Goal: Task Accomplishment & Management: Manage account settings

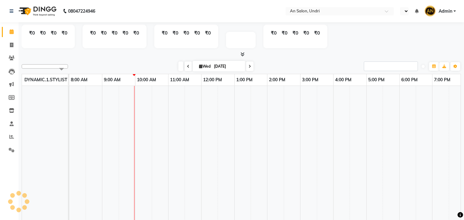
select select "en"
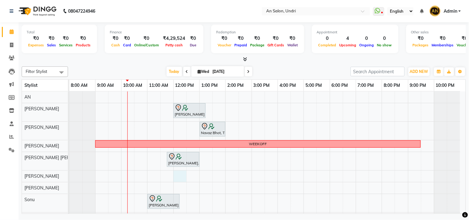
click at [183, 178] on div "Monica Nagdda, TK03, 12:00 PM-01:15 PM, Cut & Style - Wash & Blow-Dry Navaz Bho…" at bounding box center [267, 176] width 396 height 168
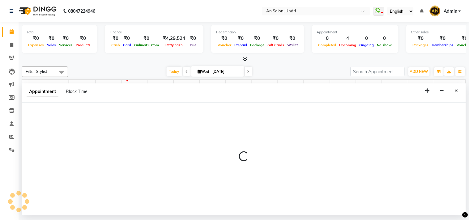
select select "61941"
select select "720"
select select "tentative"
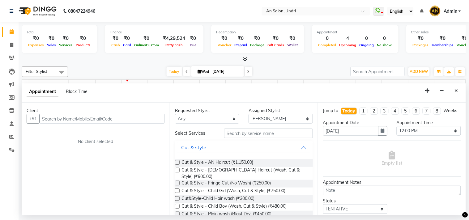
click at [43, 118] on input "text" at bounding box center [102, 119] width 126 height 10
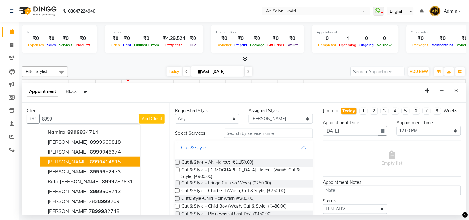
drag, startPoint x: 94, startPoint y: 160, endPoint x: 65, endPoint y: 162, distance: 29.2
click at [65, 162] on span "[PERSON_NAME]" at bounding box center [68, 162] width 40 height 6
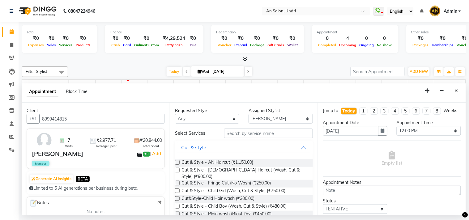
type input "8999414815"
click at [226, 134] on input "text" at bounding box center [268, 134] width 89 height 10
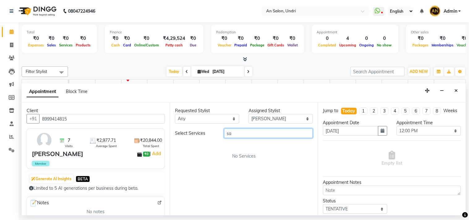
type input "s"
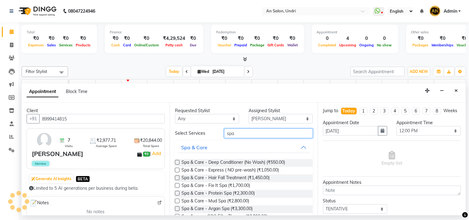
type input "spa"
click at [177, 184] on label at bounding box center [177, 185] width 5 height 5
click at [177, 184] on input "checkbox" at bounding box center [177, 186] width 4 height 4
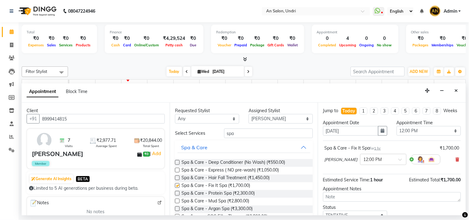
checkbox input "false"
click at [302, 118] on select "Select AN [PERSON_NAME] [PERSON_NAME] [PERSON_NAME] [PERSON_NAME] [PERSON_NAME]…" at bounding box center [281, 119] width 64 height 10
select select "35359"
click at [249, 114] on select "Select AN [PERSON_NAME] [PERSON_NAME] [PERSON_NAME] [PERSON_NAME] [PERSON_NAME]…" at bounding box center [281, 119] width 64 height 10
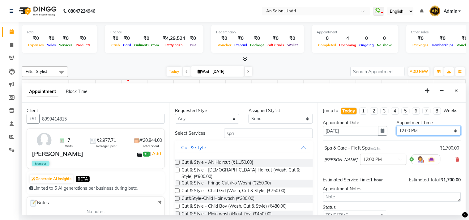
click at [447, 136] on select "Select 09:00 AM 09:15 AM 09:30 AM 09:45 AM 10:00 AM 10:15 AM 10:30 AM 10:45 AM …" at bounding box center [429, 131] width 64 height 10
click at [397, 132] on select "Select 09:00 AM 09:15 AM 09:30 AM 09:45 AM 10:00 AM 10:15 AM 10:30 AM 10:45 AM …" at bounding box center [429, 131] width 64 height 10
click at [453, 136] on select "Select 09:00 AM 09:15 AM 09:30 AM 09:45 AM 10:00 AM 10:15 AM 10:30 AM 10:45 AM …" at bounding box center [429, 131] width 64 height 10
select select "720"
click at [397, 132] on select "Select 09:00 AM 09:15 AM 09:30 AM 09:45 AM 10:00 AM 10:15 AM 10:30 AM 10:45 AM …" at bounding box center [429, 131] width 64 height 10
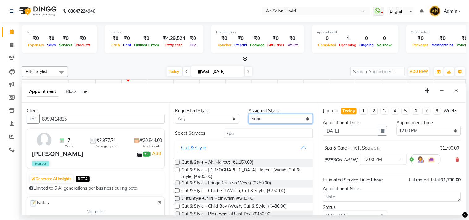
click at [299, 118] on select "Select AN [PERSON_NAME] [PERSON_NAME] [PERSON_NAME] [PERSON_NAME] [PERSON_NAME]…" at bounding box center [281, 119] width 64 height 10
select select "61941"
click at [249, 114] on select "Select AN [PERSON_NAME] [PERSON_NAME] [PERSON_NAME] [PERSON_NAME] [PERSON_NAME]…" at bounding box center [281, 119] width 64 height 10
click at [351, 191] on div "Appointment Notes" at bounding box center [392, 189] width 138 height 6
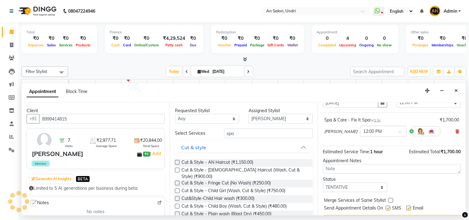
scroll to position [50, 0]
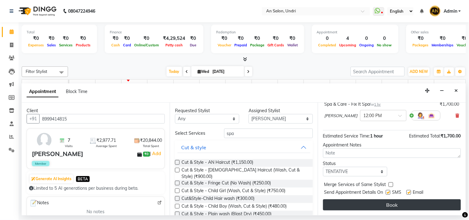
click at [366, 203] on button "Book" at bounding box center [392, 204] width 138 height 11
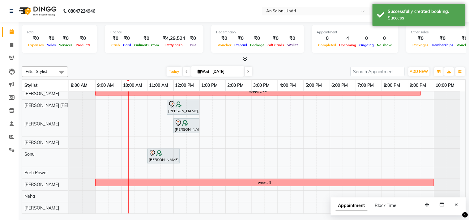
scroll to position [58, 0]
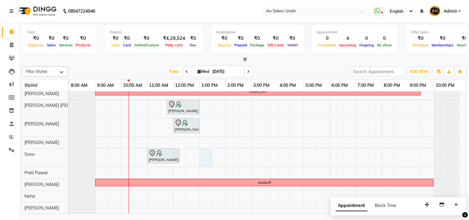
click at [208, 149] on div "Monica Nagdda, TK03, 12:00 PM-01:15 PM, Cut & Style - Wash & Blow-Dry Navaz Bho…" at bounding box center [267, 126] width 396 height 175
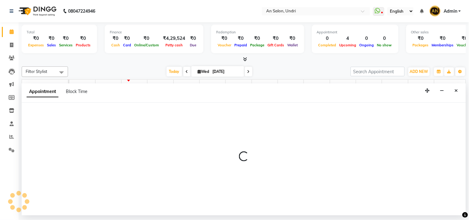
click at [456, 87] on button "Close" at bounding box center [456, 91] width 9 height 10
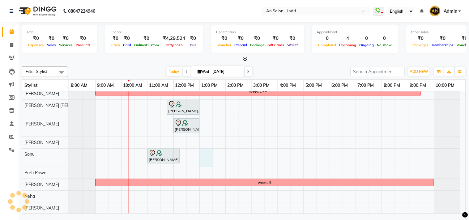
click at [212, 154] on div "Monica Nagdda, TK03, 12:00 PM-01:15 PM, Cut & Style - Wash & Blow-Dry Navaz Bho…" at bounding box center [267, 126] width 396 height 175
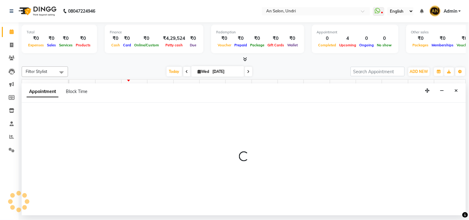
select select "35359"
select select "tentative"
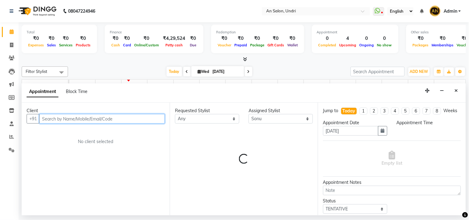
select select "780"
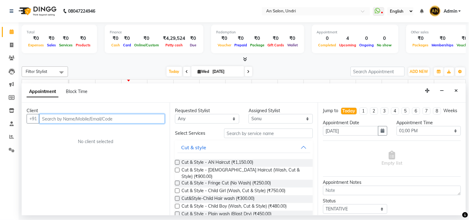
click at [50, 119] on input "text" at bounding box center [102, 119] width 126 height 10
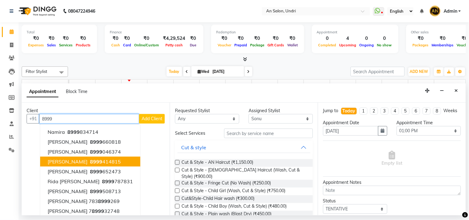
click at [62, 161] on span "[PERSON_NAME]" at bounding box center [68, 162] width 40 height 6
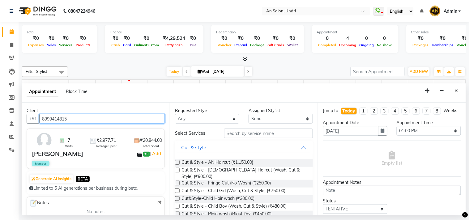
type input "8999414815"
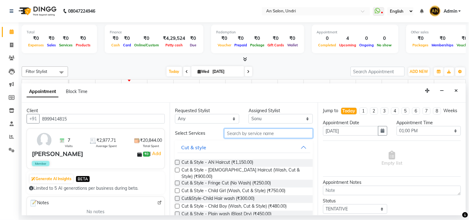
click at [234, 134] on input "text" at bounding box center [268, 134] width 89 height 10
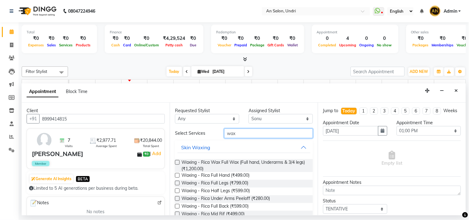
type input "wax"
click at [177, 175] on label at bounding box center [177, 175] width 5 height 5
click at [177, 175] on input "checkbox" at bounding box center [177, 176] width 4 height 4
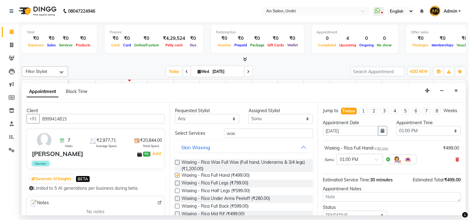
checkbox input "false"
click at [177, 183] on label at bounding box center [177, 183] width 5 height 5
click at [177, 183] on input "checkbox" at bounding box center [177, 184] width 4 height 4
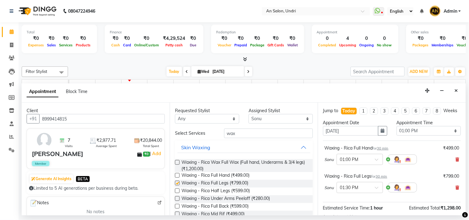
checkbox input "false"
click at [177, 198] on label at bounding box center [177, 198] width 5 height 5
click at [177, 198] on input "checkbox" at bounding box center [177, 199] width 4 height 4
checkbox input "false"
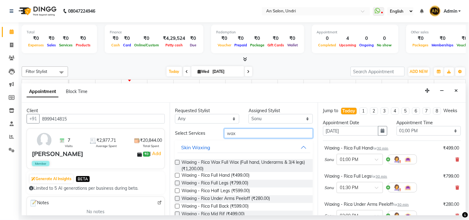
click at [233, 129] on input "wax" at bounding box center [268, 134] width 89 height 10
type input "w"
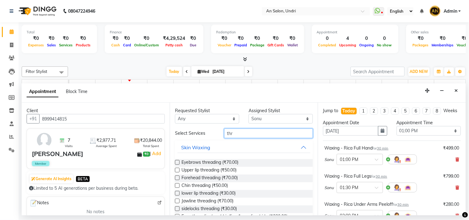
type input "thr"
click at [178, 161] on label at bounding box center [177, 162] width 5 height 5
click at [178, 161] on input "checkbox" at bounding box center [177, 163] width 4 height 4
click at [178, 161] on label at bounding box center [177, 162] width 5 height 5
click at [178, 161] on input "checkbox" at bounding box center [177, 163] width 4 height 4
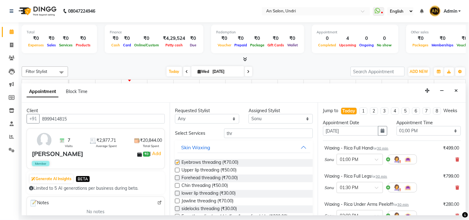
checkbox input "false"
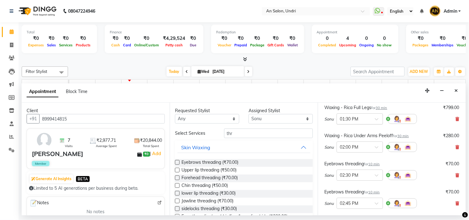
scroll to position [103, 0]
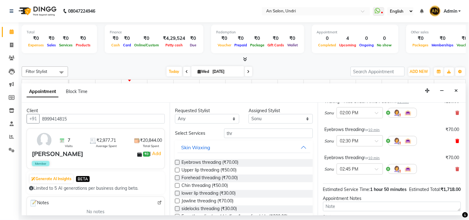
click at [456, 143] on span at bounding box center [458, 141] width 4 height 6
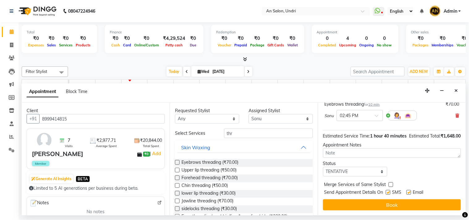
scroll to position [140, 0]
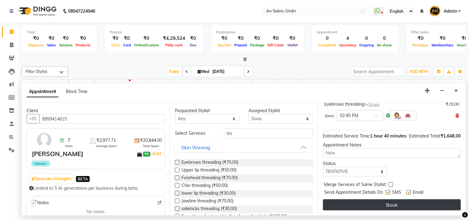
click at [372, 201] on button "Book" at bounding box center [392, 204] width 138 height 11
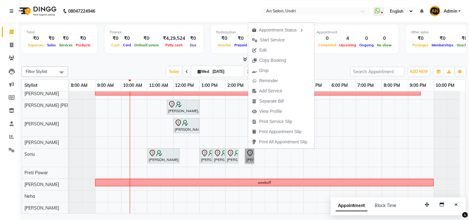
click at [373, 127] on div "Monica Nagdda, TK03, 12:00 PM-01:15 PM, Cut & Style - Wash & Blow-Dry Navaz Bho…" at bounding box center [267, 126] width 396 height 175
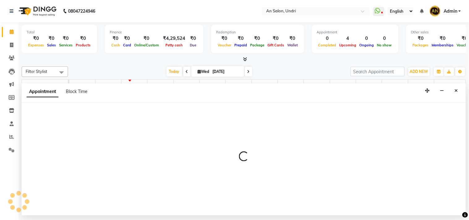
click at [373, 127] on div at bounding box center [244, 159] width 444 height 113
click at [455, 86] on button "Close" at bounding box center [456, 91] width 9 height 10
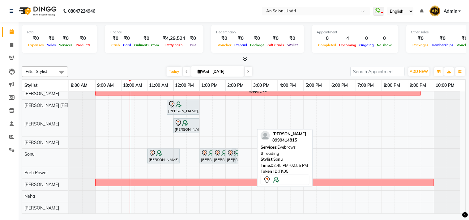
drag, startPoint x: 251, startPoint y: 152, endPoint x: 240, endPoint y: 152, distance: 10.6
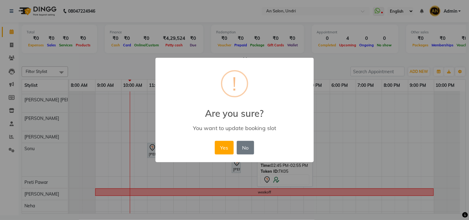
drag, startPoint x: 240, startPoint y: 152, endPoint x: 393, endPoint y: 193, distance: 158.4
click at [393, 193] on div "× ! Are you sure? You want to update booking slot Yes No No" at bounding box center [234, 110] width 469 height 220
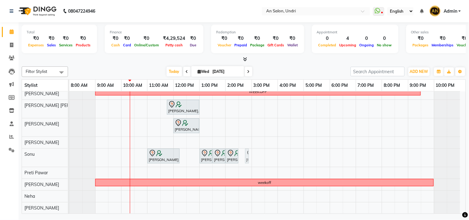
drag, startPoint x: 246, startPoint y: 151, endPoint x: 238, endPoint y: 150, distance: 7.2
click at [397, 193] on div "Monica Nagdda, TK03, 12:00 PM-01:15 PM, Cut & Style - Wash & Blow-Dry Navaz Bho…" at bounding box center [267, 126] width 396 height 175
select select "34785"
select select "tentative"
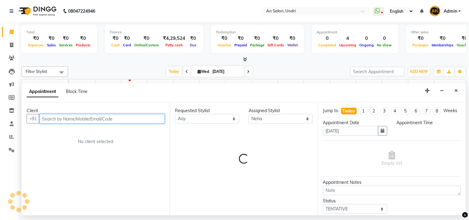
select select "1230"
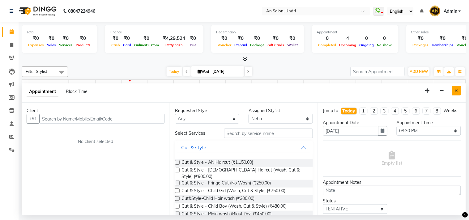
click at [458, 90] on icon "Close" at bounding box center [456, 90] width 3 height 4
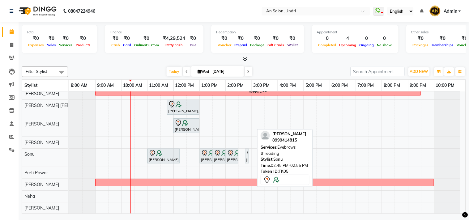
drag, startPoint x: 251, startPoint y: 151, endPoint x: 242, endPoint y: 150, distance: 8.4
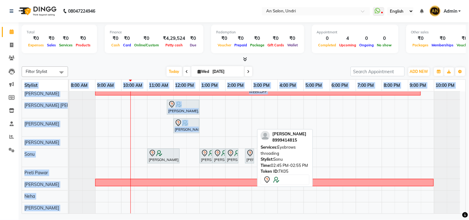
drag, startPoint x: 242, startPoint y: 150, endPoint x: 453, endPoint y: 146, distance: 210.6
click at [453, 146] on div "Total ₹0 Expenses ₹0 Sales ₹0 Services ₹0 Products Finance ₹0 Cash ₹0 Card ₹0 O…" at bounding box center [244, 118] width 451 height 193
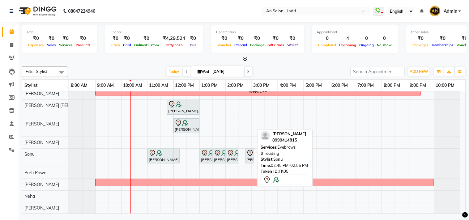
click at [453, 149] on div at bounding box center [447, 158] width 26 height 18
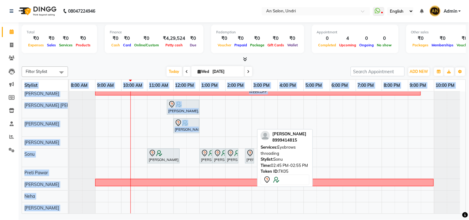
click at [453, 149] on div at bounding box center [447, 158] width 26 height 18
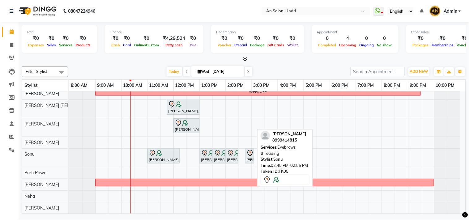
click at [453, 149] on div at bounding box center [447, 158] width 26 height 18
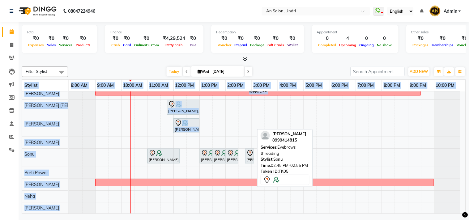
click at [453, 149] on div at bounding box center [447, 158] width 26 height 18
click at [454, 167] on div at bounding box center [447, 172] width 26 height 11
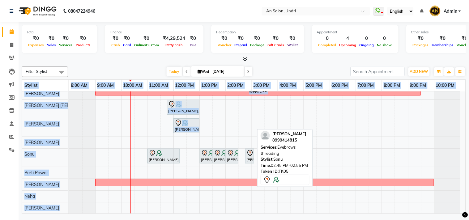
click at [454, 167] on div at bounding box center [447, 172] width 26 height 11
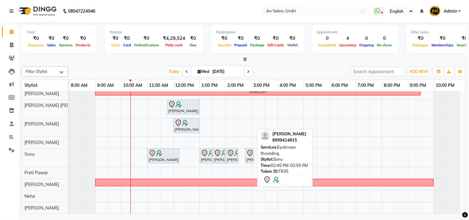
click at [214, 204] on div "Monica Nagdda, TK03, 12:00 PM-01:15 PM, Cut & Style - Wash & Blow-Dry Navaz Bho…" at bounding box center [267, 126] width 396 height 175
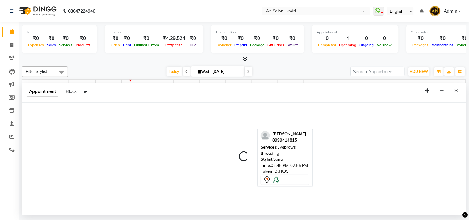
click at [214, 204] on div at bounding box center [244, 159] width 444 height 113
select select "24031"
select select "810"
select select "tentative"
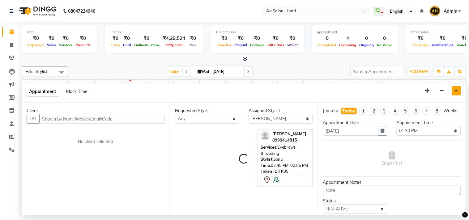
click at [455, 88] on button "Close" at bounding box center [456, 91] width 9 height 10
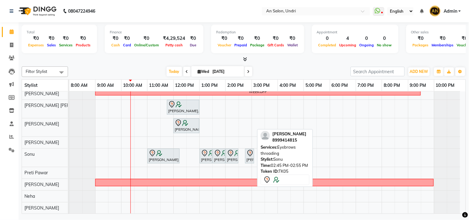
click at [282, 158] on div "Stylist: Sonu" at bounding box center [285, 159] width 49 height 6
drag, startPoint x: 245, startPoint y: 130, endPoint x: 459, endPoint y: -26, distance: 264.9
click at [459, 0] on html "08047224946 Select Location × An Salon, Undri WhatsApp Status ✕ Status: Disconn…" at bounding box center [234, 110] width 469 height 220
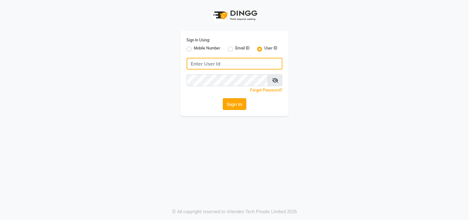
type input "nazia"
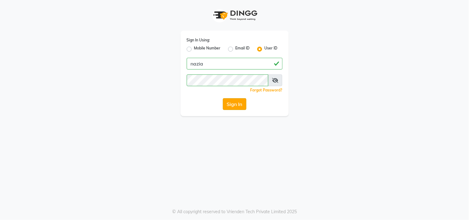
click at [233, 101] on button "Sign In" at bounding box center [235, 104] width 24 height 12
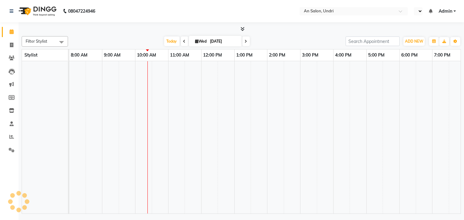
select select "en"
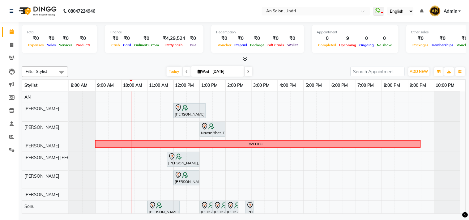
scroll to position [34, 0]
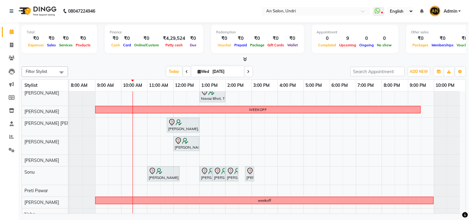
click at [158, 146] on div "Monica Nagdda, TK03, 12:00 PM-01:15 PM, Cut & Style - Wash & Blow-Dry Navaz Bho…" at bounding box center [267, 144] width 396 height 175
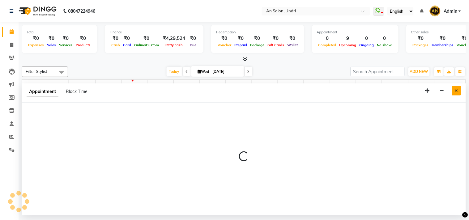
click at [457, 88] on icon "Close" at bounding box center [456, 90] width 3 height 4
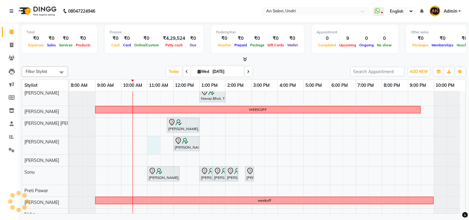
click at [152, 140] on div "Monica Nagdda, TK03, 12:00 PM-01:15 PM, Cut & Style - Wash & Blow-Dry Navaz Bho…" at bounding box center [267, 144] width 396 height 175
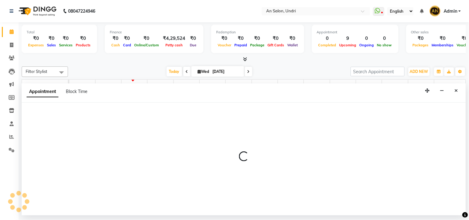
select select "61941"
select select "660"
select select "tentative"
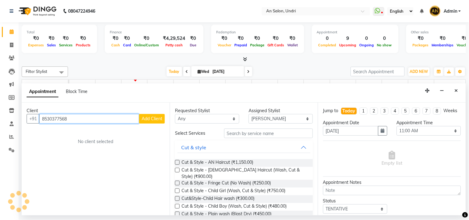
type input "8530377568"
click at [139, 122] on button "Add Client" at bounding box center [152, 119] width 26 height 10
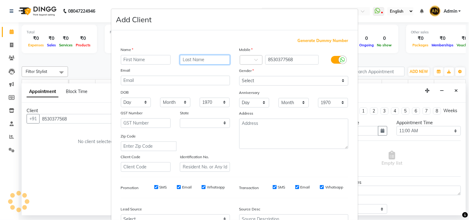
click at [189, 59] on input "text" at bounding box center [205, 60] width 50 height 10
select select "22"
type input "s"
type input "[PERSON_NAME]"
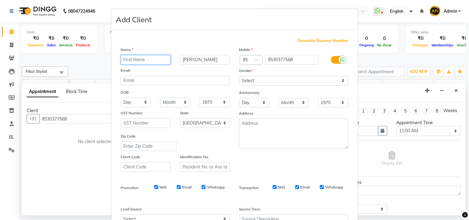
click at [143, 61] on input "text" at bounding box center [146, 60] width 50 height 10
type input "a"
type input "[PERSON_NAME]"
click at [194, 62] on input "[PERSON_NAME]" at bounding box center [205, 60] width 50 height 10
type input "S"
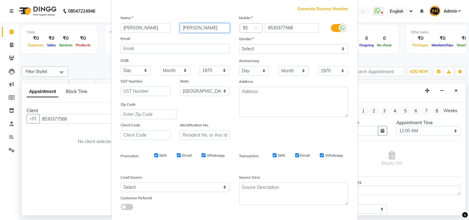
scroll to position [66, 0]
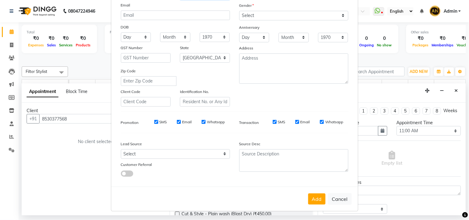
type input "Elroy"
click at [216, 56] on select "Select Andaman and Nicobar Islands Andhra Pradesh Arunachal Pradesh Assam Bihar…" at bounding box center [205, 58] width 50 height 10
click at [324, 105] on div "Mobile Country Code × 91 8530377568 Gender Select Male Female Other Prefer Not …" at bounding box center [294, 44] width 118 height 126
click at [207, 96] on div "Identification No." at bounding box center [204, 97] width 59 height 18
click at [207, 101] on input "text" at bounding box center [205, 102] width 50 height 10
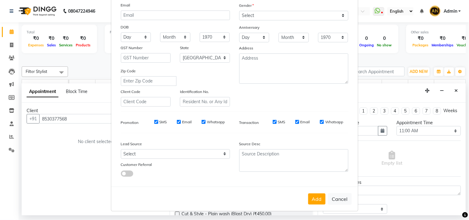
click at [267, 92] on div "Mobile Country Code × 91 8530377568 Gender Select Male Female Other Prefer Not …" at bounding box center [294, 44] width 118 height 126
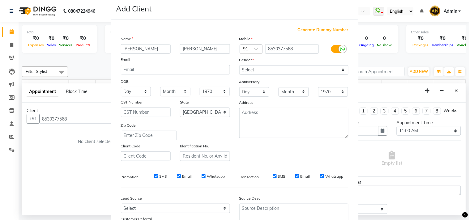
scroll to position [0, 0]
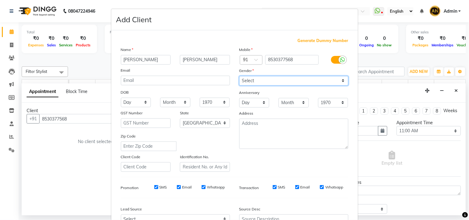
click at [280, 76] on select "Select Male Female Other Prefer Not To Say" at bounding box center [293, 81] width 109 height 10
select select "[DEMOGRAPHIC_DATA]"
click at [239, 76] on select "Select Male Female Other Prefer Not To Say" at bounding box center [293, 81] width 109 height 10
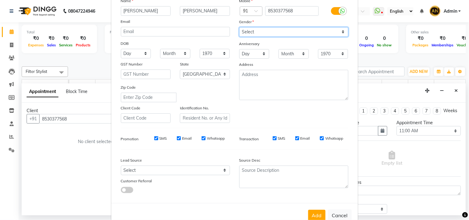
scroll to position [66, 0]
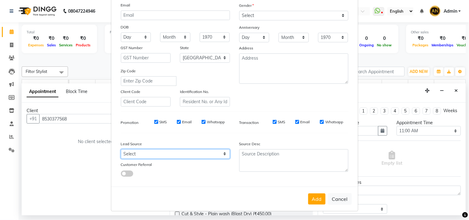
click at [172, 153] on select "Select Walk-in Referral Internet Friend Word of Mouth Advertisement Facebook Ju…" at bounding box center [175, 154] width 109 height 10
click at [440, 166] on ngb-modal-window "Add Client Generate Dummy Number Name Sandra Elroy Email DOB Day 01 02 03 04 05…" at bounding box center [234, 110] width 469 height 220
click at [441, 166] on ngb-modal-window "Add Client Generate Dummy Number Name Sandra Elroy Email DOB Day 01 02 03 04 05…" at bounding box center [234, 110] width 469 height 220
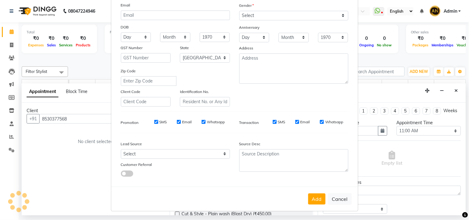
click at [84, 64] on ngb-modal-window "Add Client Generate Dummy Number Name Sandra Elroy Email DOB Day 01 02 03 04 05…" at bounding box center [234, 110] width 469 height 220
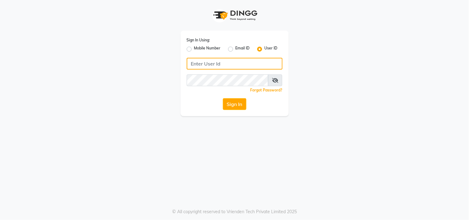
type input "nazia"
click at [230, 97] on div "Sign In Using: Mobile Number Email ID User ID nazia Remember me Forgot Password…" at bounding box center [235, 74] width 108 height 86
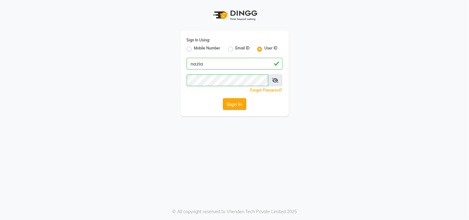
click at [231, 103] on button "Sign In" at bounding box center [235, 104] width 24 height 12
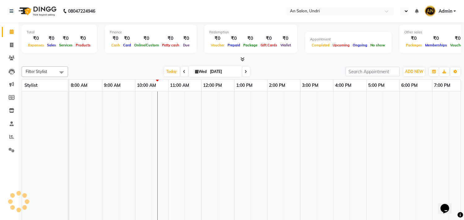
select select "en"
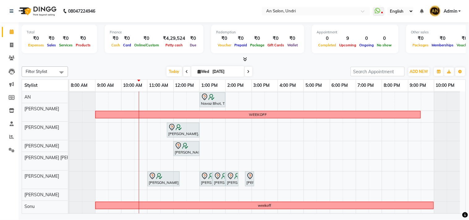
scroll to position [58, 0]
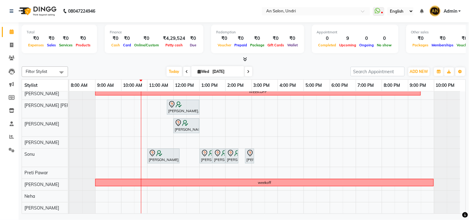
drag, startPoint x: 81, startPoint y: 154, endPoint x: 30, endPoint y: 140, distance: 52.3
click at [30, 140] on tr "AN Nazia Shaikh Anthony Janhavi Jambhulkar Naeem Aktar Shaikh Aslam Shaikh Anit…" at bounding box center [244, 153] width 444 height 123
click at [10, 137] on icon at bounding box center [11, 137] width 5 height 5
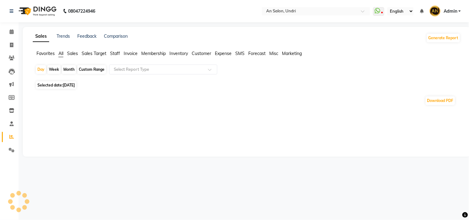
click at [115, 53] on span "Staff" at bounding box center [115, 54] width 10 height 6
click at [88, 51] on span "Sales Target" at bounding box center [94, 54] width 25 height 6
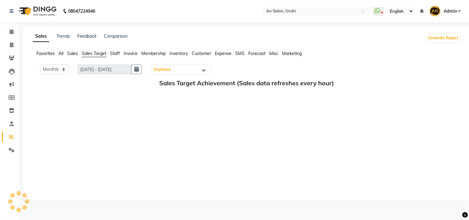
click at [117, 52] on span "Staff" at bounding box center [115, 54] width 10 height 6
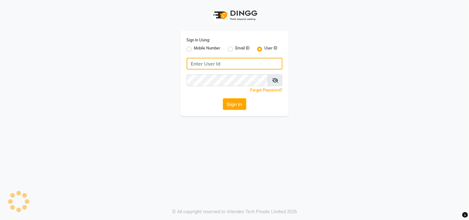
type input "nazia"
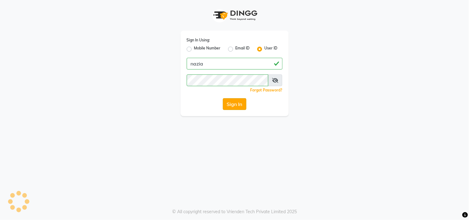
click at [228, 98] on button "Sign In" at bounding box center [235, 104] width 24 height 12
click at [231, 103] on div "Sign In" at bounding box center [235, 104] width 96 height 12
click at [233, 105] on div "Sign In" at bounding box center [235, 104] width 96 height 12
click at [233, 105] on button "Sign In" at bounding box center [235, 104] width 24 height 12
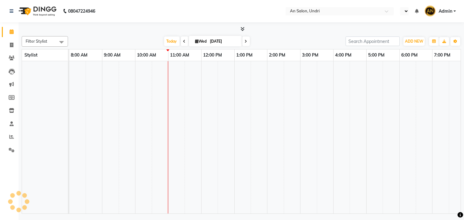
select select "en"
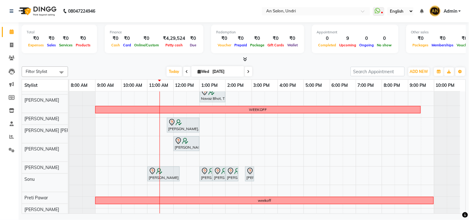
scroll to position [34, 0]
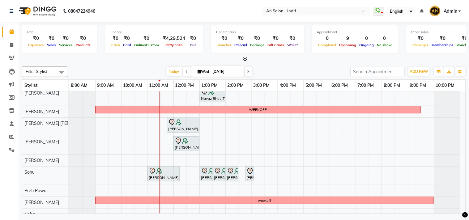
click at [247, 70] on icon at bounding box center [248, 72] width 2 height 4
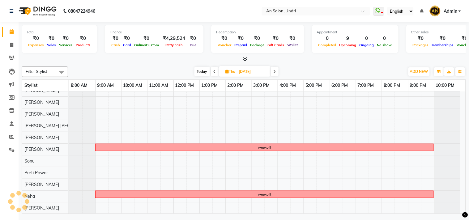
click at [201, 68] on span "Today" at bounding box center [202, 72] width 15 height 10
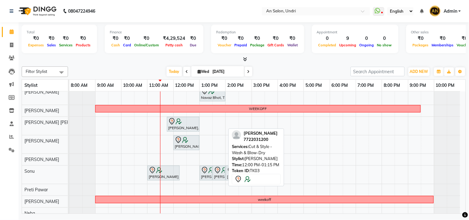
scroll to position [0, 0]
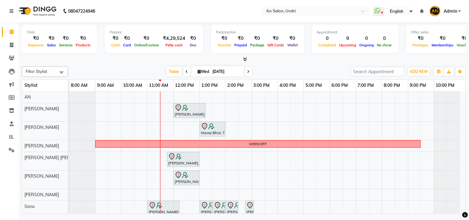
click at [183, 66] on div "Filter Stylist Select All AN [PERSON_NAME] [PERSON_NAME] [PERSON_NAME] [PERSON_…" at bounding box center [244, 139] width 444 height 150
click at [186, 70] on icon at bounding box center [187, 72] width 2 height 4
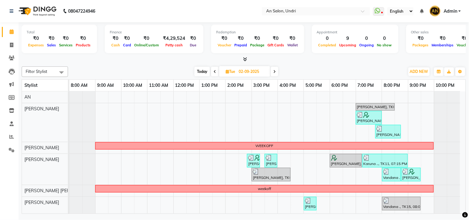
click at [200, 72] on span "Today" at bounding box center [202, 72] width 15 height 10
type input "[DATE]"
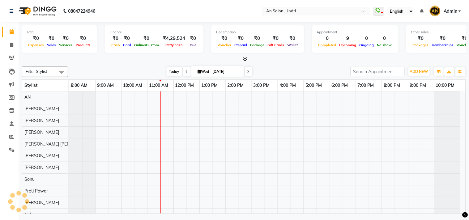
click at [171, 73] on span "Today" at bounding box center [174, 72] width 15 height 10
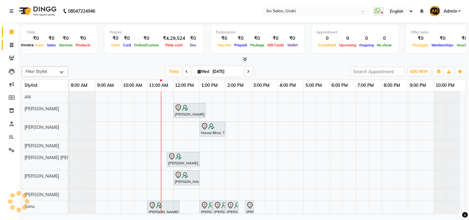
click at [13, 45] on icon at bounding box center [11, 45] width 3 height 5
select select "service"
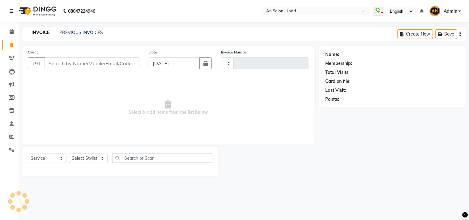
click at [63, 62] on input "Client" at bounding box center [92, 64] width 95 height 12
type input "9999618735"
click at [50, 61] on input "9999618735" at bounding box center [92, 64] width 95 height 12
type input "2644"
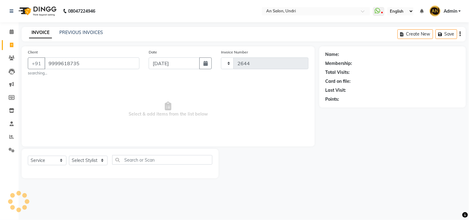
select select "3639"
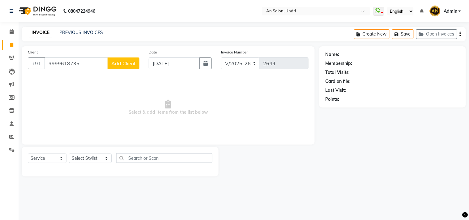
type input "9999618735"
click at [125, 66] on button "Add Client" at bounding box center [124, 64] width 32 height 12
select select
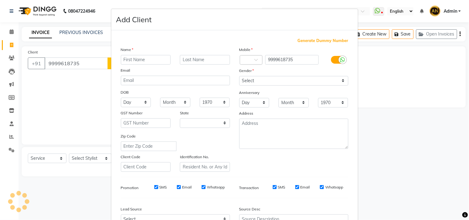
click at [141, 58] on input "text" at bounding box center [146, 60] width 50 height 10
click at [139, 60] on input "text" at bounding box center [146, 60] width 50 height 10
type input "[PERSON_NAME]"
click at [257, 79] on select "Select Male Female Other Prefer Not To Say" at bounding box center [293, 81] width 109 height 10
select select "[DEMOGRAPHIC_DATA]"
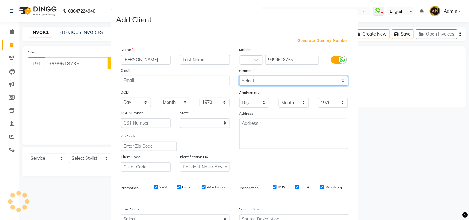
click at [239, 76] on select "Select Male Female Other Prefer Not To Say" at bounding box center [293, 81] width 109 height 10
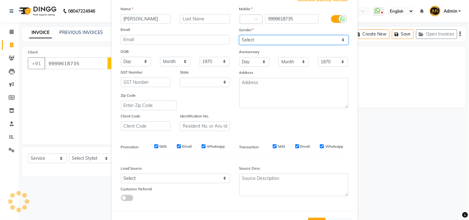
scroll to position [66, 0]
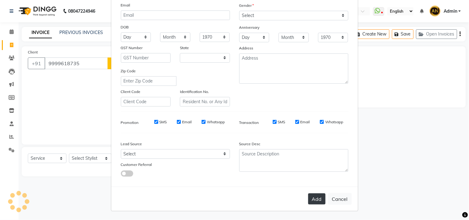
click at [313, 199] on button "Add" at bounding box center [316, 199] width 17 height 11
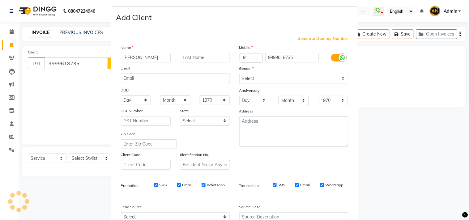
select select "22"
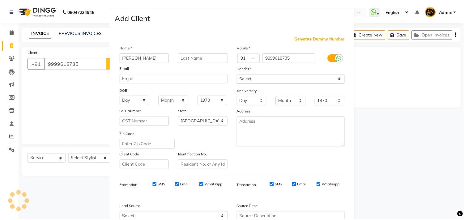
scroll to position [0, 0]
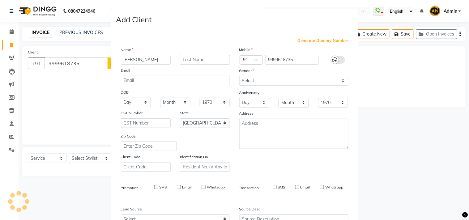
select select
select select "null"
select select
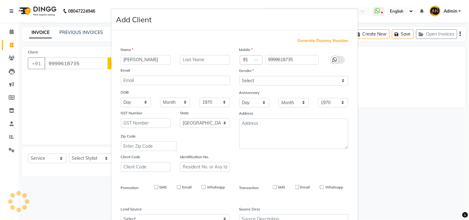
select select
checkbox input "false"
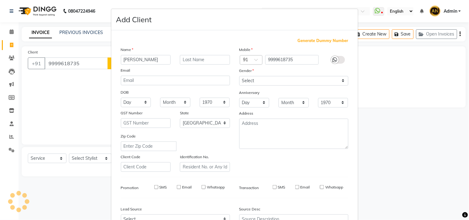
checkbox input "false"
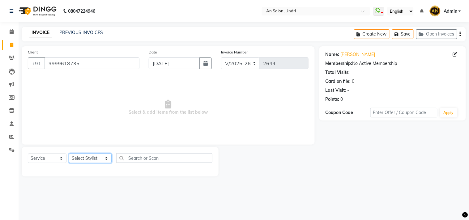
click at [104, 156] on select "Select Stylist AN Anita Rai Anthony Aslam Shaikh Janhavi Jambhulkar Naeem Aktar…" at bounding box center [90, 159] width 43 height 10
select select "55235"
click at [69, 154] on select "Select Stylist AN Anita Rai Anthony Aslam Shaikh Janhavi Jambhulkar Naeem Aktar…" at bounding box center [90, 159] width 43 height 10
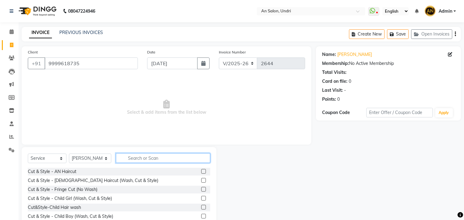
click at [138, 163] on input "text" at bounding box center [163, 158] width 94 height 10
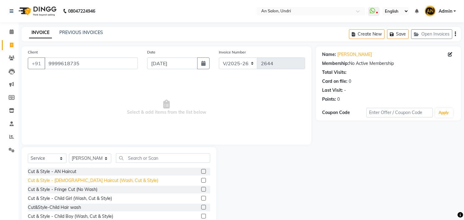
click at [113, 183] on div "Cut & Style - [DEMOGRAPHIC_DATA] Haircut (Wash, Cut & Style)" at bounding box center [93, 181] width 131 height 6
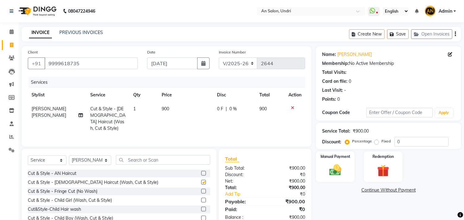
checkbox input "false"
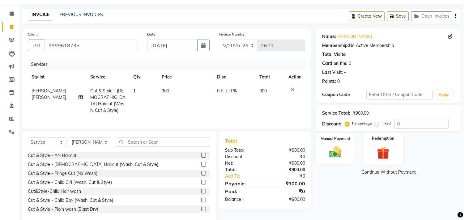
scroll to position [28, 0]
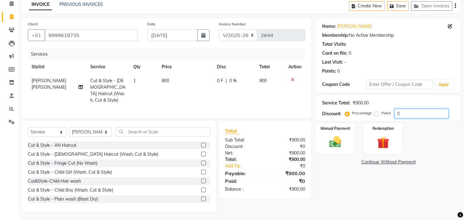
click at [397, 110] on input "0" at bounding box center [422, 114] width 54 height 10
type input "10"
click at [332, 147] on img at bounding box center [335, 142] width 20 height 15
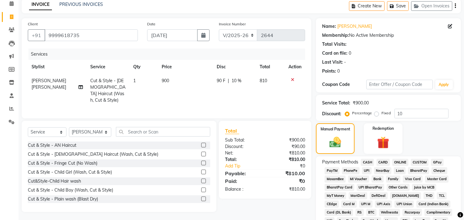
click at [439, 161] on span "GPay" at bounding box center [437, 162] width 13 height 7
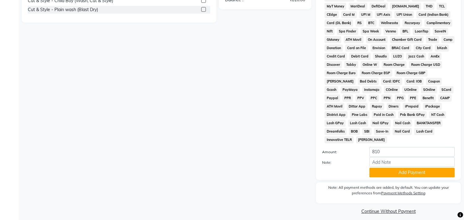
scroll to position [224, 0]
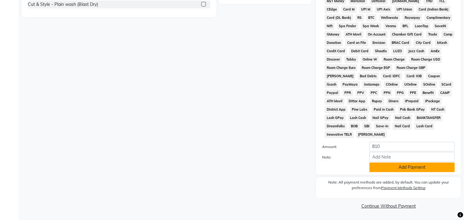
click at [443, 169] on button "Add Payment" at bounding box center [412, 168] width 85 height 10
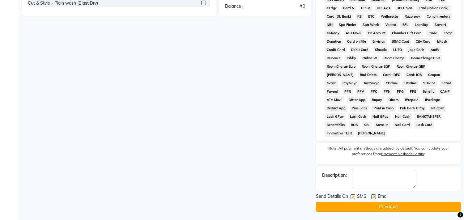
click at [402, 208] on button "Checkout" at bounding box center [388, 207] width 145 height 10
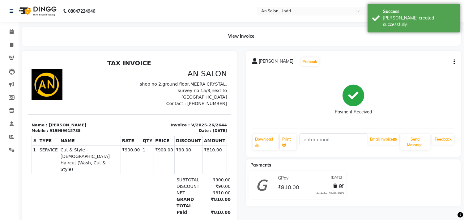
click at [51, 11] on img at bounding box center [37, 10] width 42 height 17
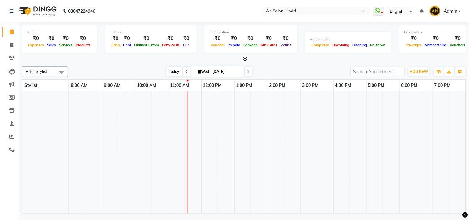
click at [168, 75] on span "Today" at bounding box center [174, 72] width 15 height 10
click at [176, 66] on div "Filter Stylist No data available Today Wed 03-09-2025 Toggle Dropdown Add Appoi…" at bounding box center [244, 71] width 444 height 11
click at [173, 70] on span "Today" at bounding box center [174, 72] width 15 height 10
click at [245, 61] on icon at bounding box center [245, 59] width 4 height 5
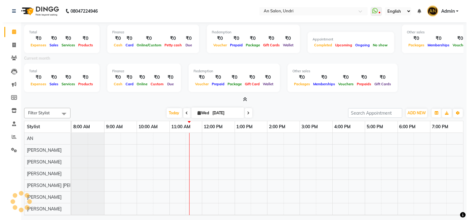
scroll to position [8, 0]
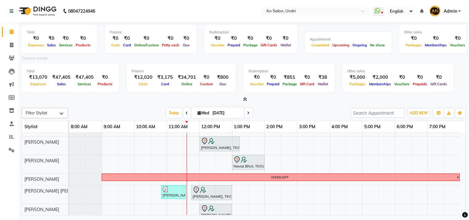
click at [246, 98] on icon at bounding box center [245, 99] width 4 height 5
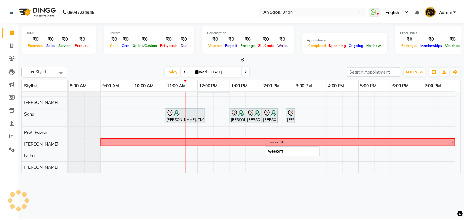
scroll to position [98, 0]
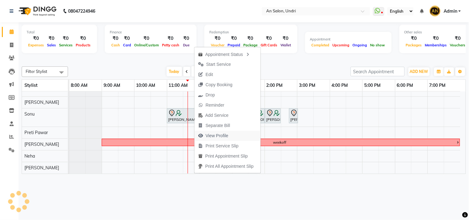
click at [212, 133] on span "View Profile" at bounding box center [217, 136] width 23 height 6
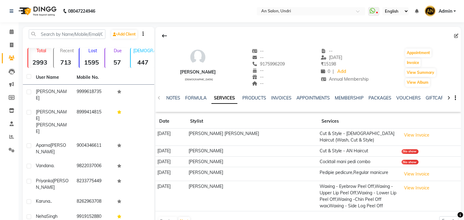
click at [37, 11] on img at bounding box center [37, 10] width 42 height 17
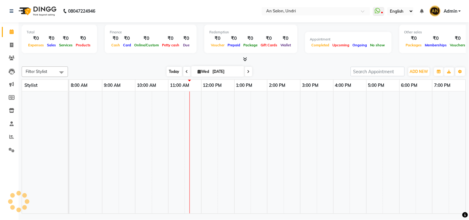
click at [167, 72] on span "Today" at bounding box center [174, 72] width 15 height 10
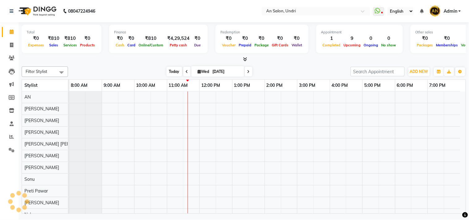
click at [173, 69] on span "Today" at bounding box center [174, 72] width 15 height 10
click at [243, 58] on span at bounding box center [244, 59] width 6 height 6
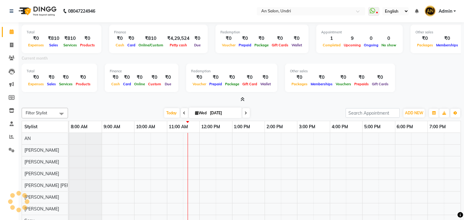
click at [246, 59] on div "Current month" at bounding box center [241, 59] width 449 height 9
click at [243, 96] on span at bounding box center [241, 99] width 6 height 6
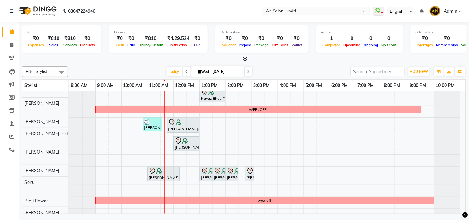
scroll to position [34, 0]
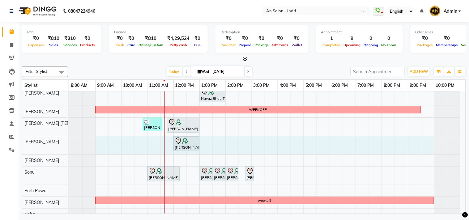
drag, startPoint x: 97, startPoint y: 147, endPoint x: 428, endPoint y: 145, distance: 331.5
click at [431, 145] on div "Monica Nagdda, TK03, 12:00 PM-01:15 PM, Cut & Style - Wash & Blow-Dry Navaz Bho…" at bounding box center [267, 144] width 396 height 175
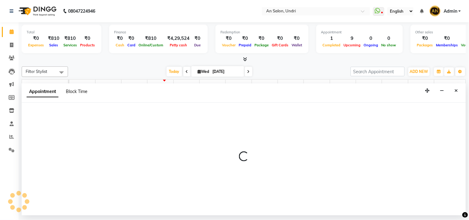
click at [79, 91] on span "Block Time" at bounding box center [77, 92] width 22 height 6
click at [455, 91] on icon "Close" at bounding box center [456, 90] width 3 height 4
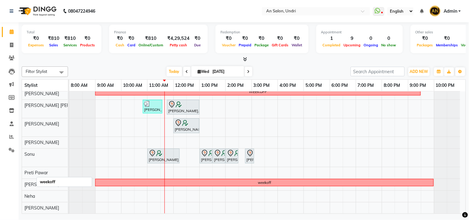
scroll to position [24, 0]
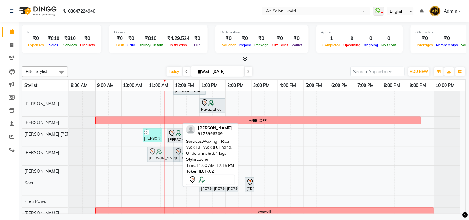
drag, startPoint x: 161, startPoint y: 185, endPoint x: 162, endPoint y: 158, distance: 27.2
click at [162, 158] on tbody "Monica Nagdda, TK03, 12:00 PM-01:15 PM, Cut & Style - Wash & Blow-Dry Navaz Bho…" at bounding box center [264, 155] width 391 height 175
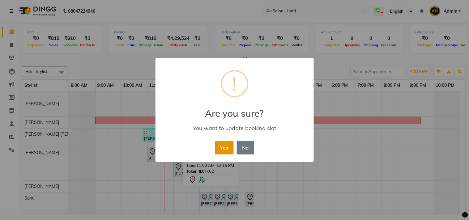
click at [221, 146] on button "Yes" at bounding box center [224, 148] width 19 height 14
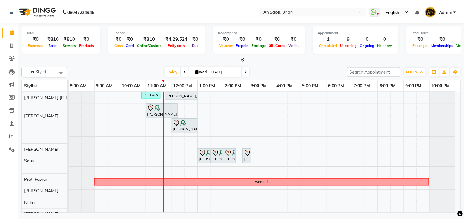
scroll to position [73, 0]
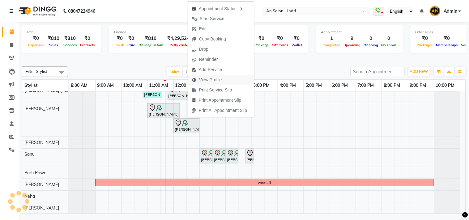
click at [209, 75] on span "View Profile" at bounding box center [207, 80] width 38 height 10
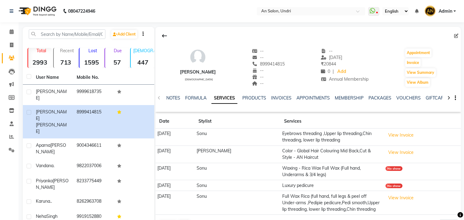
click at [61, 17] on div "08047224946" at bounding box center [52, 10] width 95 height 17
click at [37, 6] on img at bounding box center [37, 10] width 42 height 17
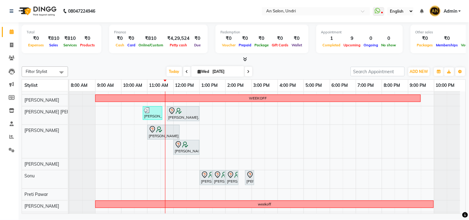
scroll to position [69, 0]
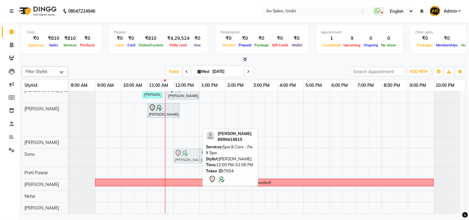
drag, startPoint x: 185, startPoint y: 119, endPoint x: 185, endPoint y: 147, distance: 27.5
click at [185, 147] on tbody "Monica Nagdda, TK03, 12:00 PM-01:15 PM, Cut & Style - Wash & Blow-Dry Navaz Bho…" at bounding box center [264, 119] width 391 height 190
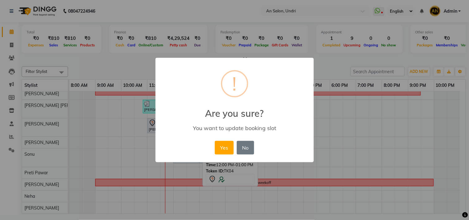
scroll to position [58, 0]
click at [219, 148] on button "Yes" at bounding box center [224, 148] width 19 height 14
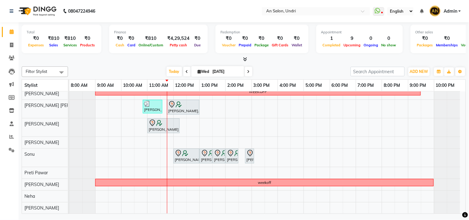
click at [211, 73] on input "03-09-2025" at bounding box center [226, 71] width 31 height 9
select select "9"
select select "2025"
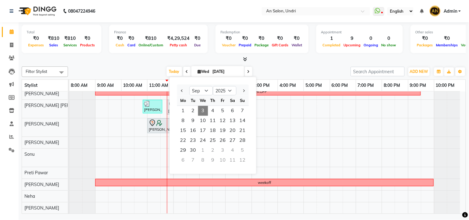
click at [308, 72] on div "Today Wed 03-09-2025 Jan Feb Mar Apr May Jun Jul Aug Sep Oct Nov Dec 2015 2016 …" at bounding box center [209, 71] width 276 height 9
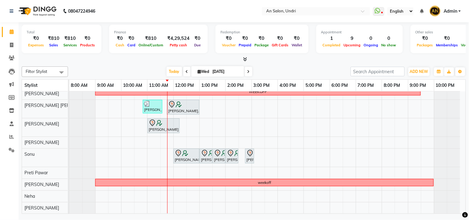
scroll to position [0, 0]
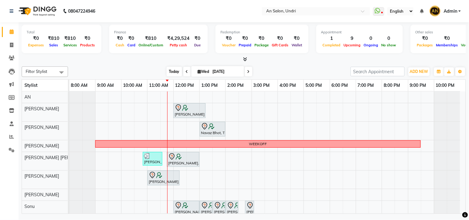
click at [169, 69] on span "Today" at bounding box center [174, 72] width 15 height 10
click at [246, 59] on icon at bounding box center [245, 59] width 4 height 5
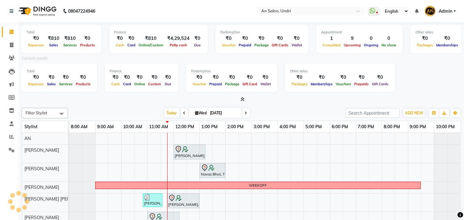
click at [242, 97] on icon at bounding box center [243, 99] width 4 height 5
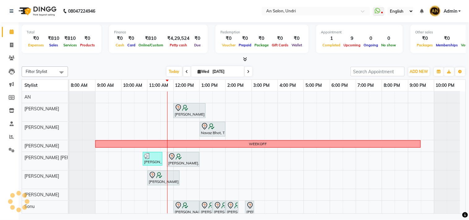
click at [263, 64] on div "Filter Stylist Select All AN Nazia Shaikh Anthony Janhavi Jambhulkar Naeem Akta…" at bounding box center [244, 139] width 444 height 150
click at [281, 131] on div "Monica Nagdda, TK03, 12:00 PM-01:15 PM, Cut & Style - Wash & Blow-Dry Navaz Bho…" at bounding box center [267, 179] width 396 height 175
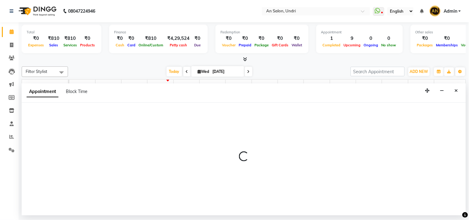
select select "17153"
select select "tentative"
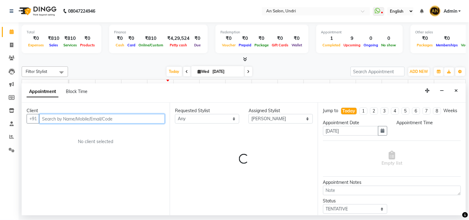
select select "960"
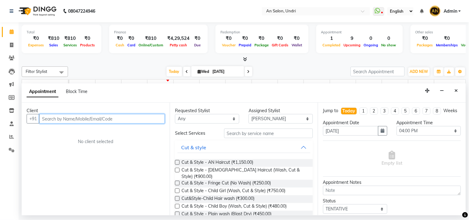
click at [90, 118] on input "text" at bounding box center [102, 119] width 126 height 10
click at [455, 91] on icon "Close" at bounding box center [456, 90] width 3 height 4
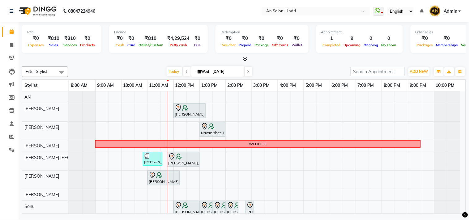
click at [288, 132] on div "Monica Nagdda, TK03, 12:00 PM-01:15 PM, Cut & Style - Wash & Blow-Dry Navaz Bho…" at bounding box center [267, 179] width 396 height 175
select select "17153"
select select "tentative"
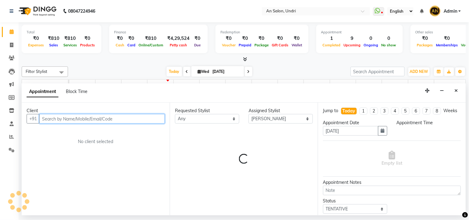
select select "960"
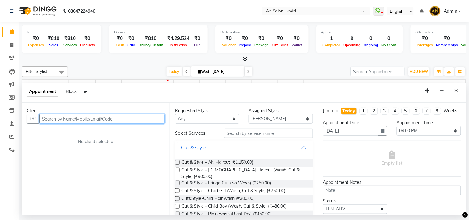
click at [143, 119] on input "text" at bounding box center [102, 119] width 126 height 10
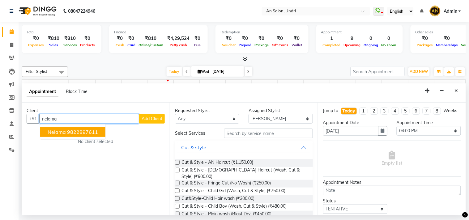
click at [78, 131] on ngb-highlight "9822897611" at bounding box center [82, 132] width 31 height 6
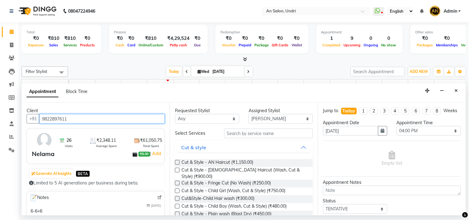
type input "9822897611"
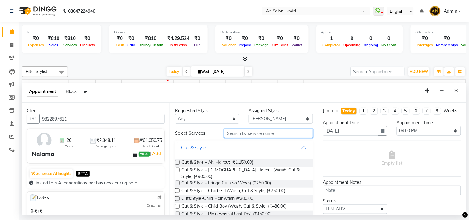
click at [263, 132] on input "text" at bounding box center [268, 134] width 89 height 10
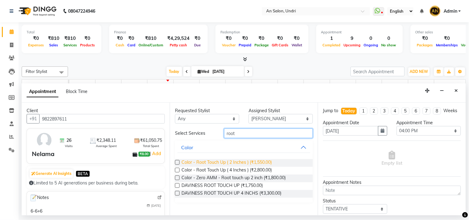
type input "root"
click at [247, 161] on span "Color - Root Touch Up ( 2 Inches ) (₹1,550.00)" at bounding box center [227, 163] width 90 height 8
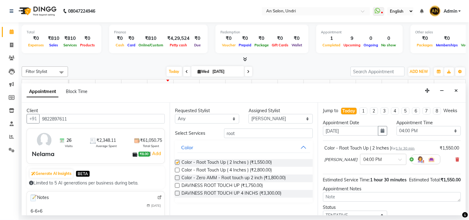
checkbox input "false"
drag, startPoint x: 268, startPoint y: 129, endPoint x: 208, endPoint y: 127, distance: 60.3
click at [208, 127] on div "Requested Stylist Any AN Anita Rai Anthony Aslam Shaikh Janhavi Jambhulkar Naee…" at bounding box center [244, 159] width 148 height 113
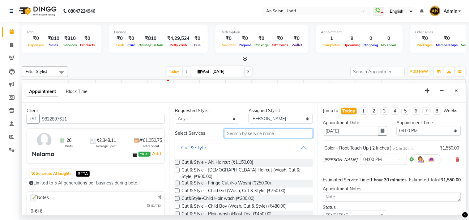
click at [261, 131] on input "text" at bounding box center [268, 134] width 89 height 10
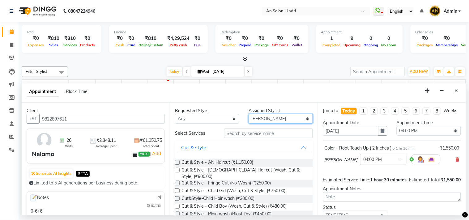
click at [273, 117] on select "Select AN Anita Rai Anthony Aslam Shaikh Janhavi Jambhulkar Naeem Aktar Shaikh …" at bounding box center [281, 119] width 64 height 10
select select "55235"
click at [249, 114] on select "Select AN Anita Rai Anthony Aslam Shaikh Janhavi Jambhulkar Naeem Aktar Shaikh …" at bounding box center [281, 119] width 64 height 10
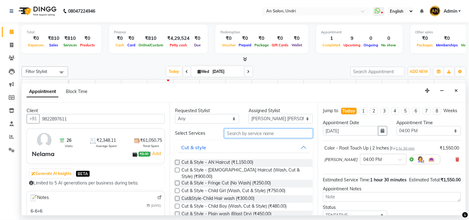
click at [273, 137] on input "text" at bounding box center [268, 134] width 89 height 10
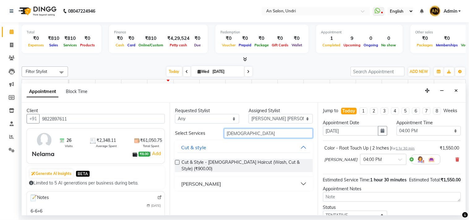
type input "male"
click at [186, 178] on button "[PERSON_NAME]" at bounding box center [244, 183] width 133 height 11
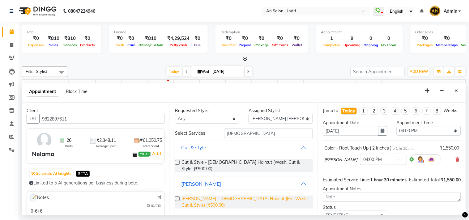
click at [214, 196] on span "Barber - Male Haircut (Pre-Wash, Cut & Style) (₹500.00)" at bounding box center [245, 202] width 126 height 13
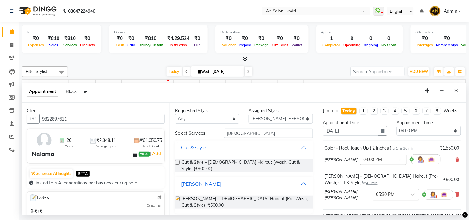
checkbox input "false"
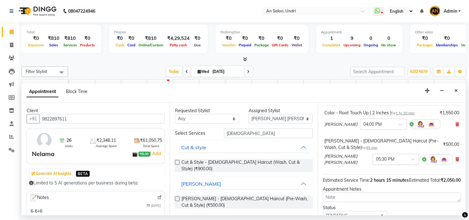
scroll to position [69, 0]
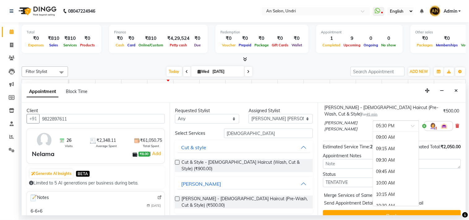
click at [398, 123] on div at bounding box center [396, 125] width 46 height 6
click at [393, 147] on div "05:00 PM" at bounding box center [396, 148] width 46 height 11
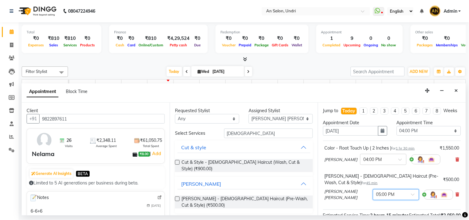
scroll to position [84, 0]
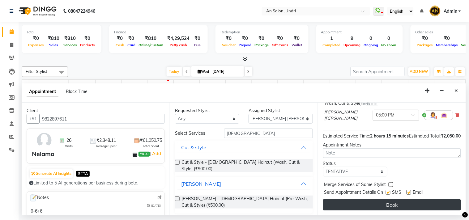
click at [404, 206] on button "Book" at bounding box center [392, 204] width 138 height 11
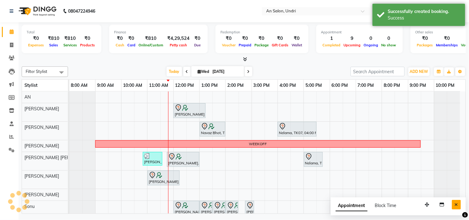
click at [457, 205] on icon "Close" at bounding box center [456, 205] width 3 height 4
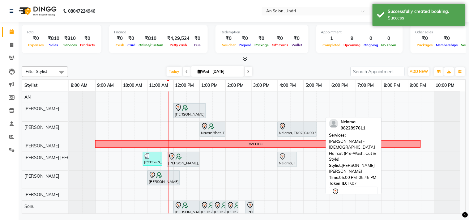
click at [69, 161] on div "Parnika, TK06, 10:50 AM-11:35 AM, Cut & Style - Female Haircut (Wash, Cut & Sty…" at bounding box center [69, 161] width 0 height 18
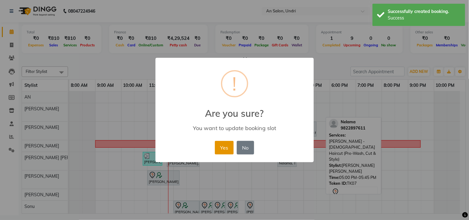
click at [224, 144] on button "Yes" at bounding box center [224, 148] width 19 height 14
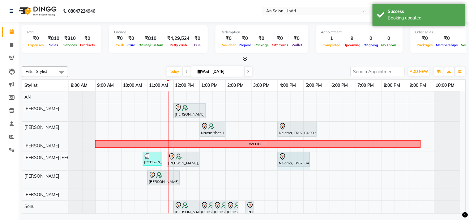
drag, startPoint x: 298, startPoint y: 160, endPoint x: 309, endPoint y: 166, distance: 12.7
click at [69, 166] on div "Parnika, TK06, 10:50 AM-11:35 AM, Cut & Style - Female Haircut (Wash, Cut & Sty…" at bounding box center [69, 161] width 0 height 18
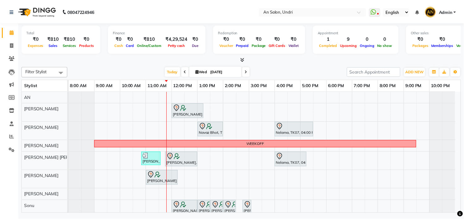
scroll to position [58, 0]
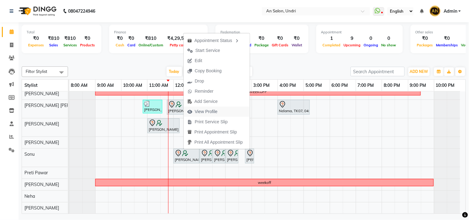
click at [217, 109] on span "View Profile" at bounding box center [206, 112] width 23 height 6
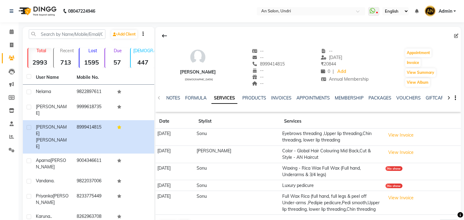
scroll to position [34, 0]
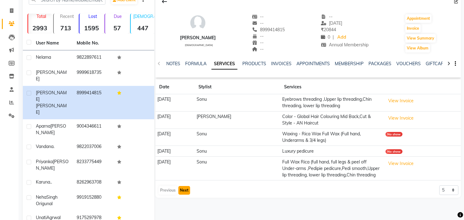
click at [186, 195] on button "Next" at bounding box center [184, 190] width 12 height 9
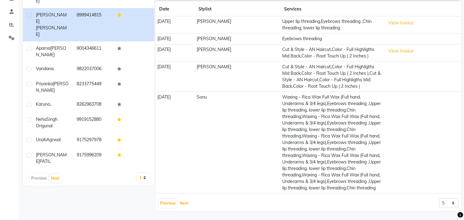
scroll to position [138, 0]
click at [186, 202] on button "Next" at bounding box center [184, 203] width 12 height 9
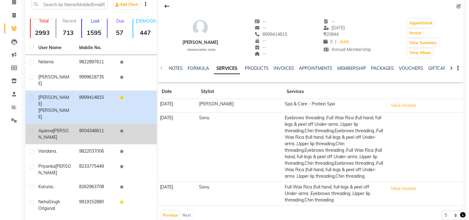
scroll to position [0, 0]
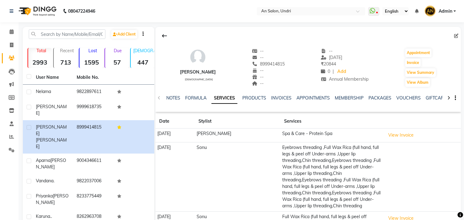
click at [49, 11] on img at bounding box center [37, 10] width 42 height 17
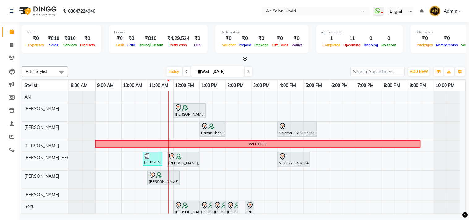
click at [166, 67] on div "Today Wed 03-09-2025" at bounding box center [209, 71] width 87 height 9
click at [167, 70] on span "Today" at bounding box center [174, 72] width 15 height 10
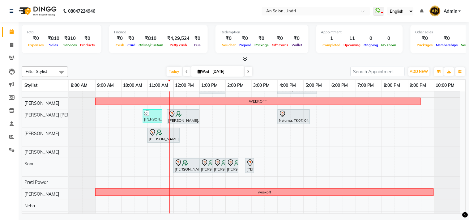
scroll to position [58, 0]
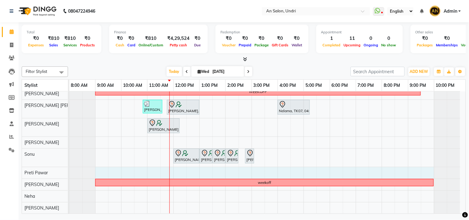
drag, startPoint x: 97, startPoint y: 167, endPoint x: 423, endPoint y: 169, distance: 326.0
click at [426, 169] on div "Monica Nagdda, TK03, 12:00 PM-01:15 PM, Cut & Style - Wash & Blow-Dry Navaz Bho…" at bounding box center [267, 126] width 396 height 175
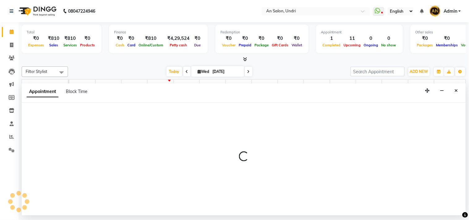
select select "44260"
select select "540"
select select "tentative"
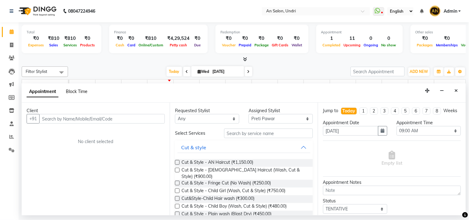
click at [80, 94] on span "Block Time" at bounding box center [77, 92] width 22 height 6
select select "44260"
select select "540"
select select "1320"
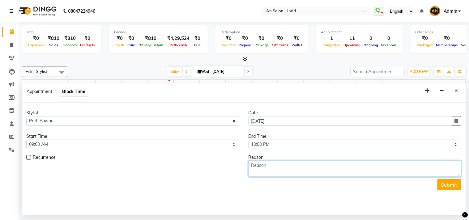
click at [287, 170] on textarea at bounding box center [355, 169] width 213 height 16
type textarea "q"
type textarea "weekoff"
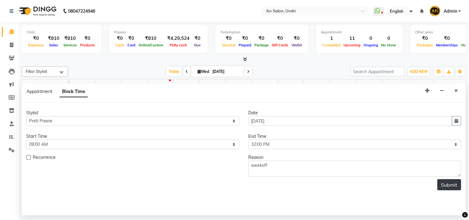
click at [443, 184] on button "Submit" at bounding box center [450, 184] width 24 height 11
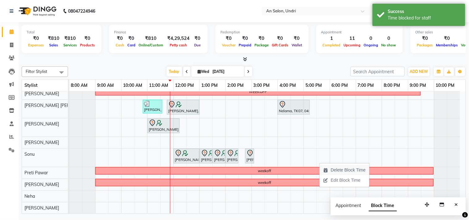
click at [336, 167] on span "Delete Block Time" at bounding box center [348, 170] width 35 height 6
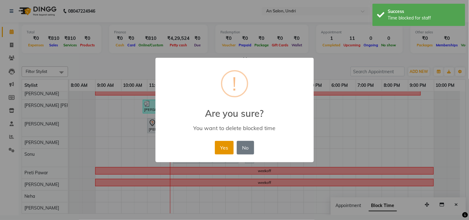
click at [221, 146] on button "Yes" at bounding box center [224, 148] width 19 height 14
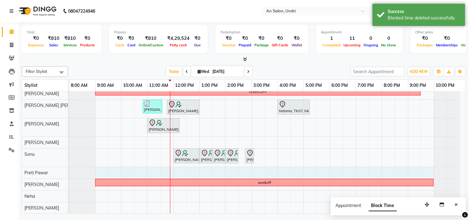
drag, startPoint x: 101, startPoint y: 166, endPoint x: 422, endPoint y: 167, distance: 320.4
click at [424, 167] on div "Monica Nagdda, TK03, 12:00 PM-01:15 PM, Cut & Style - Wash & Blow-Dry Navaz Bho…" at bounding box center [267, 126] width 396 height 175
select select "44260"
select select "tentative"
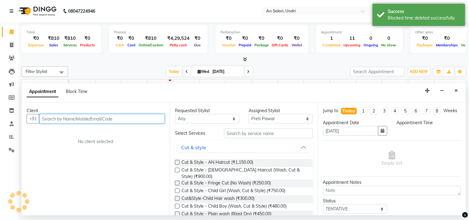
select select "540"
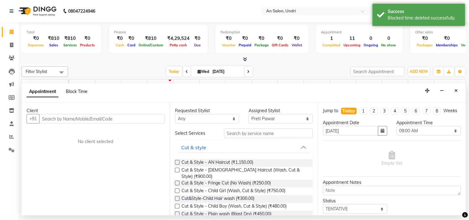
click at [72, 90] on span "Block Time" at bounding box center [77, 92] width 22 height 6
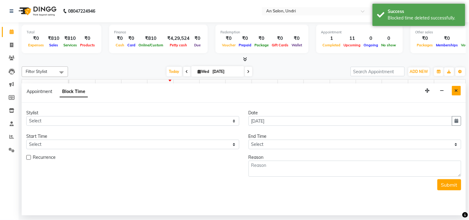
click at [461, 90] on button "Close" at bounding box center [456, 91] width 9 height 10
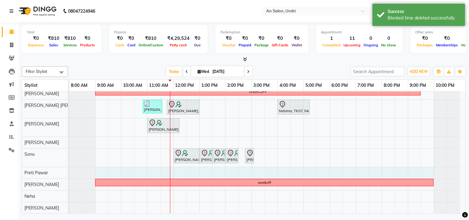
drag, startPoint x: 102, startPoint y: 166, endPoint x: 422, endPoint y: 167, distance: 319.8
click at [424, 167] on div "Monica Nagdda, TK03, 12:00 PM-01:15 PM, Cut & Style - Wash & Blow-Dry Navaz Bho…" at bounding box center [267, 126] width 396 height 175
select select "44260"
select select "tentative"
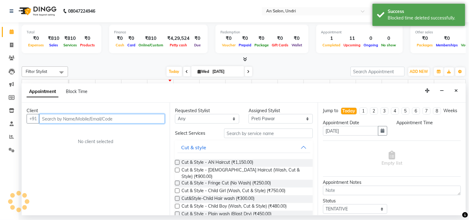
select select "540"
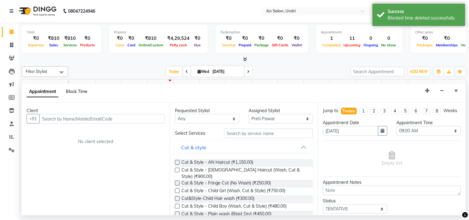
click at [84, 92] on span "Block Time" at bounding box center [77, 92] width 22 height 6
select select "44260"
select select "540"
select select "1320"
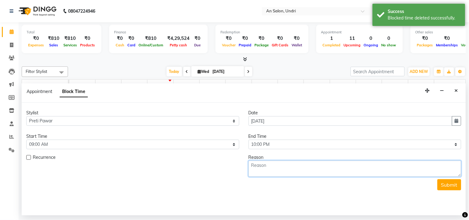
click at [266, 165] on textarea at bounding box center [355, 169] width 213 height 16
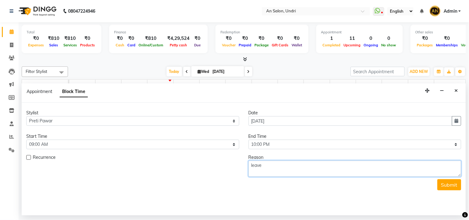
type textarea "leave"
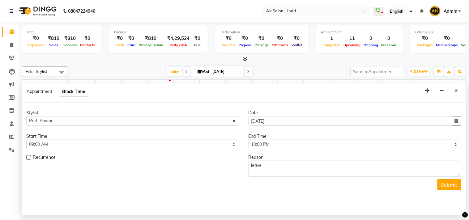
click at [451, 192] on div "Stylist Select AN Anita Rai Anthony Aslam Shaikh Janhavi Jambhulkar Naeem Aktar…" at bounding box center [244, 159] width 444 height 113
click at [452, 185] on button "Submit" at bounding box center [450, 184] width 24 height 11
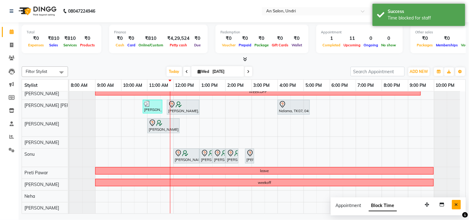
click at [459, 203] on button "Close" at bounding box center [456, 205] width 9 height 10
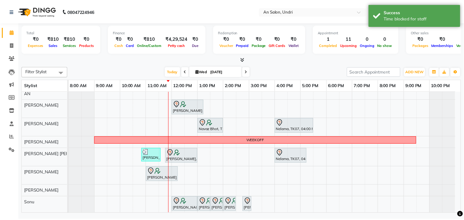
scroll to position [0, 0]
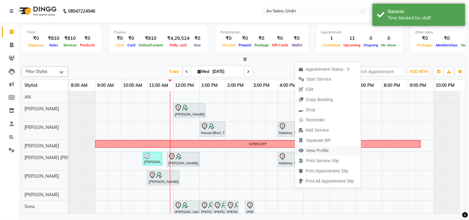
click at [311, 147] on span "View Profile" at bounding box center [314, 151] width 38 height 10
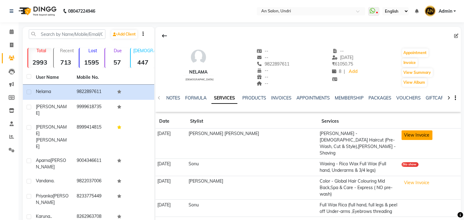
click at [407, 135] on button "View Invoice" at bounding box center [417, 136] width 31 height 10
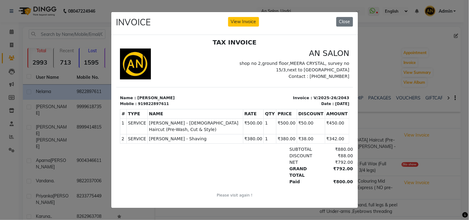
scroll to position [5, 0]
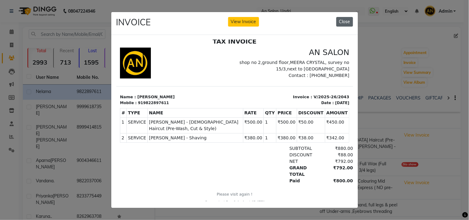
click at [347, 22] on button "Close" at bounding box center [344, 22] width 17 height 10
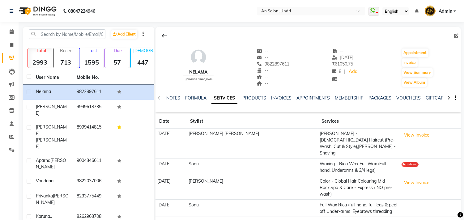
click at [36, 13] on img at bounding box center [37, 10] width 42 height 17
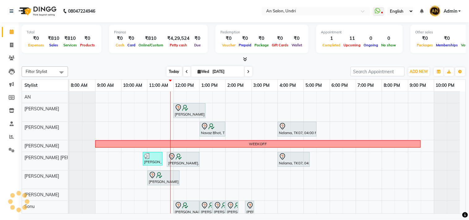
click at [174, 72] on span "Today" at bounding box center [174, 72] width 15 height 10
click at [128, 158] on div "Monica Nagdda, TK03, 12:00 PM-01:15 PM, Cut & Style - Wash & Blow-Dry Navaz Bho…" at bounding box center [267, 179] width 396 height 175
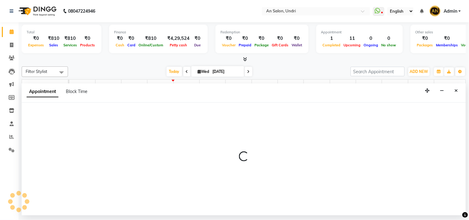
select select "55235"
select select "tentative"
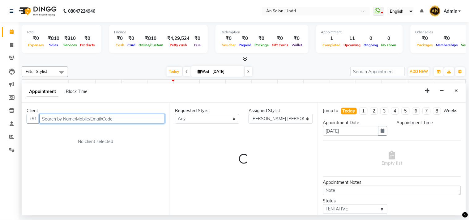
select select "600"
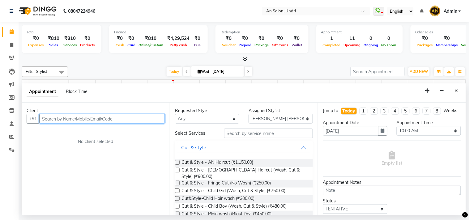
click at [117, 115] on input "text" at bounding box center [102, 119] width 126 height 10
type input "8530377568"
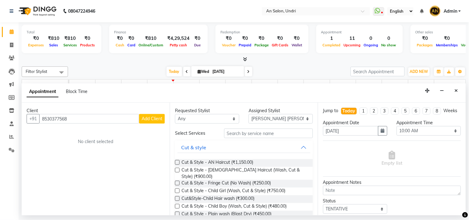
click at [153, 110] on div "Client" at bounding box center [96, 111] width 138 height 6
click at [158, 119] on span "Add Client" at bounding box center [152, 119] width 21 height 6
select select "22"
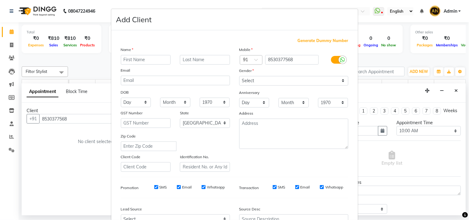
click at [166, 60] on input "text" at bounding box center [146, 60] width 50 height 10
type input "Sandra"
click at [204, 56] on input "text" at bounding box center [205, 60] width 50 height 10
type input "Dcosta"
click at [275, 79] on select "Select Male Female Other Prefer Not To Say" at bounding box center [293, 81] width 109 height 10
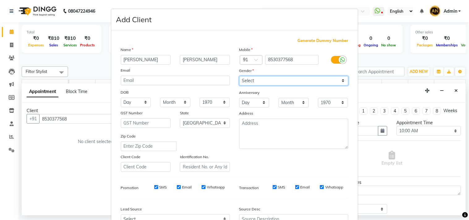
select select "female"
click at [239, 76] on select "Select Male Female Other Prefer Not To Say" at bounding box center [293, 81] width 109 height 10
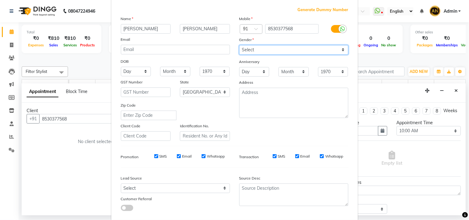
scroll to position [66, 0]
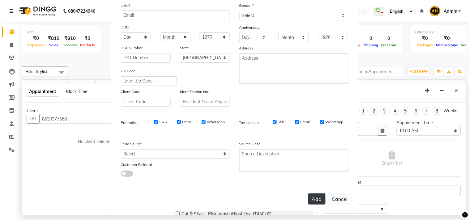
click at [317, 202] on button "Add" at bounding box center [316, 199] width 17 height 11
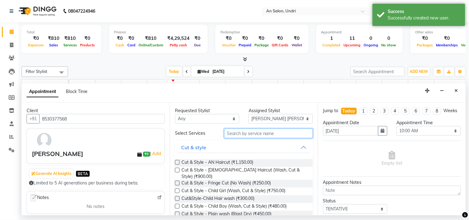
click at [251, 129] on input "text" at bounding box center [268, 134] width 89 height 10
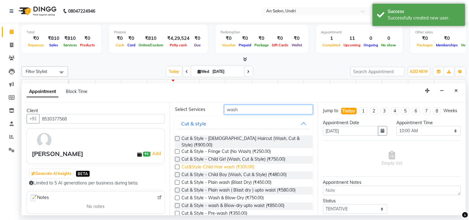
scroll to position [34, 0]
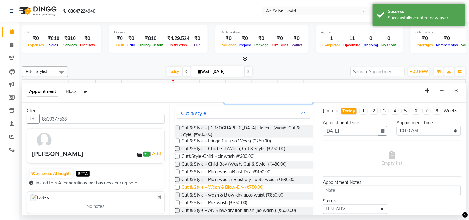
type input "wash"
click at [258, 184] on span "Cut & Style - Wash & Blow-Dry (₹750.00)" at bounding box center [223, 188] width 82 height 8
checkbox input "false"
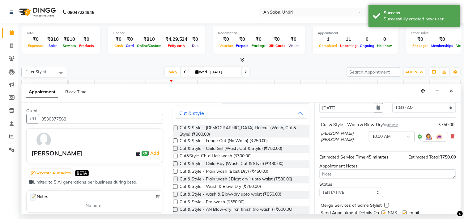
scroll to position [50, 0]
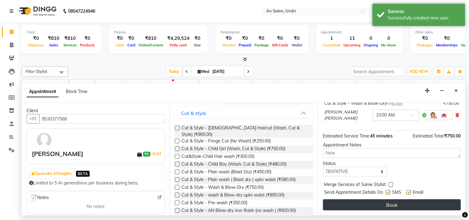
click at [392, 209] on button "Book" at bounding box center [392, 204] width 138 height 11
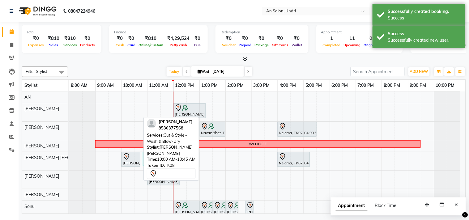
click at [128, 162] on div "[PERSON_NAME], TK08, 10:00 AM-10:45 AM, Cut & Style - Wash & Blow-Dry" at bounding box center [131, 159] width 18 height 13
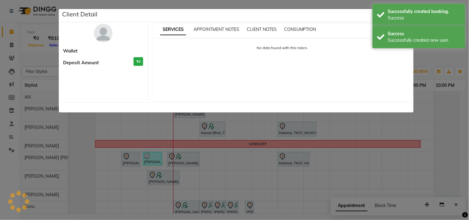
select select "7"
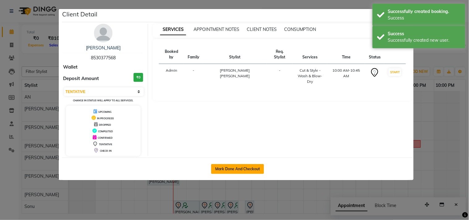
drag, startPoint x: 232, startPoint y: 164, endPoint x: 234, endPoint y: 170, distance: 6.5
click at [232, 165] on button "Mark Done And Checkout" at bounding box center [237, 169] width 53 height 10
select select "3639"
select select "service"
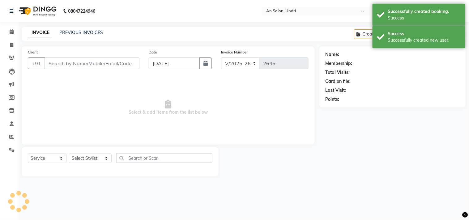
type input "8530377568"
select select "55235"
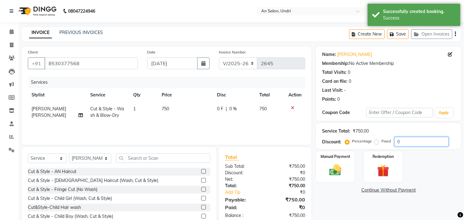
click at [396, 141] on input "0" at bounding box center [422, 142] width 54 height 10
type input "10"
click at [103, 64] on input "8530377568" at bounding box center [91, 64] width 93 height 12
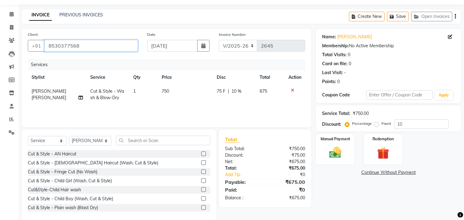
scroll to position [27, 0]
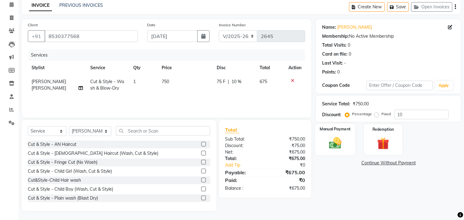
click at [345, 135] on div "Manual Payment" at bounding box center [335, 140] width 40 height 32
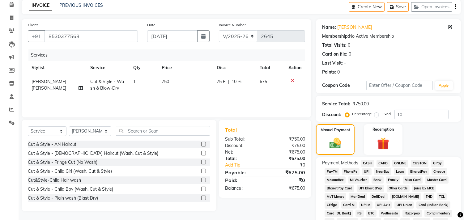
click at [435, 162] on span "GPay" at bounding box center [437, 163] width 13 height 7
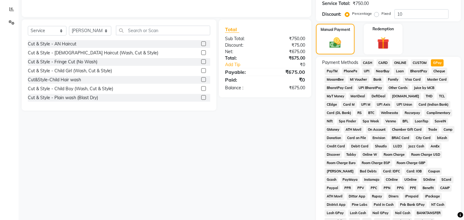
scroll to position [131, 0]
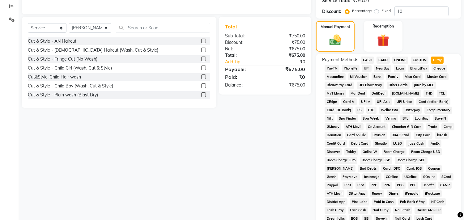
click at [419, 63] on span "CUSTOM" at bounding box center [420, 60] width 18 height 7
click at [438, 58] on span "GPay" at bounding box center [437, 60] width 13 height 7
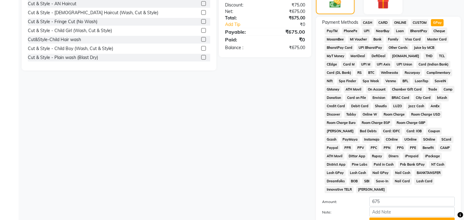
scroll to position [224, 0]
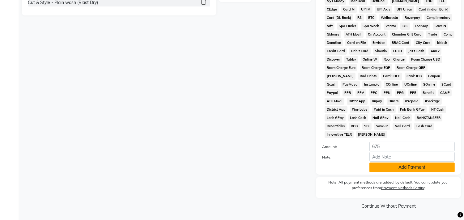
click at [422, 168] on button "Add Payment" at bounding box center [412, 168] width 85 height 10
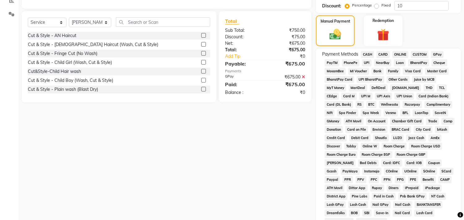
scroll to position [137, 0]
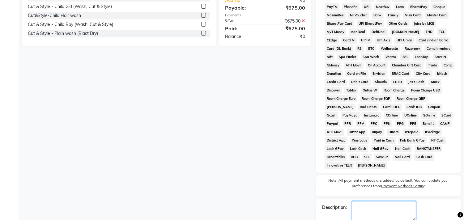
click at [416, 208] on textarea at bounding box center [384, 210] width 64 height 19
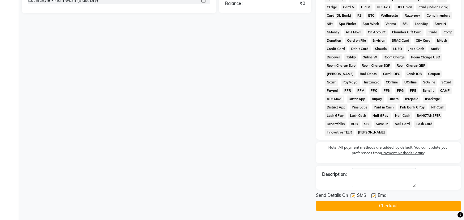
click at [424, 208] on button "Checkout" at bounding box center [388, 206] width 145 height 10
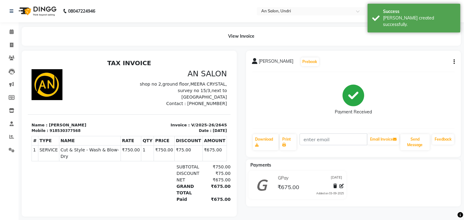
click at [41, 15] on img at bounding box center [37, 10] width 42 height 17
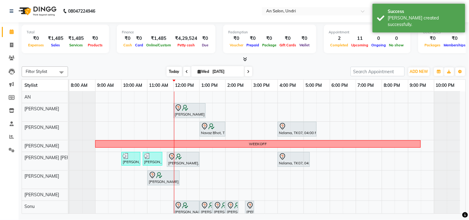
click at [175, 72] on span "Today" at bounding box center [174, 72] width 15 height 10
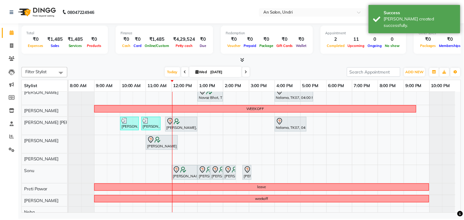
scroll to position [58, 0]
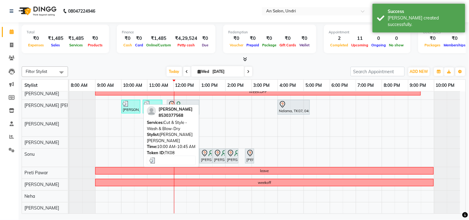
click at [131, 101] on div "[PERSON_NAME], TK08, 10:00 AM-10:45 AM, Cut & Style - Wash & Blow-Dry" at bounding box center [131, 107] width 18 height 12
select select "3"
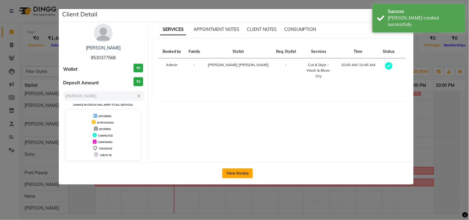
click at [227, 173] on button "View Invoice" at bounding box center [237, 174] width 31 height 10
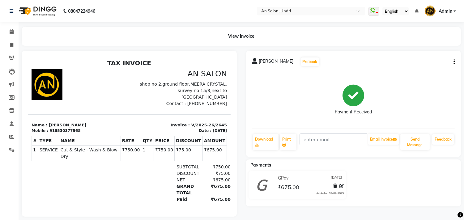
click at [454, 62] on icon "button" at bounding box center [454, 62] width 1 height 0
click at [396, 56] on div "Split Service Amount" at bounding box center [412, 54] width 63 height 8
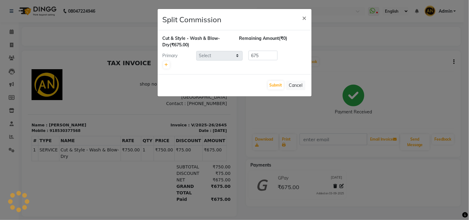
select select "55235"
click at [167, 64] on icon at bounding box center [166, 65] width 3 height 4
type input "337.5"
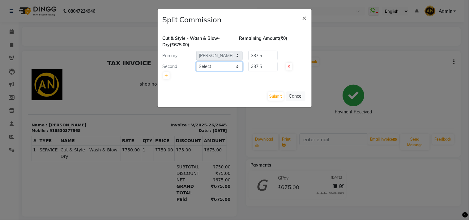
click at [221, 64] on select "Select AN Anita Rai Anthony Aslam Shaikh Janhavi Jambhulkar Naeem Aktar Shaikh …" at bounding box center [219, 67] width 46 height 10
click at [236, 85] on div "Submit Cancel" at bounding box center [235, 96] width 154 height 22
click at [226, 64] on select "Select AN Anita Rai Anthony Aslam Shaikh Janhavi Jambhulkar Naeem Aktar Shaikh …" at bounding box center [219, 67] width 46 height 10
click at [248, 96] on div "Submit Cancel" at bounding box center [235, 96] width 154 height 22
click at [224, 64] on select "Select AN Anita Rai Anthony Aslam Shaikh Janhavi Jambhulkar Naeem Aktar Shaikh …" at bounding box center [219, 67] width 46 height 10
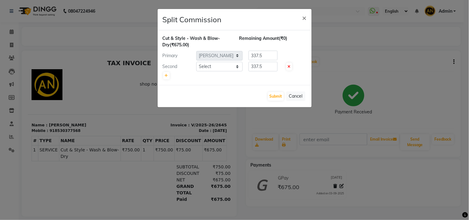
click at [253, 78] on div at bounding box center [235, 75] width 144 height 9
click at [220, 68] on select "Select AN Anita Rai Anthony Aslam Shaikh Janhavi Jambhulkar Naeem Aktar Shaikh …" at bounding box center [219, 67] width 46 height 10
click at [246, 85] on div "Submit Cancel" at bounding box center [235, 96] width 154 height 22
click at [237, 66] on select "Select AN Anita Rai Anthony Aslam Shaikh Janhavi Jambhulkar Naeem Aktar Shaikh …" at bounding box center [219, 67] width 46 height 10
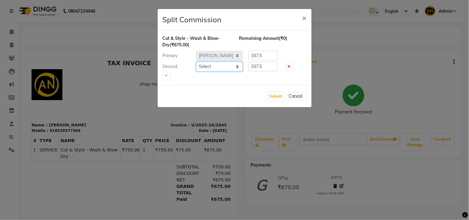
click at [237, 66] on select "Select AN Anita Rai Anthony Aslam Shaikh Janhavi Jambhulkar Naeem Aktar Shaikh …" at bounding box center [219, 67] width 46 height 10
click at [196, 62] on select "Select AN Anita Rai Anthony Aslam Shaikh Janhavi Jambhulkar Naeem Aktar Shaikh …" at bounding box center [219, 67] width 46 height 10
click at [227, 67] on select "Select AN Anita Rai Anthony Aslam Shaikh Janhavi Jambhulkar Naeem Aktar Shaikh …" at bounding box center [219, 67] width 46 height 10
select select "21387"
click at [196, 62] on select "Select AN Anita Rai Anthony Aslam Shaikh Janhavi Jambhulkar Naeem Aktar Shaikh …" at bounding box center [219, 67] width 46 height 10
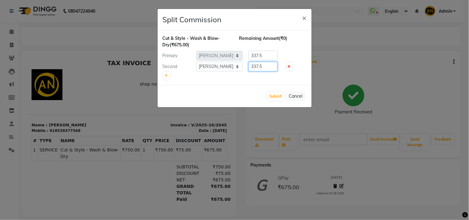
drag, startPoint x: 272, startPoint y: 66, endPoint x: 234, endPoint y: 69, distance: 38.8
click at [234, 69] on div "Second Select AN Anita Rai Anthony Aslam Shaikh Janhavi Jambhulkar Naeem Aktar …" at bounding box center [234, 67] width 153 height 10
type input "150"
drag, startPoint x: 267, startPoint y: 57, endPoint x: 213, endPoint y: 62, distance: 54.6
click at [213, 62] on div "Cut & Style - Wash & Blow-Dry (₹675.00) Remaining Amount (₹187.50) Primary Sele…" at bounding box center [235, 57] width 144 height 45
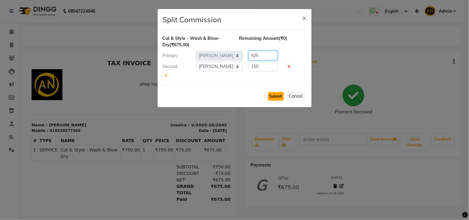
type input "525"
click at [274, 97] on button "Submit" at bounding box center [276, 96] width 16 height 9
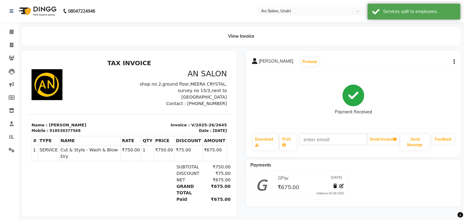
click at [43, 10] on img at bounding box center [37, 10] width 42 height 17
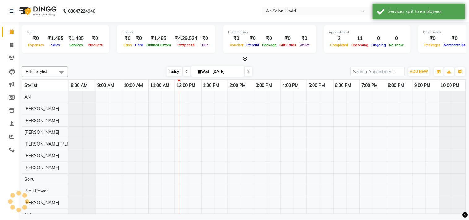
click at [167, 72] on span "Today" at bounding box center [174, 72] width 15 height 10
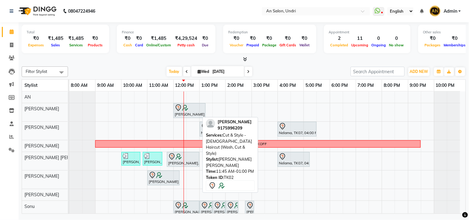
click at [192, 155] on div at bounding box center [183, 156] width 30 height 7
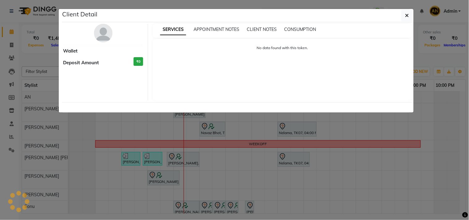
select select "7"
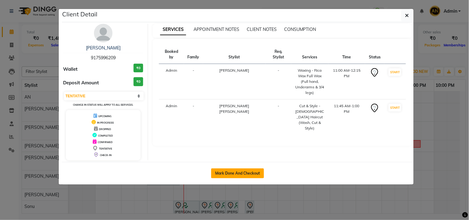
click at [254, 170] on button "Mark Done And Checkout" at bounding box center [237, 174] width 53 height 10
select select "service"
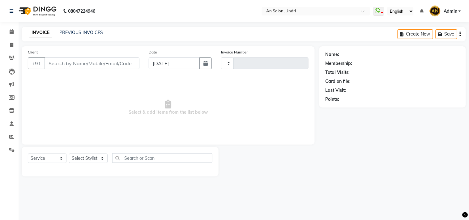
type input "2646"
select select "3639"
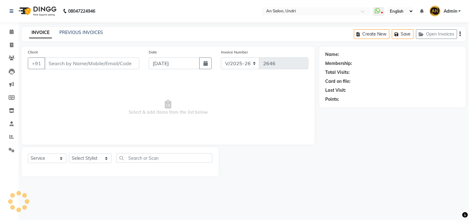
type input "9175996209"
select select "61941"
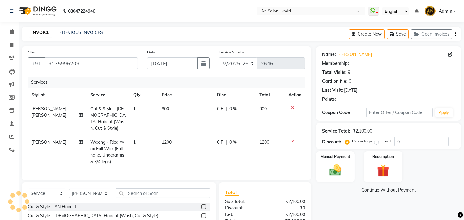
select select "2: Object"
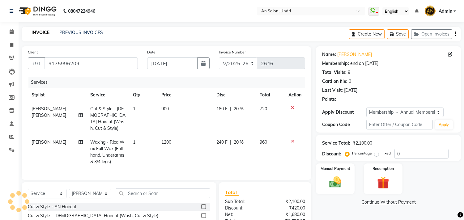
type input "20"
click at [54, 135] on td "[PERSON_NAME]" at bounding box center [57, 151] width 59 height 33
select select "61941"
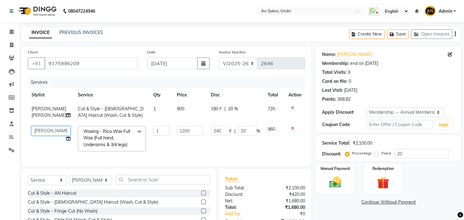
click at [54, 131] on select "AN Anita Rai Anthony Aslam Shaikh Janhavi Jambhulkar Naeem Aktar Shaikh Nazia S…" at bounding box center [51, 131] width 39 height 10
select select "21387"
click at [108, 141] on span "Waxing - Rica Wax Full Wax (Full hand, Underarms & 3/4 legs) x" at bounding box center [109, 138] width 54 height 20
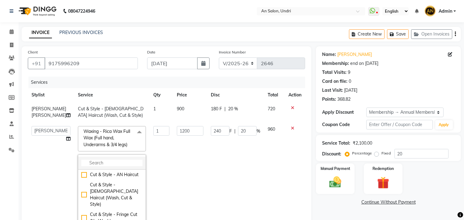
click at [114, 162] on input "multiselect-search" at bounding box center [111, 163] width 61 height 6
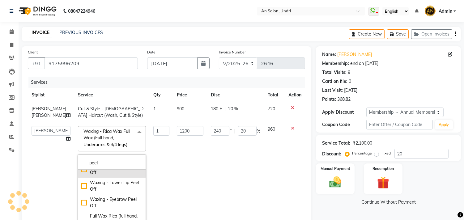
scroll to position [69, 0]
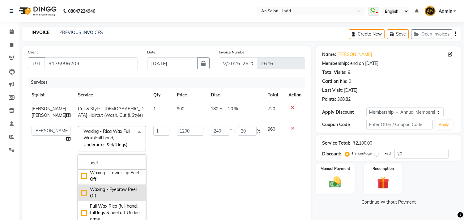
type input "peel"
click at [113, 188] on div "Waxing - Eyebrow Peel Off" at bounding box center [111, 192] width 61 height 13
checkbox input "true"
type input "180"
type input "36"
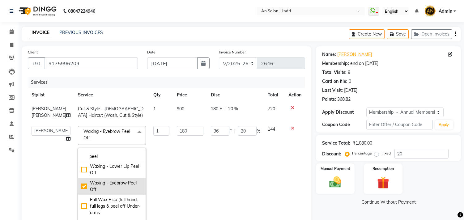
scroll to position [34, 0]
click at [116, 181] on div "Waxing - Upper Lip Peel Off" at bounding box center [111, 187] width 61 height 13
checkbox input "true"
checkbox input "false"
type input "120"
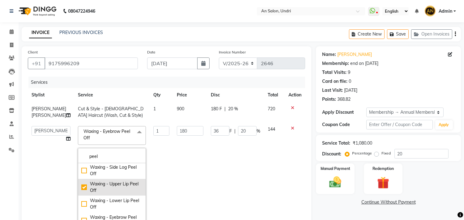
type input "24"
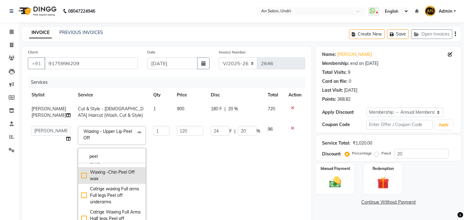
scroll to position [103, 0]
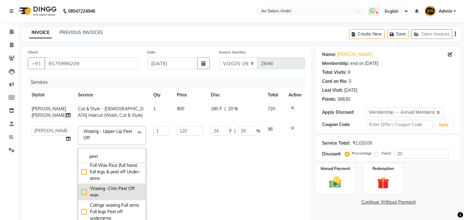
click at [118, 189] on div "Waxing -Chin Peel Off wax" at bounding box center [111, 192] width 61 height 13
checkbox input "false"
checkbox input "true"
click at [227, 182] on td "24 F | 20 %" at bounding box center [235, 175] width 57 height 106
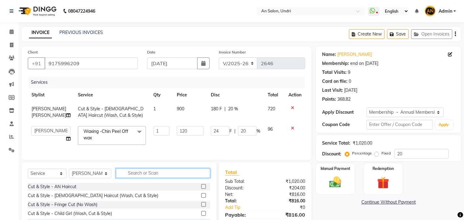
click at [140, 177] on input "text" at bounding box center [163, 174] width 94 height 10
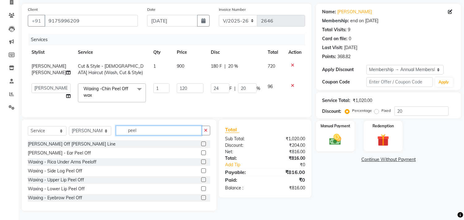
scroll to position [48, 0]
type input "peel"
click at [76, 180] on div "Waxing - Upper Lip Peel Off" at bounding box center [56, 180] width 56 height 6
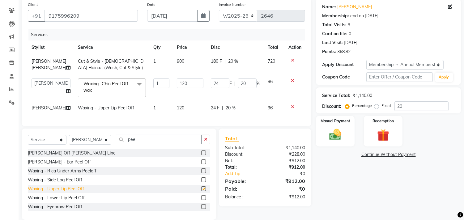
checkbox input "false"
click at [58, 210] on div "Waxing - Eyebrow Peel Off" at bounding box center [55, 207] width 54 height 6
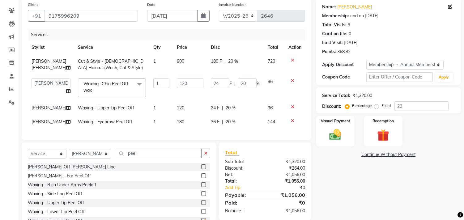
checkbox input "false"
click at [207, 156] on icon "button" at bounding box center [205, 153] width 3 height 4
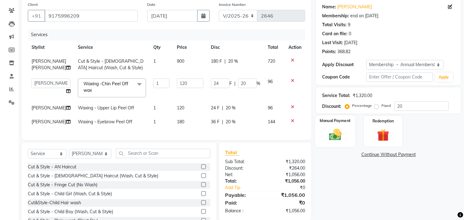
click at [339, 135] on img at bounding box center [335, 135] width 20 height 15
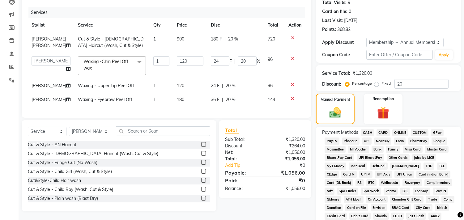
scroll to position [82, 0]
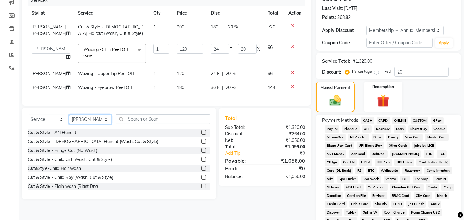
click at [88, 124] on select "Select Stylist AN Anita Rai Anthony Aslam Shaikh Janhavi Jambhulkar Naeem Aktar…" at bounding box center [90, 120] width 42 height 10
select select "21387"
click at [69, 124] on select "Select Stylist AN Anita Rai Anthony Aslam Shaikh Janhavi Jambhulkar Naeem Aktar…" at bounding box center [90, 120] width 42 height 10
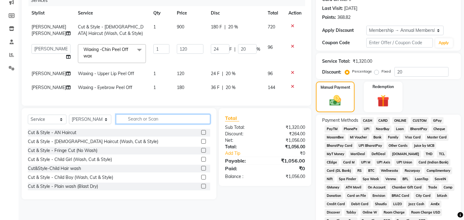
click at [170, 124] on input "text" at bounding box center [163, 119] width 94 height 10
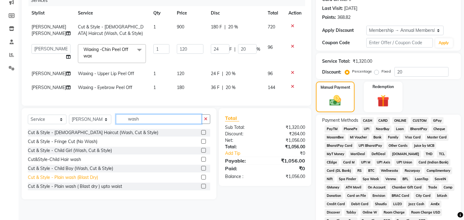
type input "wash"
click at [88, 181] on div "Cut & Style - Plain wash (Blast Dry)" at bounding box center [63, 177] width 70 height 6
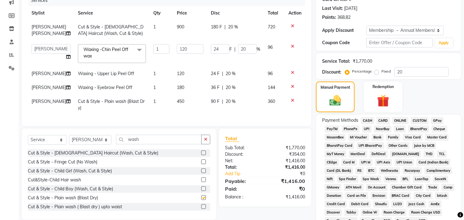
checkbox input "false"
click at [205, 142] on icon "button" at bounding box center [205, 139] width 3 height 4
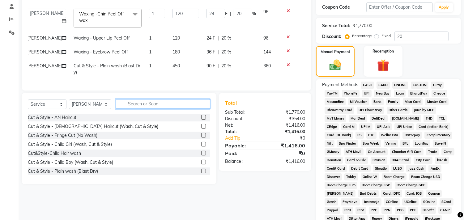
scroll to position [185, 0]
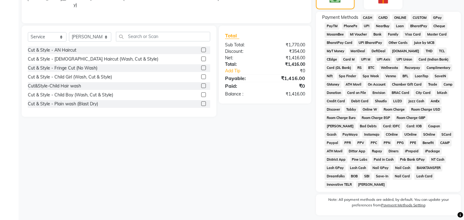
click at [434, 19] on span "GPay" at bounding box center [437, 17] width 13 height 7
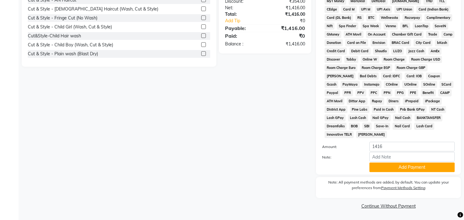
scroll to position [236, 0]
click at [430, 173] on div "Payment Methods CASH CARD ONLINE CUSTOM GPay PayTM PhonePe UPI NearBuy Loan Bha…" at bounding box center [388, 68] width 145 height 213
click at [435, 168] on button "Add Payment" at bounding box center [412, 168] width 85 height 10
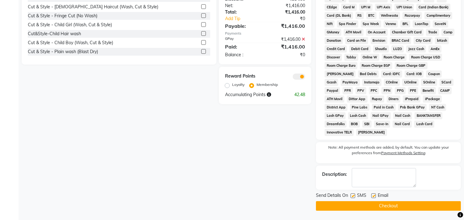
scroll to position [238, 0]
click at [434, 206] on button "Checkout" at bounding box center [388, 206] width 145 height 10
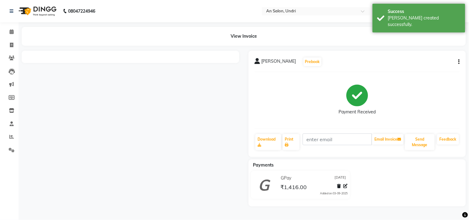
click at [50, 14] on img at bounding box center [37, 10] width 42 height 17
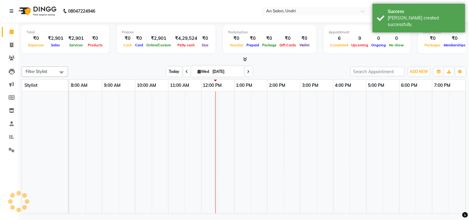
click at [169, 70] on span "Today" at bounding box center [174, 72] width 15 height 10
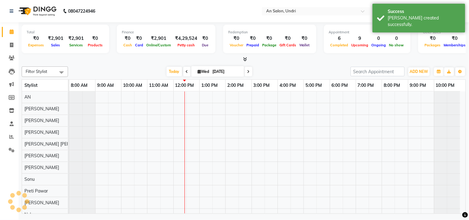
click at [291, 76] on div "[DATE] [DATE]" at bounding box center [209, 71] width 276 height 9
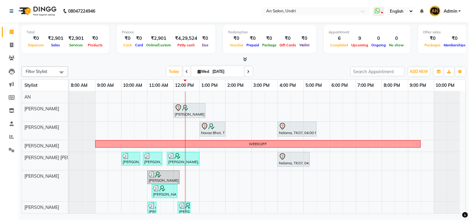
click at [168, 64] on div "Filter Stylist Select All AN Nazia Shaikh Anthony Janhavi Jambhulkar Naeem Akta…" at bounding box center [244, 139] width 444 height 150
click at [169, 69] on span "Today" at bounding box center [174, 72] width 15 height 10
click at [246, 57] on icon at bounding box center [245, 59] width 4 height 5
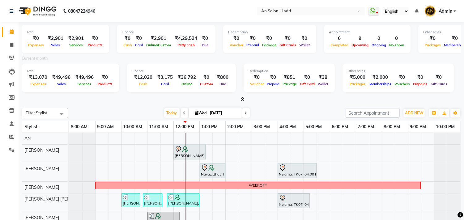
click at [242, 98] on icon at bounding box center [243, 99] width 4 height 5
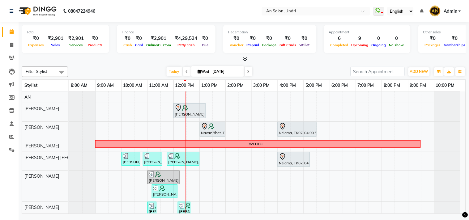
click at [291, 66] on div "Filter Stylist Select All AN Nazia Shaikh Anthony Janhavi Jambhulkar Naeem Akta…" at bounding box center [244, 71] width 444 height 11
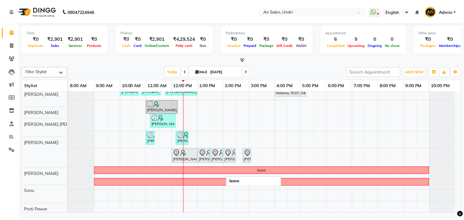
scroll to position [76, 0]
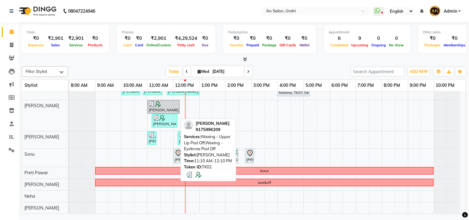
click at [164, 117] on div "[PERSON_NAME], TK02, 11:10 AM-12:10 PM, Waxing - Upper Lip Peel Off,Waxing - Ey…" at bounding box center [164, 121] width 24 height 12
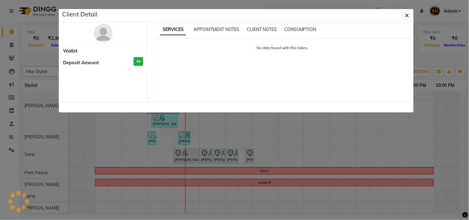
select select "3"
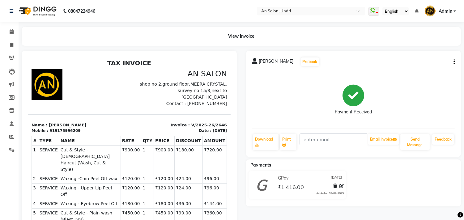
click at [454, 62] on icon "button" at bounding box center [454, 62] width 1 height 0
click at [392, 58] on div "Split Service Amount" at bounding box center [412, 54] width 63 height 8
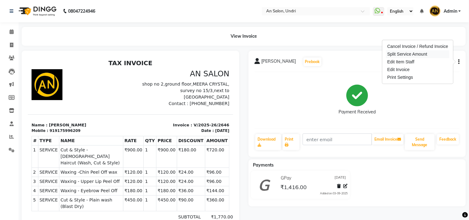
select select "55235"
select select "21387"
select select "61941"
select select "21387"
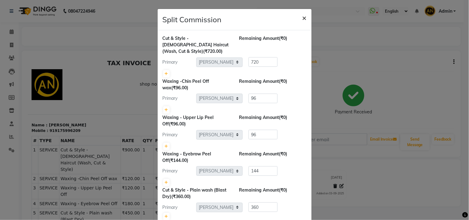
click at [302, 19] on span "×" at bounding box center [304, 17] width 4 height 9
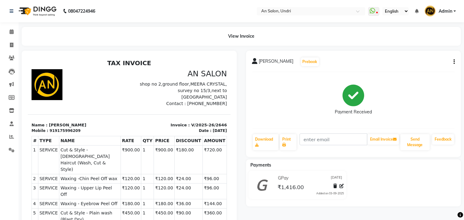
click at [453, 62] on button "button" at bounding box center [453, 62] width 4 height 6
click at [398, 69] on div "Edit Invoice" at bounding box center [412, 70] width 63 height 8
select select "service"
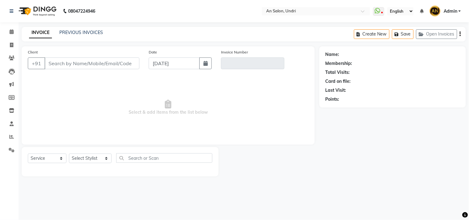
type input "9175996209"
type input "V/2025-26/2646"
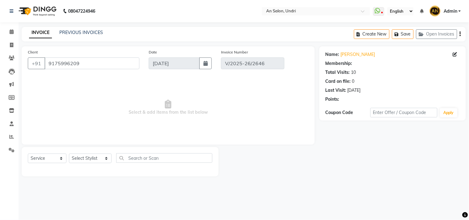
select select "select"
select select "2: Object"
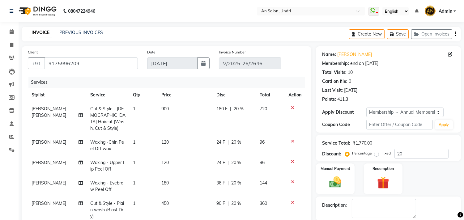
click at [49, 160] on td "[PERSON_NAME]" at bounding box center [57, 166] width 59 height 20
select select "61941"
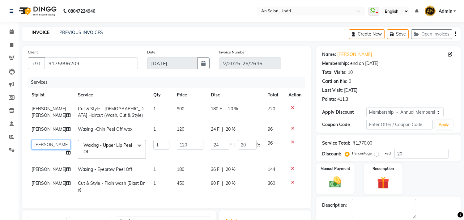
click at [58, 144] on select "AN Anita Rai Anthony Aslam Shaikh Janhavi Jambhulkar Naeem Aktar Shaikh Nazia S…" at bounding box center [51, 145] width 39 height 10
select select "21387"
click at [44, 167] on span "[PERSON_NAME]" at bounding box center [49, 170] width 35 height 6
select select "61941"
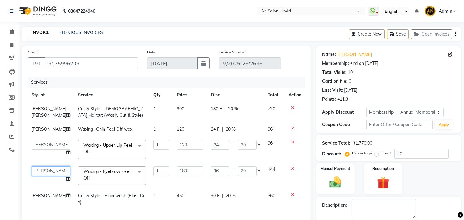
click at [44, 170] on select "AN Anita Rai Anthony Aslam Shaikh Janhavi Jambhulkar Naeem Aktar Shaikh Nazia S…" at bounding box center [51, 171] width 39 height 10
select select "17153"
click at [50, 172] on select "AN Anita Rai Anthony Aslam Shaikh Janhavi Jambhulkar Naeem Aktar Shaikh Nazia S…" at bounding box center [51, 171] width 39 height 10
select select "21387"
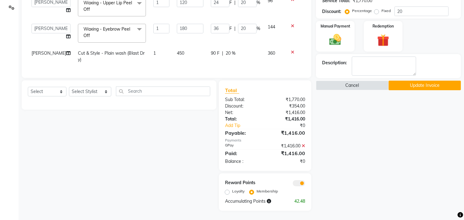
scroll to position [148, 0]
click at [417, 81] on button "Update Invoice" at bounding box center [425, 86] width 72 height 10
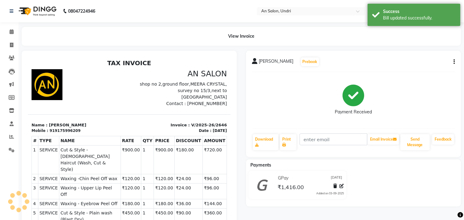
click at [47, 14] on img at bounding box center [37, 10] width 42 height 17
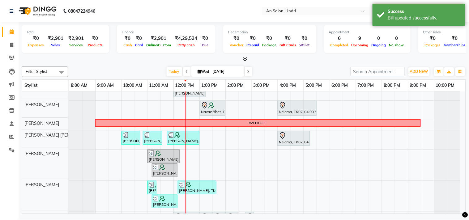
scroll to position [21, 0]
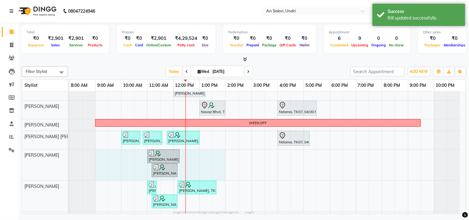
drag, startPoint x: 97, startPoint y: 160, endPoint x: 214, endPoint y: 158, distance: 117.2
click at [224, 159] on div "Monica Nagdda, TK03, 12:00 PM-01:15 PM, Cut & Style - Wash & Blow-Dry Navaz Bho…" at bounding box center [267, 174] width 396 height 207
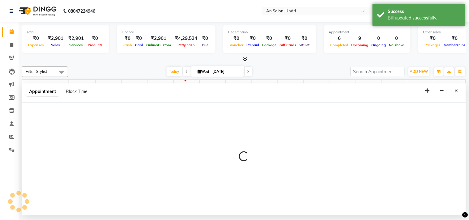
select select "61941"
select select "540"
select select "tentative"
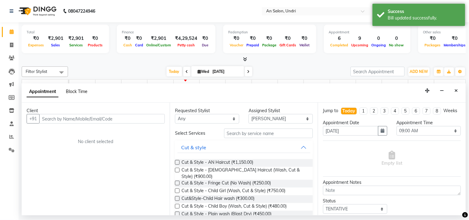
click at [77, 91] on span "Block Time" at bounding box center [77, 92] width 22 height 6
select select "61941"
select select "540"
select select "840"
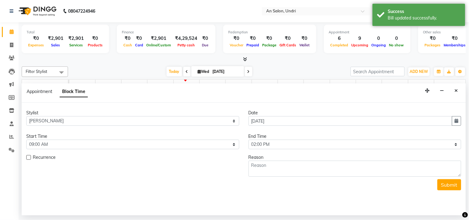
click at [317, 177] on form "Stylist Select AN Anita Rai Anthony Aslam Shaikh Janhavi Jambhulkar Naeem Aktar…" at bounding box center [243, 150] width 435 height 81
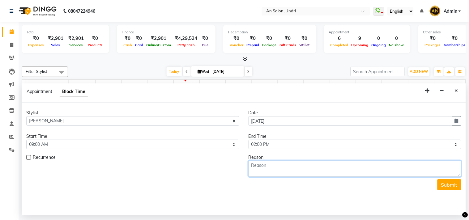
click at [317, 170] on textarea at bounding box center [355, 169] width 213 height 16
type textarea "half day"
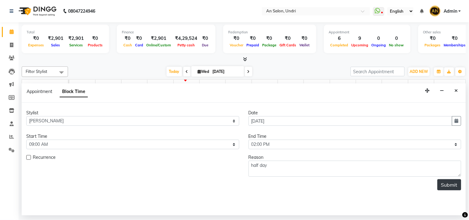
click at [456, 185] on button "Submit" at bounding box center [450, 184] width 24 height 11
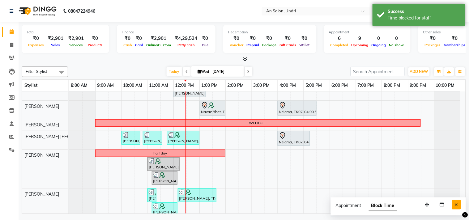
click at [457, 202] on button "Close" at bounding box center [456, 205] width 9 height 10
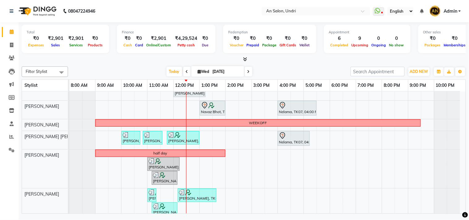
scroll to position [98, 0]
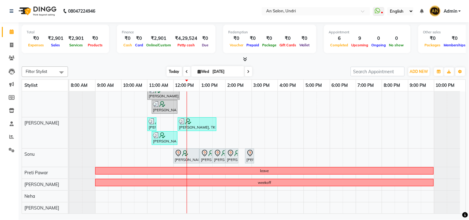
click at [168, 71] on span "Today" at bounding box center [174, 72] width 15 height 10
click at [11, 41] on link "Invoice" at bounding box center [9, 45] width 15 height 10
select select "service"
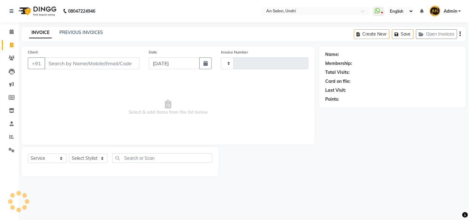
click at [102, 63] on input "Client" at bounding box center [92, 64] width 95 height 12
type input "2647"
select select "3639"
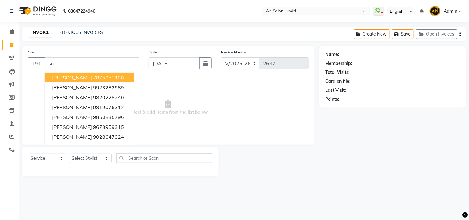
type input "s"
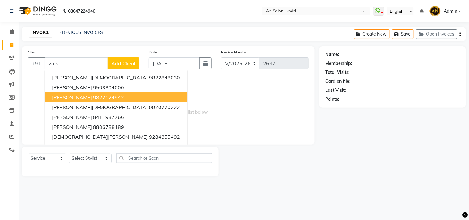
click at [93, 95] on ngb-highlight "9822124942" at bounding box center [108, 97] width 31 height 6
type input "9822124942"
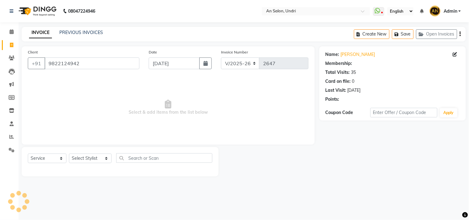
select select "2: Object"
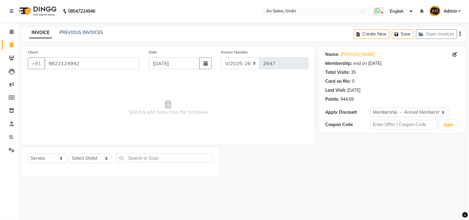
click at [47, 8] on img at bounding box center [37, 10] width 42 height 17
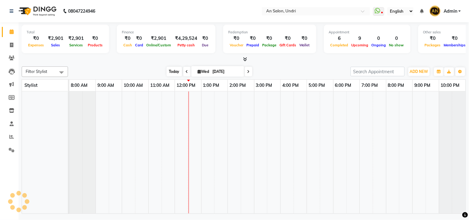
click at [177, 73] on span "Today" at bounding box center [174, 72] width 15 height 10
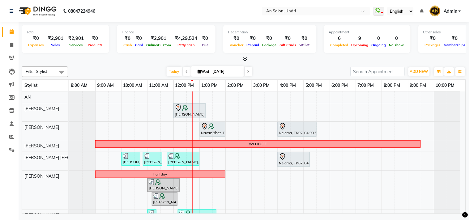
click at [333, 159] on div "Monica Nagdda, TK03, 12:00 PM-01:15 PM, Cut & Style - Wash & Blow-Dry Navaz Bho…" at bounding box center [267, 199] width 396 height 215
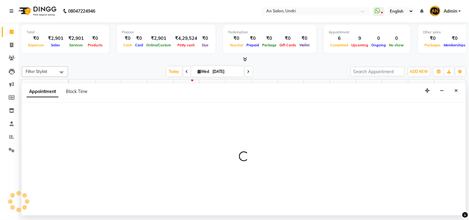
select select "55235"
select select "1080"
select select "tentative"
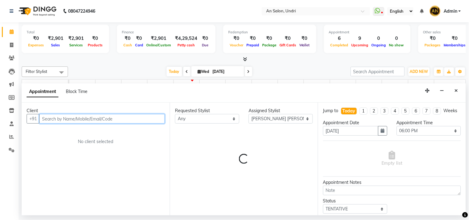
click at [57, 117] on input "text" at bounding box center [102, 119] width 126 height 10
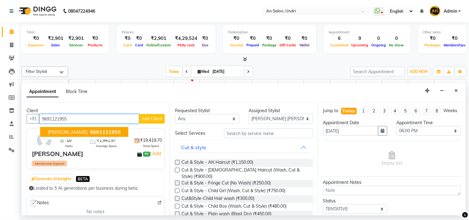
click at [94, 135] on button "Chandana Vibhute 9691121955" at bounding box center [84, 132] width 88 height 10
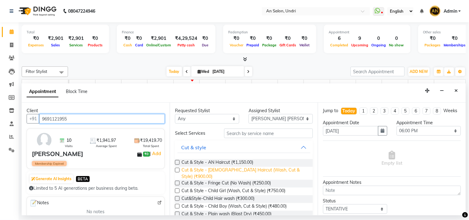
type input "9691121955"
click at [250, 168] on span "Cut & Style - Female Haircut (Wash, Cut & Style) (₹900.00)" at bounding box center [245, 173] width 126 height 13
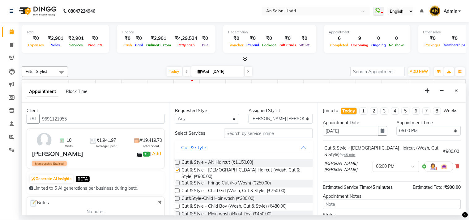
checkbox input "false"
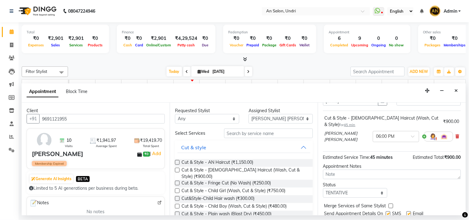
scroll to position [56, 0]
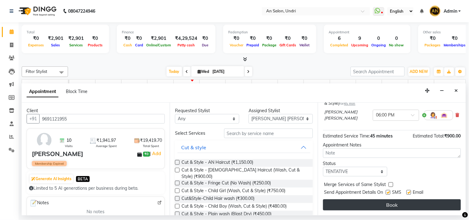
click at [421, 206] on button "Book" at bounding box center [392, 204] width 138 height 11
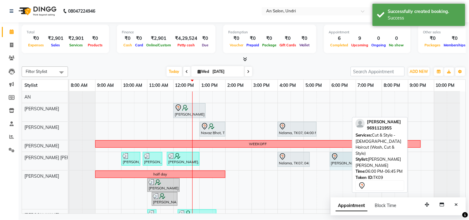
drag, startPoint x: 348, startPoint y: 160, endPoint x: 369, endPoint y: 169, distance: 23.3
click at [369, 169] on div "Filter Stylist Select All AN Nazia Shaikh Anthony Janhavi Jambhulkar Naeem Akta…" at bounding box center [244, 139] width 444 height 150
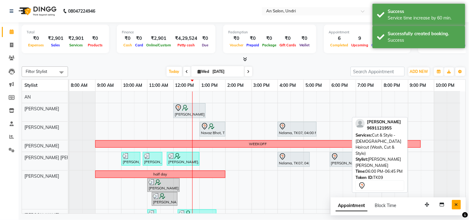
click at [458, 203] on icon "Close" at bounding box center [456, 205] width 3 height 4
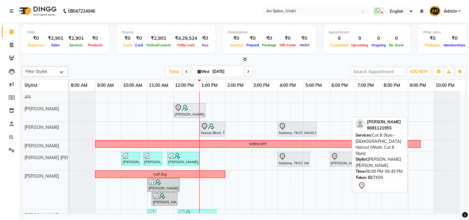
click at [305, 62] on div at bounding box center [244, 59] width 444 height 6
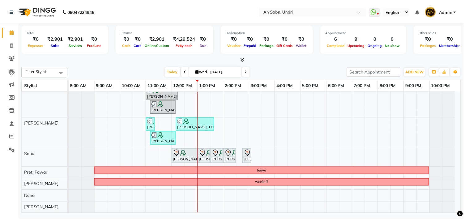
scroll to position [0, 0]
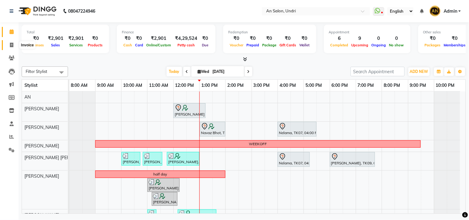
click at [14, 45] on span at bounding box center [11, 45] width 11 height 7
select select "3639"
select select "service"
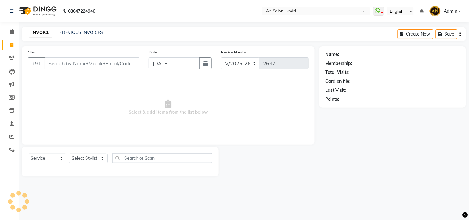
click at [92, 61] on input "Client" at bounding box center [92, 64] width 95 height 12
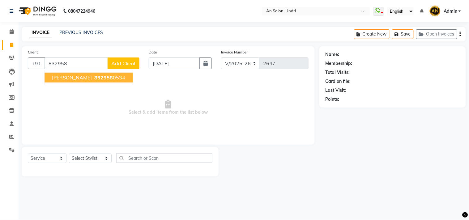
click at [109, 75] on ngb-highlight "832958 0534" at bounding box center [109, 78] width 32 height 6
type input "8329580534"
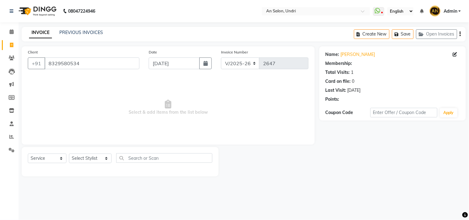
select select "2: Object"
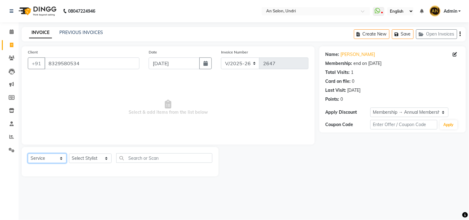
click at [57, 161] on select "Select Service Product Membership Package Voucher Prepaid Gift Card" at bounding box center [47, 159] width 39 height 10
click at [285, 116] on span "Select & add items from the list below" at bounding box center [168, 108] width 281 height 62
click at [97, 153] on div "Select Service Product Membership Package Voucher Prepaid Gift Card Select Styl…" at bounding box center [120, 161] width 197 height 29
click at [95, 159] on select "Select Stylist AN Anita Rai Anthony Aslam Shaikh Janhavi Jambhulkar Naeem Aktar…" at bounding box center [90, 159] width 43 height 10
select select "55235"
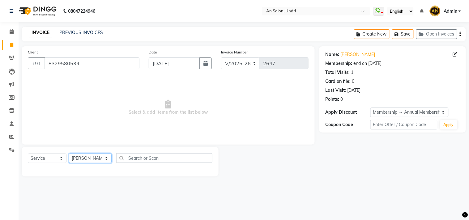
click at [69, 154] on select "Select Stylist AN Anita Rai Anthony Aslam Shaikh Janhavi Jambhulkar Naeem Aktar…" at bounding box center [90, 159] width 43 height 10
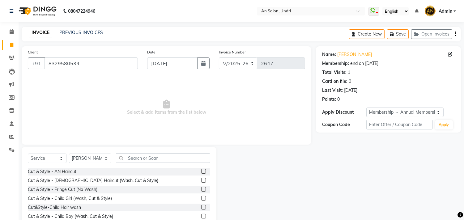
click at [141, 151] on div "Select Service Product Membership Package Voucher Prepaid Gift Card Select Styl…" at bounding box center [119, 192] width 195 height 91
click at [129, 159] on input "text" at bounding box center [163, 158] width 94 height 10
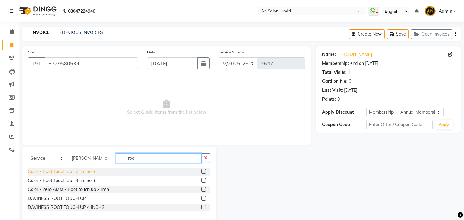
type input "roo"
click at [74, 175] on div "Color - Root Touch Up ( 2 Inches )" at bounding box center [61, 172] width 67 height 6
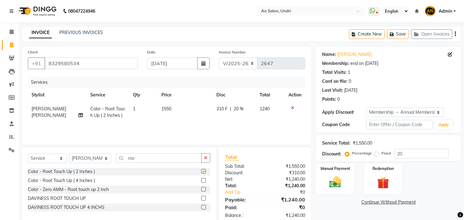
checkbox input "false"
click at [203, 155] on button "button" at bounding box center [205, 158] width 9 height 10
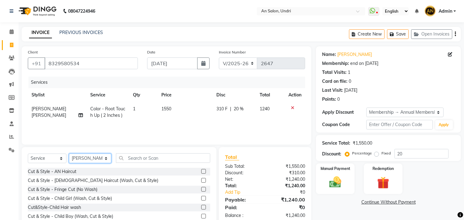
click at [84, 157] on select "Select Stylist AN Anita Rai Anthony Aslam Shaikh Janhavi Jambhulkar Naeem Aktar…" at bounding box center [90, 159] width 42 height 10
select select "21387"
click at [69, 154] on select "Select Stylist AN Anita Rai Anthony Aslam Shaikh Janhavi Jambhulkar Naeem Aktar…" at bounding box center [90, 159] width 42 height 10
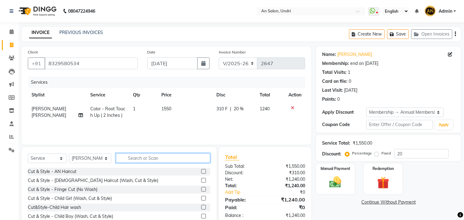
click at [143, 158] on input "text" at bounding box center [163, 158] width 94 height 10
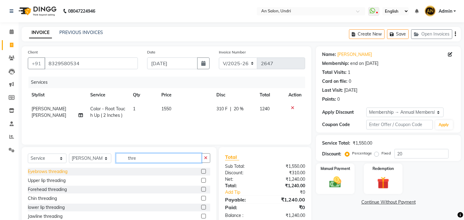
type input "thre"
click at [57, 173] on div "Eyebrows threading" at bounding box center [48, 172] width 40 height 6
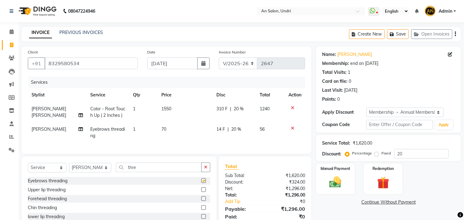
checkbox input "false"
click at [211, 174] on div "Select Service Product Membership Package Voucher Prepaid Gift Card Select Styl…" at bounding box center [119, 201] width 195 height 91
click at [202, 172] on button "button" at bounding box center [205, 168] width 9 height 10
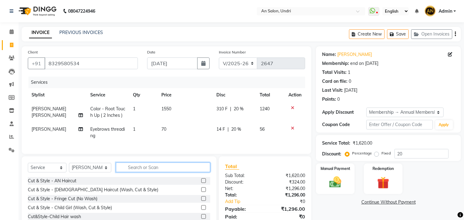
click at [172, 172] on input "text" at bounding box center [163, 168] width 94 height 10
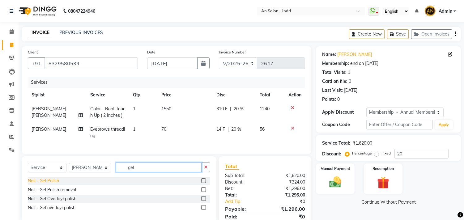
type input "gel"
click at [51, 184] on div "Nail - Gel Polish" at bounding box center [43, 181] width 31 height 6
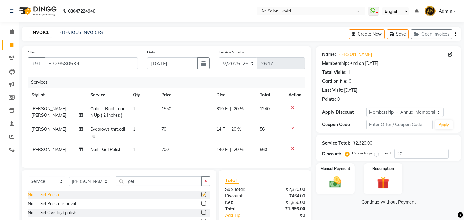
checkbox input "false"
click at [294, 148] on icon at bounding box center [292, 149] width 3 height 4
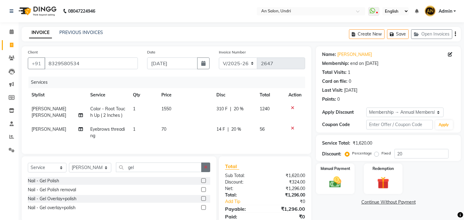
click at [206, 169] on icon "button" at bounding box center [205, 167] width 3 height 4
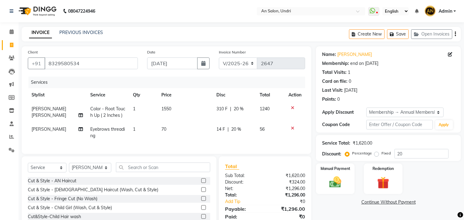
click at [306, 150] on div "Client +91 8329580534 Date 03-09-2025 Invoice Number V/2025 V/2025-26 2647 Serv…" at bounding box center [167, 100] width 290 height 108
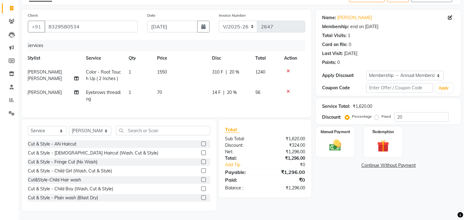
scroll to position [42, 0]
click at [44, 90] on span "[PERSON_NAME]" at bounding box center [44, 93] width 35 height 6
select select "21387"
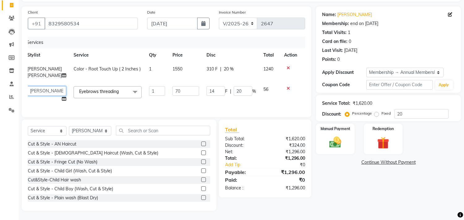
click at [44, 86] on select "AN Anita Rai Anthony Aslam Shaikh Janhavi Jambhulkar Naeem Aktar Shaikh Nazia S…" at bounding box center [46, 91] width 39 height 10
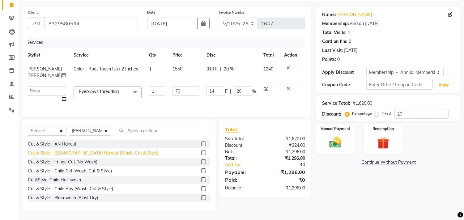
select select "35359"
click at [135, 100] on td "Eyebrows threading x Cut & Style - AN Haircut Cut & Style - Female Haircut (Was…" at bounding box center [107, 95] width 75 height 24
click at [130, 79] on td "Color - Root Touch Up ( 2 Inches )" at bounding box center [107, 72] width 75 height 20
select select "55235"
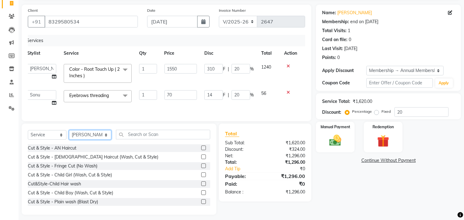
click at [89, 140] on select "Select Stylist AN Anita Rai Anthony Aslam Shaikh Janhavi Jambhulkar Naeem Aktar…" at bounding box center [90, 135] width 42 height 10
select select "55235"
click at [69, 135] on select "Select Stylist AN Anita Rai Anthony Aslam Shaikh Janhavi Jambhulkar Naeem Aktar…" at bounding box center [90, 135] width 42 height 10
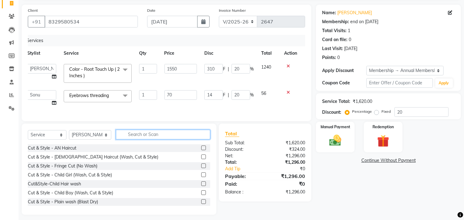
click at [131, 139] on input "text" at bounding box center [163, 135] width 94 height 10
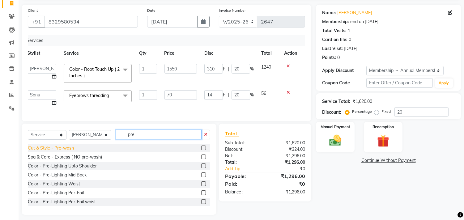
type input "pre"
click at [60, 152] on div "Cut & Style - Pre-wash" at bounding box center [51, 148] width 46 height 6
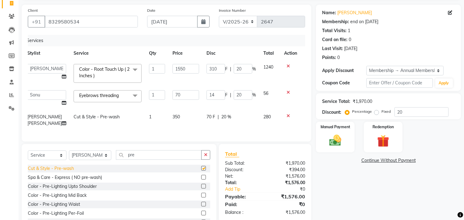
checkbox input "false"
click at [175, 127] on td "350" at bounding box center [186, 120] width 34 height 20
select select "55235"
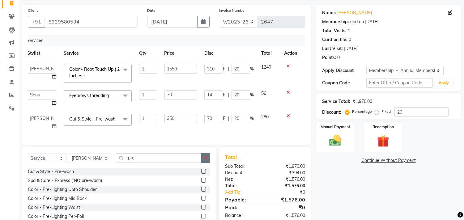
click at [205, 160] on icon "button" at bounding box center [205, 158] width 3 height 4
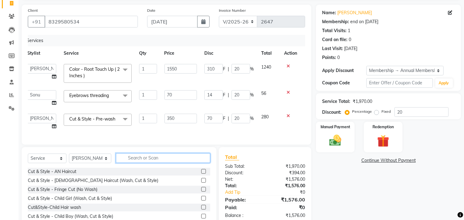
click at [139, 163] on input "text" at bounding box center [163, 158] width 94 height 10
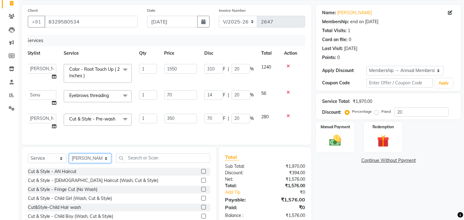
click at [93, 163] on select "Select Stylist AN Anita Rai Anthony Aslam Shaikh Janhavi Jambhulkar Naeem Aktar…" at bounding box center [90, 159] width 42 height 10
select select "35359"
click at [69, 159] on select "Select Stylist AN Anita Rai Anthony Aslam Shaikh Janhavi Jambhulkar Naeem Aktar…" at bounding box center [90, 159] width 42 height 10
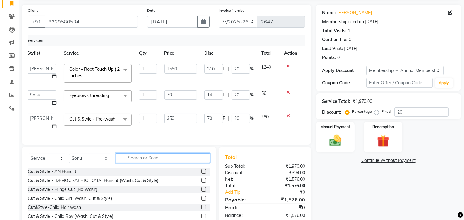
click at [135, 163] on input "text" at bounding box center [163, 158] width 94 height 10
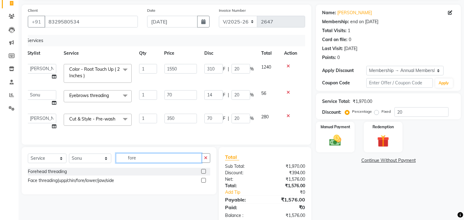
type input "fore"
click at [39, 168] on div "Select Service Product Membership Package Voucher Prepaid Gift Card Select Styl…" at bounding box center [119, 160] width 182 height 15
click at [40, 175] on div "Forehead threading" at bounding box center [47, 172] width 39 height 6
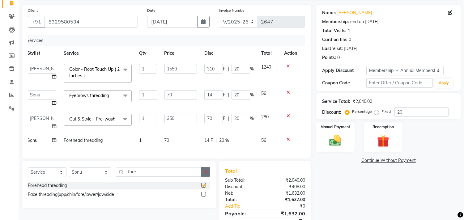
checkbox input "false"
drag, startPoint x: 336, startPoint y: 145, endPoint x: 338, endPoint y: 152, distance: 7.6
click at [336, 144] on img at bounding box center [335, 141] width 20 height 15
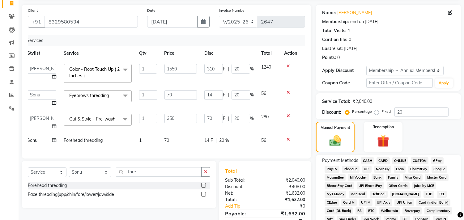
click at [256, 144] on td "14 F | 20 %" at bounding box center [229, 141] width 57 height 14
select select "35359"
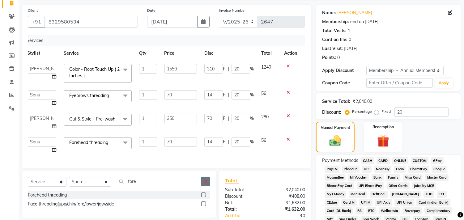
click at [206, 184] on icon "button" at bounding box center [205, 181] width 3 height 4
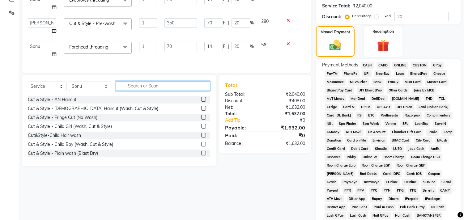
scroll to position [110, 0]
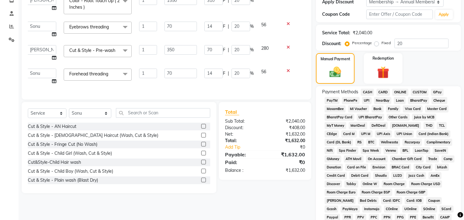
click at [432, 90] on span "GPay" at bounding box center [437, 92] width 13 height 7
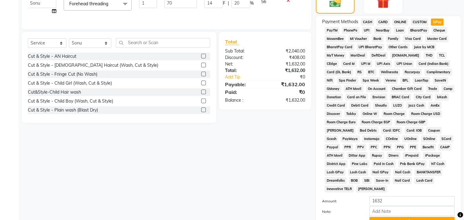
scroll to position [236, 0]
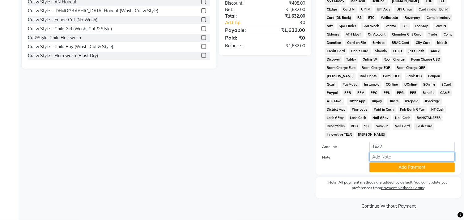
click at [428, 159] on input "Note:" at bounding box center [412, 157] width 85 height 10
click at [421, 170] on button "Add Payment" at bounding box center [412, 168] width 85 height 10
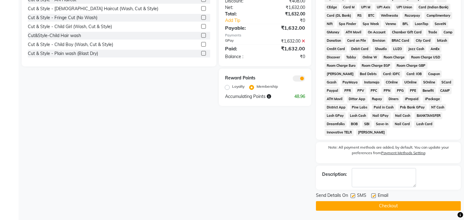
scroll to position [238, 0]
click at [399, 208] on button "Checkout" at bounding box center [388, 206] width 145 height 10
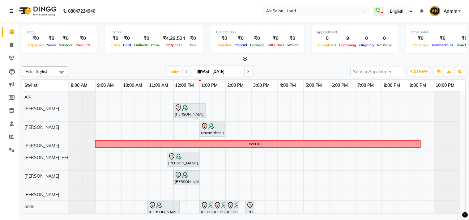
scroll to position [8, 0]
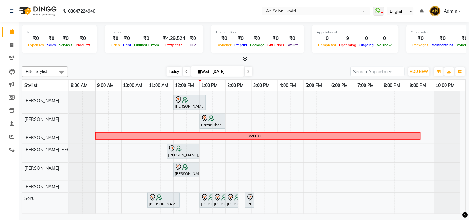
click at [172, 67] on span "Today" at bounding box center [174, 72] width 15 height 10
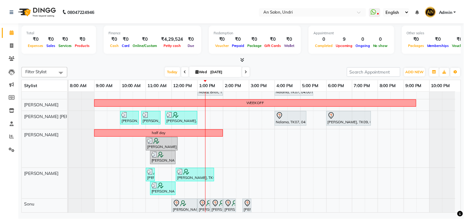
scroll to position [98, 0]
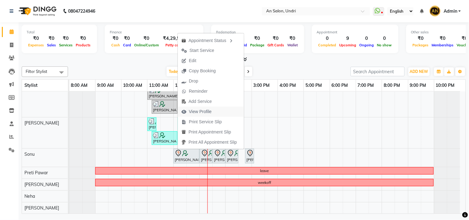
click at [211, 111] on span "View Profile" at bounding box center [200, 112] width 23 height 6
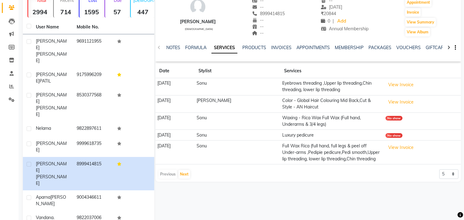
scroll to position [53, 0]
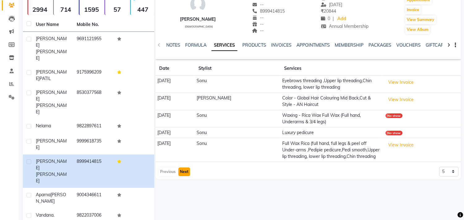
click at [189, 176] on button "Next" at bounding box center [184, 172] width 12 height 9
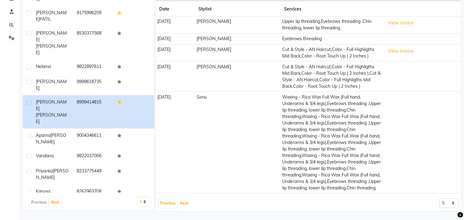
scroll to position [138, 0]
click at [187, 203] on button "Next" at bounding box center [184, 203] width 12 height 9
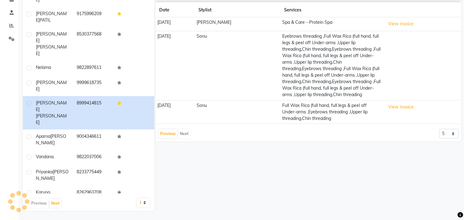
scroll to position [55, 0]
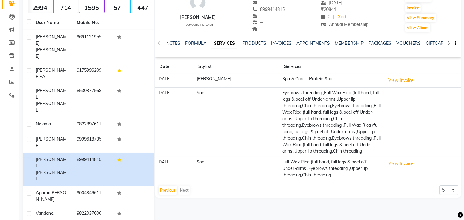
click at [184, 195] on div "Previous Next" at bounding box center [174, 191] width 33 height 10
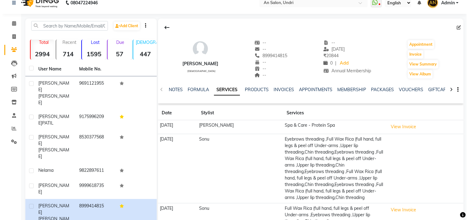
scroll to position [0, 0]
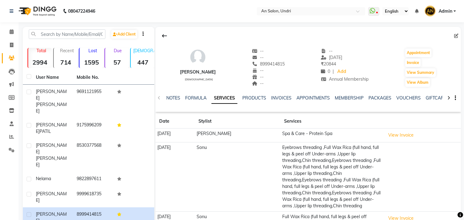
click at [47, 13] on img at bounding box center [37, 10] width 42 height 17
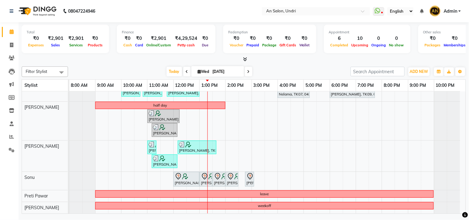
scroll to position [98, 0]
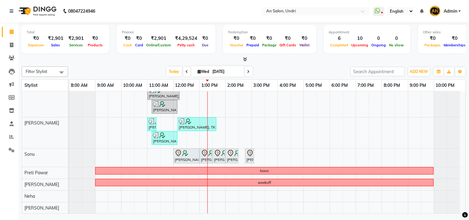
drag, startPoint x: 181, startPoint y: 139, endPoint x: 296, endPoint y: 85, distance: 127.3
click at [311, 70] on div "[DATE] [DATE]" at bounding box center [209, 71] width 276 height 9
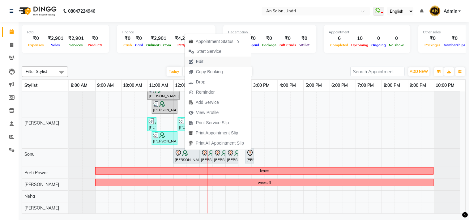
click at [204, 62] on span "Edit" at bounding box center [196, 62] width 22 height 10
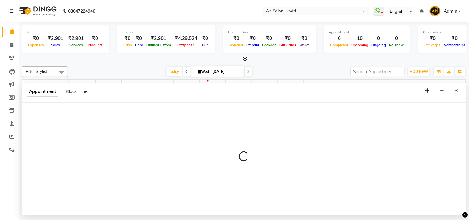
select select "tentative"
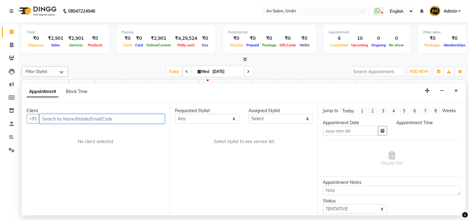
type input "[DATE]"
select select "720"
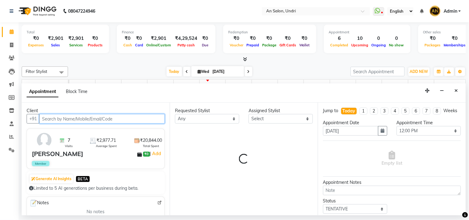
select select "35359"
select select "1476"
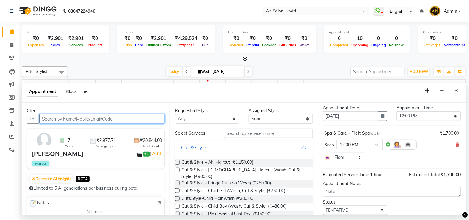
scroll to position [0, 0]
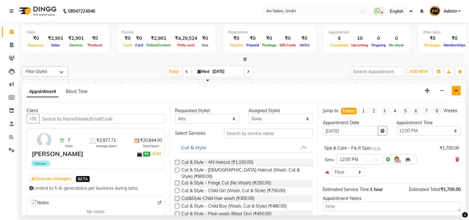
click at [456, 91] on icon "Close" at bounding box center [456, 90] width 3 height 4
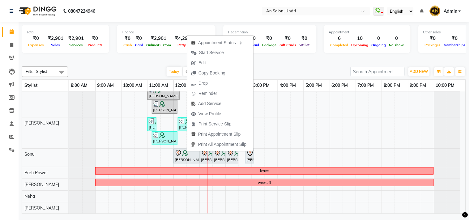
click at [297, 64] on div "Filter Stylist Select All AN [PERSON_NAME] [PERSON_NAME] [PERSON_NAME] [PERSON_…" at bounding box center [244, 139] width 444 height 150
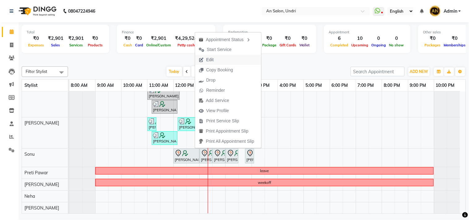
click at [213, 60] on span "Edit" at bounding box center [209, 60] width 7 height 6
select select "tentative"
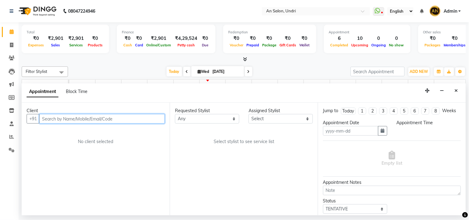
type input "[DATE]"
select select "720"
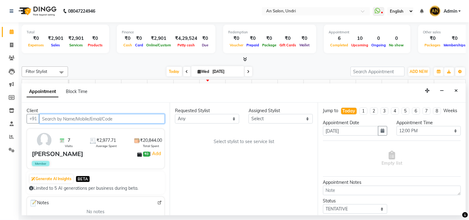
select select "35359"
select select "1476"
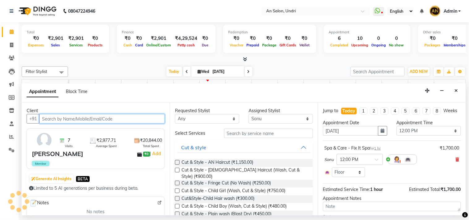
scroll to position [98, 0]
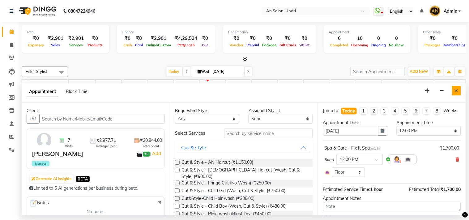
click at [458, 91] on icon "Close" at bounding box center [456, 90] width 3 height 4
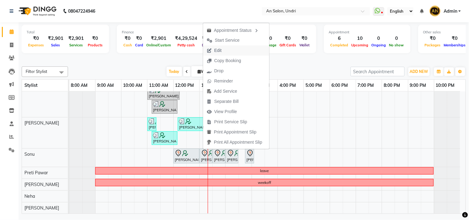
click at [221, 53] on span "Edit" at bounding box center [217, 50] width 7 height 6
select select "tentative"
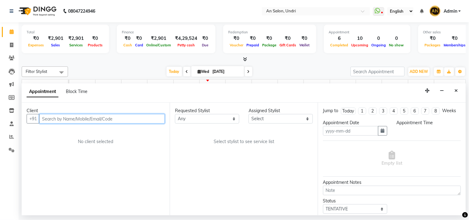
type input "[DATE]"
select select "780"
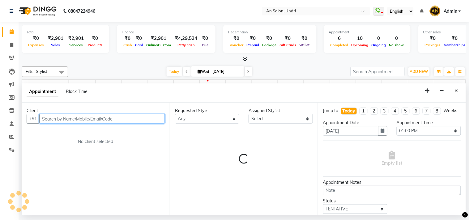
select select "35359"
select select "1476"
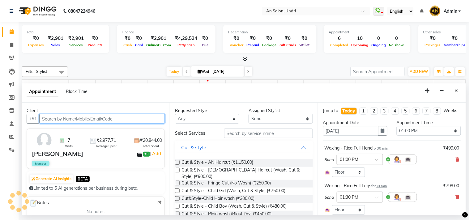
select select "1476"
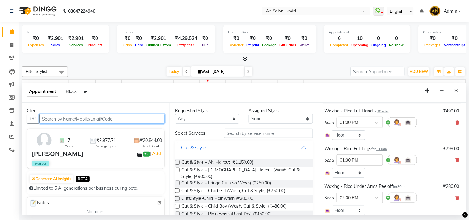
scroll to position [103, 0]
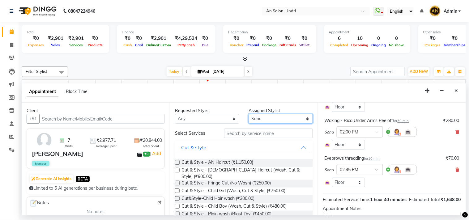
click at [289, 117] on select "Select AN Anita Rai Anthony Aslam Shaikh Janhavi Jambhulkar Naeem Aktar Shaikh …" at bounding box center [281, 119] width 64 height 10
click at [249, 114] on select "Select AN Anita Rai Anthony Aslam Shaikh Janhavi Jambhulkar Naeem Aktar Shaikh …" at bounding box center [281, 119] width 64 height 10
click at [288, 119] on select "Select AN Anita Rai Anthony Aslam Shaikh Janhavi Jambhulkar Naeem Aktar Shaikh …" at bounding box center [281, 119] width 64 height 10
select select "61941"
click at [249, 114] on select "Select AN Anita Rai Anthony Aslam Shaikh Janhavi Jambhulkar Naeem Aktar Shaikh …" at bounding box center [281, 119] width 64 height 10
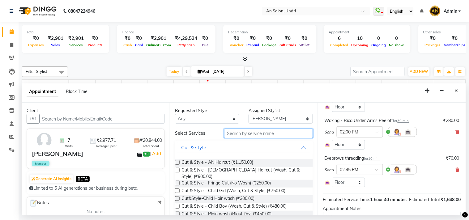
click at [241, 134] on input "text" at bounding box center [268, 134] width 89 height 10
type input "s"
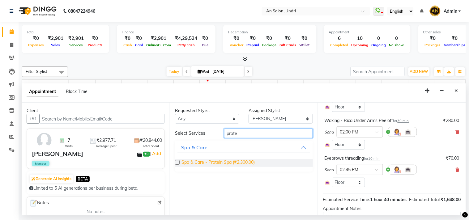
type input "prote"
click at [218, 160] on span "Spa & Care - Protein Spa (₹2,300.00)" at bounding box center [218, 163] width 73 height 8
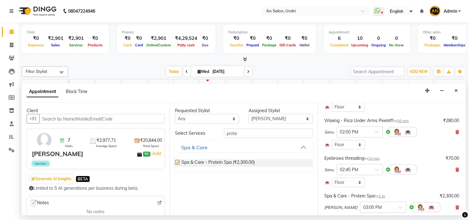
checkbox input "false"
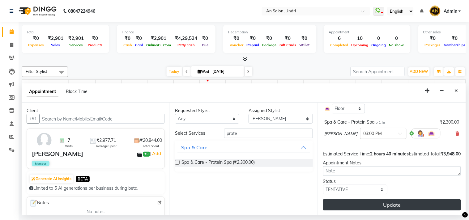
click at [416, 205] on button "Update" at bounding box center [392, 204] width 138 height 11
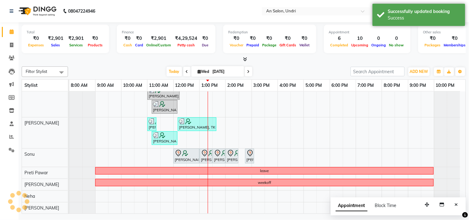
scroll to position [98, 0]
click at [454, 203] on button "Close" at bounding box center [456, 205] width 9 height 10
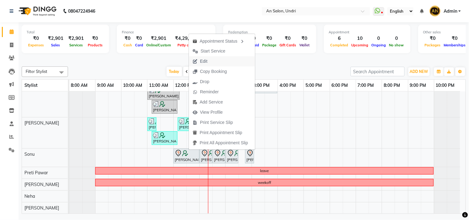
click at [195, 63] on icon "button" at bounding box center [195, 61] width 5 height 4
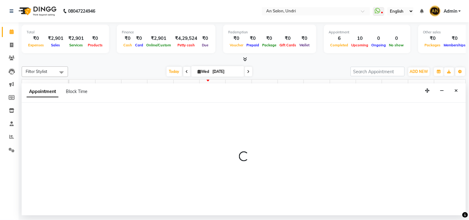
select select "tentative"
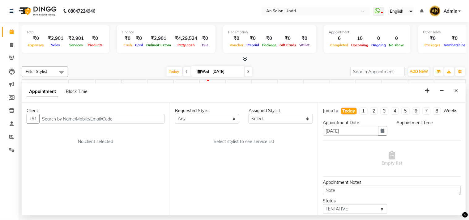
select select "35359"
select select "720"
select select "1476"
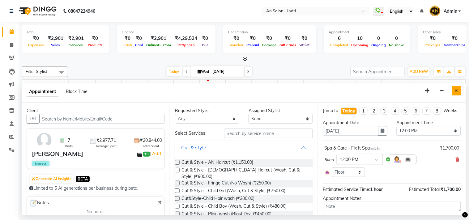
click at [457, 88] on icon "Close" at bounding box center [456, 90] width 3 height 4
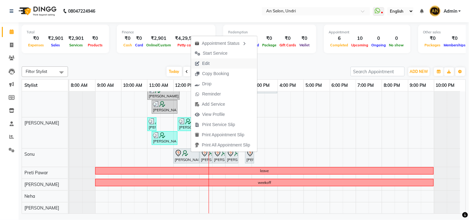
click at [234, 62] on button "Edit" at bounding box center [224, 63] width 66 height 10
select select "tentative"
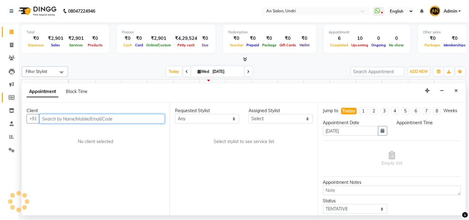
select select "720"
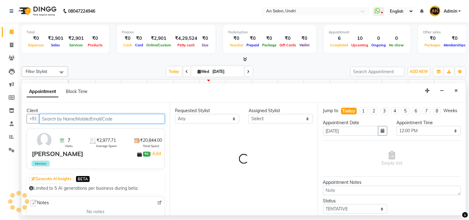
select select "35359"
select select "1476"
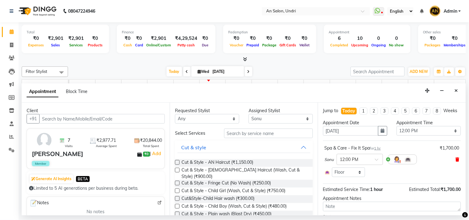
click at [456, 162] on icon at bounding box center [458, 159] width 4 height 4
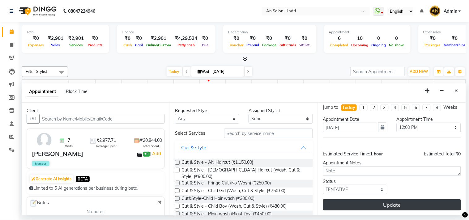
scroll to position [9, 0]
click at [402, 206] on button "Update" at bounding box center [392, 204] width 138 height 11
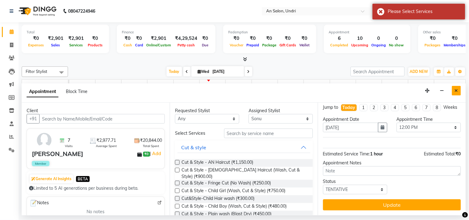
click at [456, 88] on icon "Close" at bounding box center [456, 90] width 3 height 4
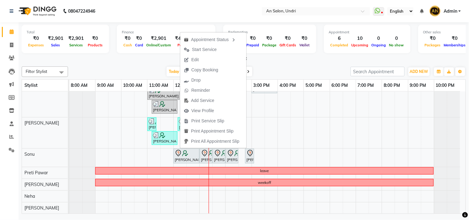
click at [277, 66] on div "Filter Stylist Select All AN [PERSON_NAME] [PERSON_NAME] [PERSON_NAME] [PERSON_…" at bounding box center [244, 71] width 444 height 11
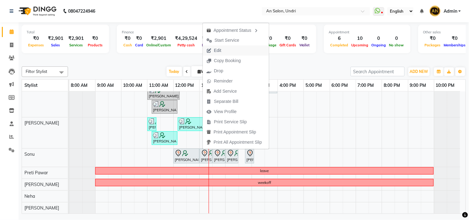
click at [223, 47] on span "Edit" at bounding box center [214, 50] width 22 height 10
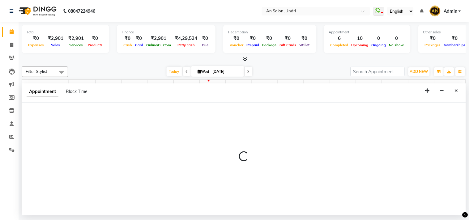
select select "tentative"
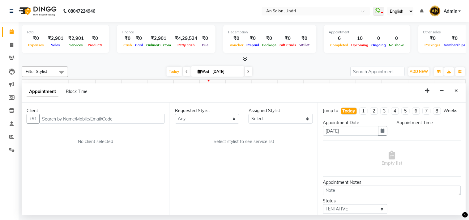
select select "780"
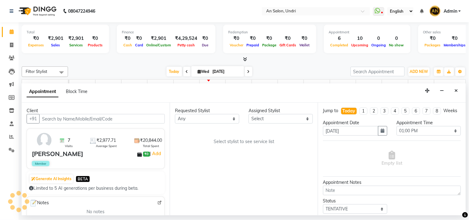
scroll to position [98, 0]
select select "61941"
select select "1476"
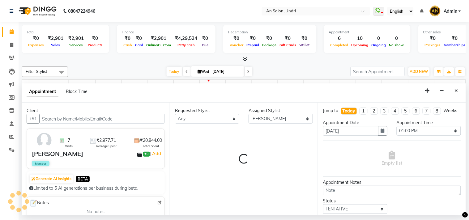
select select "1476"
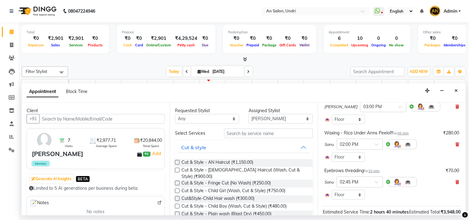
scroll to position [172, 0]
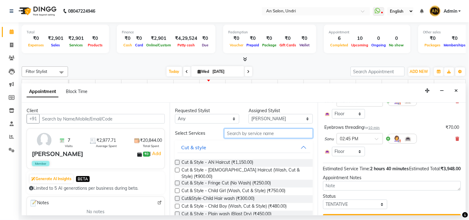
click at [272, 134] on input "text" at bounding box center [268, 134] width 89 height 10
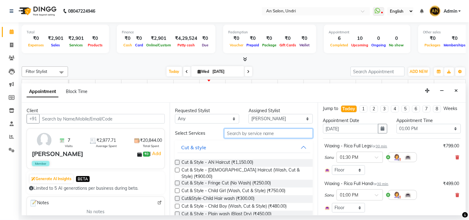
scroll to position [0, 0]
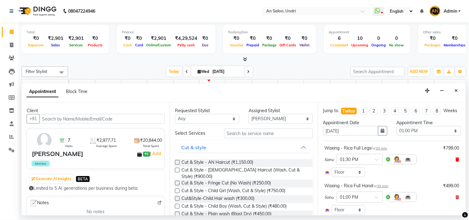
click at [456, 162] on icon at bounding box center [458, 159] width 4 height 4
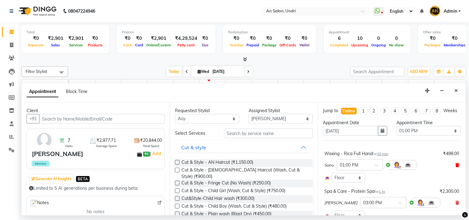
click at [456, 167] on icon at bounding box center [458, 165] width 4 height 4
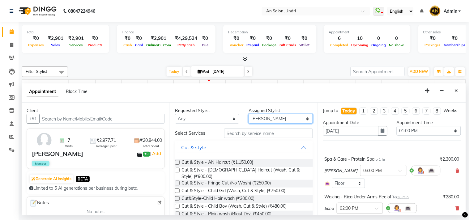
click at [268, 116] on select "Select AN Anita Rai Anthony Aslam Shaikh Janhavi Jambhulkar Naeem Aktar Shaikh …" at bounding box center [281, 119] width 64 height 10
select select "35359"
click at [249, 114] on select "Select AN Anita Rai Anthony Aslam Shaikh Janhavi Jambhulkar Naeem Aktar Shaikh …" at bounding box center [281, 119] width 64 height 10
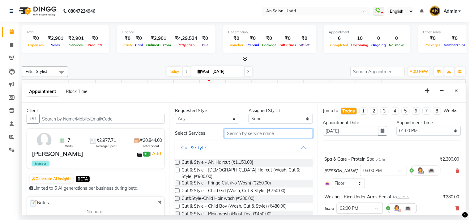
click at [255, 134] on input "text" at bounding box center [268, 134] width 89 height 10
type input "e"
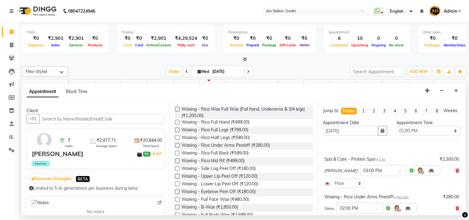
scroll to position [103, 0]
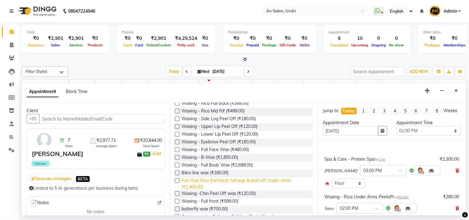
type input "wax"
click at [268, 180] on span "Full Wax Rica (full hand, full legs & peel off Under-arms (₹1,400.00)" at bounding box center [245, 184] width 126 height 13
checkbox input "false"
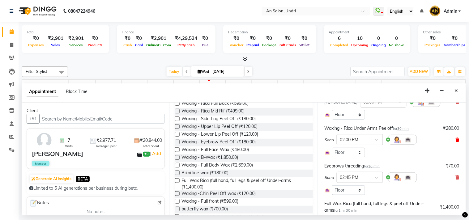
click at [456, 142] on icon at bounding box center [458, 140] width 4 height 4
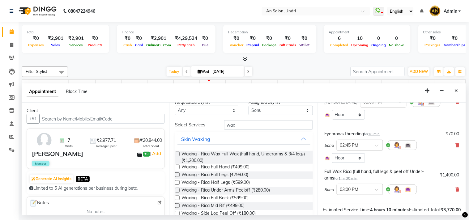
scroll to position [0, 0]
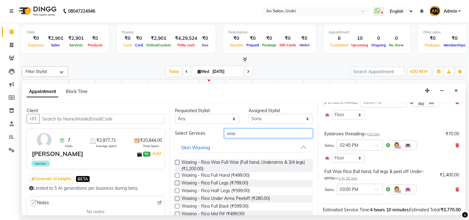
drag, startPoint x: 253, startPoint y: 136, endPoint x: 200, endPoint y: 134, distance: 53.2
click at [200, 134] on div "Select Services wax" at bounding box center [243, 134] width 147 height 10
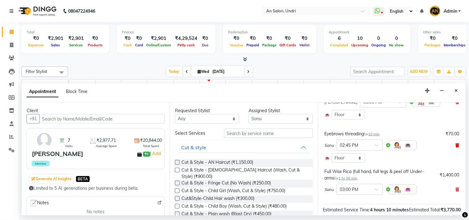
click at [456, 148] on icon at bounding box center [458, 145] width 4 height 4
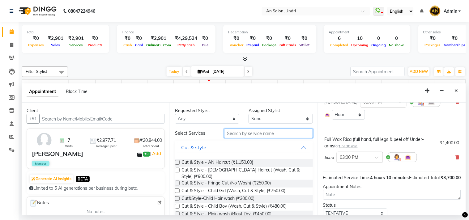
click at [302, 134] on input "text" at bounding box center [268, 134] width 89 height 10
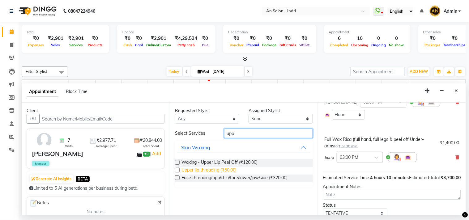
type input "upp"
click at [225, 168] on span "Upper lip threading (₹50.00)" at bounding box center [209, 171] width 55 height 8
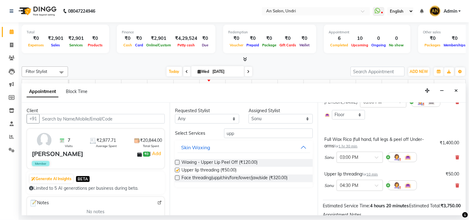
checkbox input "false"
drag, startPoint x: 241, startPoint y: 132, endPoint x: 202, endPoint y: 132, distance: 39.3
click at [202, 132] on div "Select Services upp" at bounding box center [243, 134] width 147 height 10
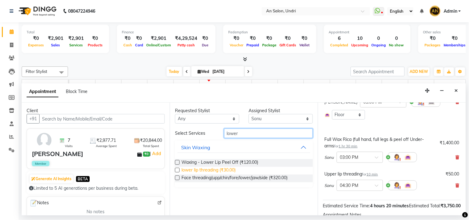
type input "lower"
click at [215, 169] on span "lower lip threading (₹30.00)" at bounding box center [209, 171] width 54 height 8
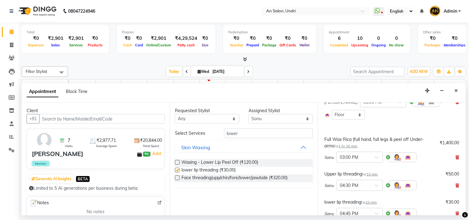
checkbox input "false"
drag, startPoint x: 248, startPoint y: 132, endPoint x: 202, endPoint y: 137, distance: 47.0
click at [202, 137] on div "Select Services lower" at bounding box center [243, 134] width 147 height 10
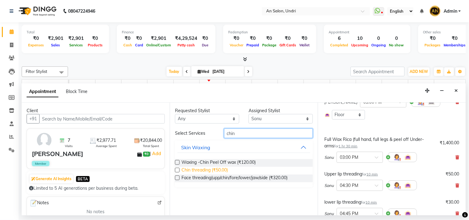
type input "chin"
click at [215, 172] on span "Chin threading (₹50.00)" at bounding box center [205, 171] width 46 height 8
checkbox input "false"
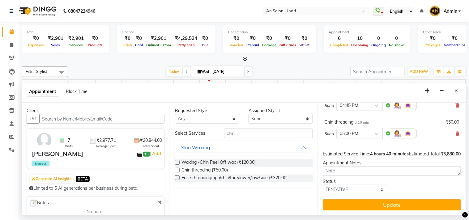
scroll to position [29, 0]
click at [288, 119] on select "Select AN Anita Rai Anthony Aslam Shaikh Janhavi Jambhulkar Naeem Aktar Shaikh …" at bounding box center [281, 119] width 64 height 10
click at [284, 118] on select "Select AN Anita Rai Anthony Aslam Shaikh Janhavi Jambhulkar Naeem Aktar Shaikh …" at bounding box center [281, 119] width 64 height 10
select select "61941"
click at [249, 114] on select "Select AN Anita Rai Anthony Aslam Shaikh Janhavi Jambhulkar Naeem Aktar Shaikh …" at bounding box center [281, 119] width 64 height 10
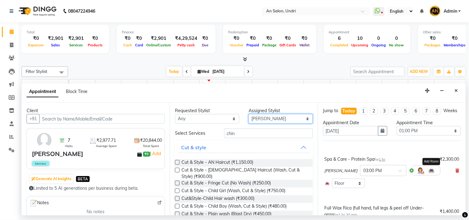
scroll to position [69, 0]
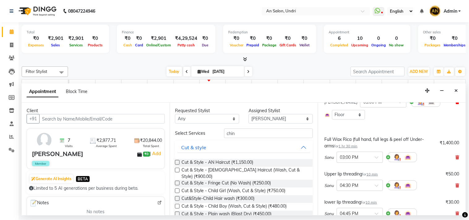
click at [456, 104] on icon at bounding box center [458, 102] width 4 height 4
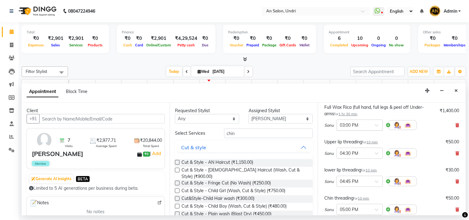
click at [374, 128] on div at bounding box center [360, 125] width 46 height 6
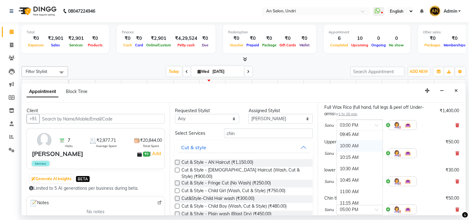
click at [362, 152] on div "10:00 AM" at bounding box center [360, 145] width 46 height 11
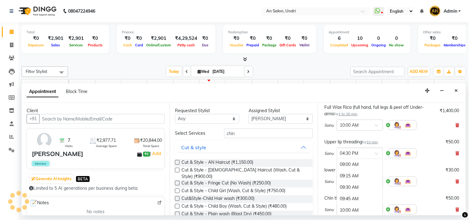
click at [369, 157] on div "× 04:30 PM" at bounding box center [355, 153] width 36 height 6
click at [359, 188] on div "10:15 AM" at bounding box center [360, 185] width 46 height 11
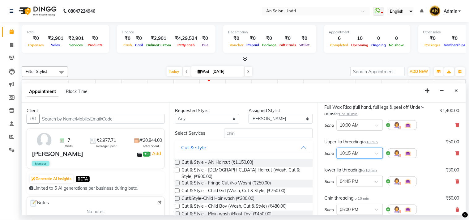
click at [375, 156] on div at bounding box center [360, 153] width 46 height 6
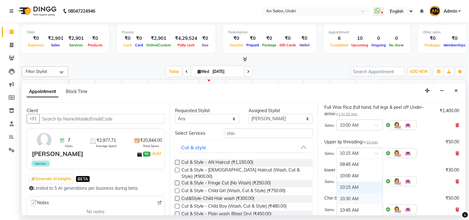
scroll to position [69, 0]
click at [360, 193] on div "11:00 AM" at bounding box center [360, 187] width 46 height 11
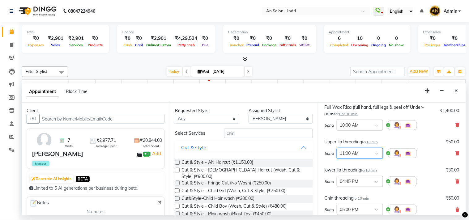
click at [370, 184] on div at bounding box center [360, 181] width 46 height 6
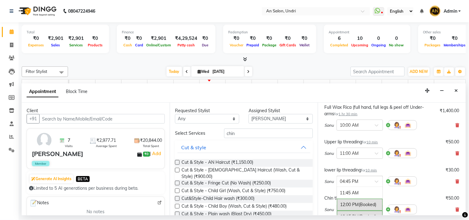
scroll to position [117, 0]
click at [362, 196] on div "11:30 AM" at bounding box center [360, 190] width 46 height 11
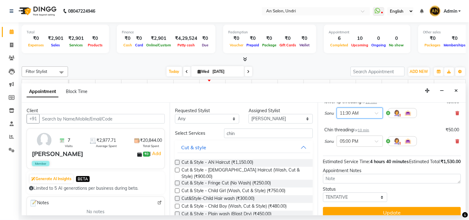
scroll to position [137, 0]
click at [361, 144] on input "text" at bounding box center [353, 140] width 27 height 6
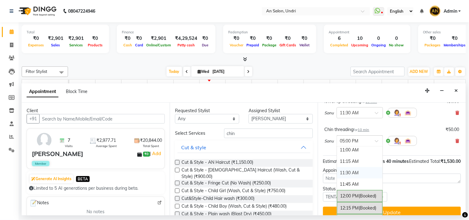
scroll to position [0, 0]
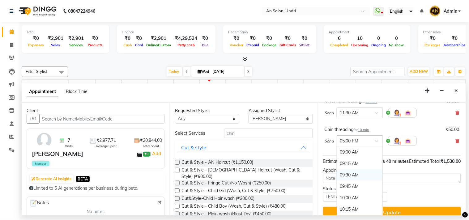
click at [346, 180] on div "09:30 AM" at bounding box center [360, 174] width 46 height 11
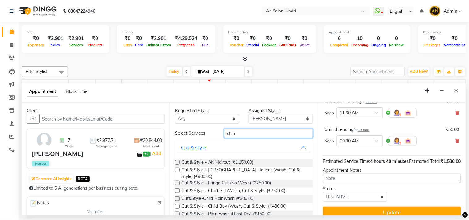
drag, startPoint x: 260, startPoint y: 134, endPoint x: 243, endPoint y: 144, distance: 20.5
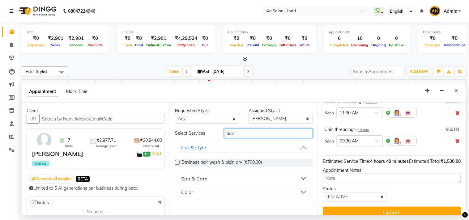
type input "dav"
click at [221, 175] on button "Spa & Care" at bounding box center [244, 178] width 133 height 11
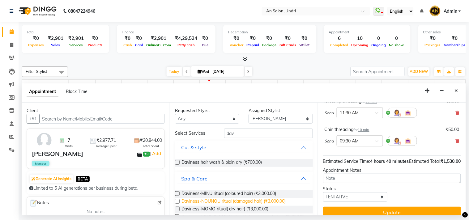
click at [240, 202] on span "Daviness-NOUNOU ritual (damaged hair) (₹3,000.00)" at bounding box center [234, 202] width 104 height 8
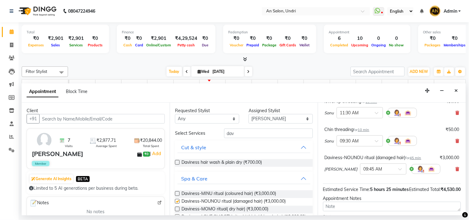
checkbox input "false"
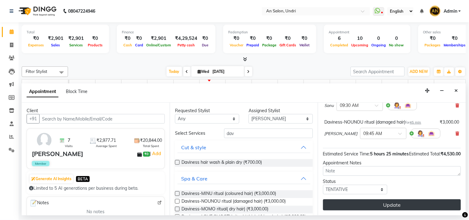
scroll to position [185, 0]
click at [386, 210] on button "Update" at bounding box center [392, 204] width 138 height 11
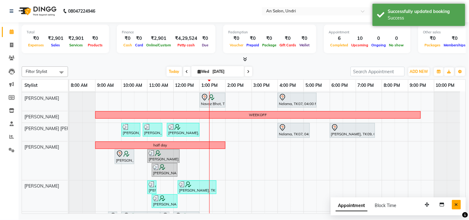
click at [459, 200] on button "Close" at bounding box center [456, 205] width 9 height 10
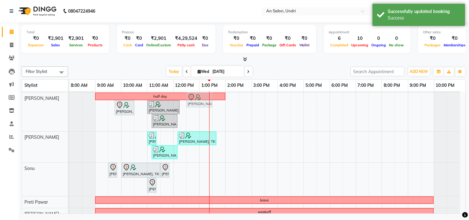
scroll to position [78, 0]
drag, startPoint x: 187, startPoint y: 167, endPoint x: 194, endPoint y: 131, distance: 37.5
click at [194, 131] on div "Monica Nagdda, TK03, 12:00 PM-01:15 PM, Cut & Style - Wash & Blow-Dry Navaz Bho…" at bounding box center [267, 129] width 396 height 230
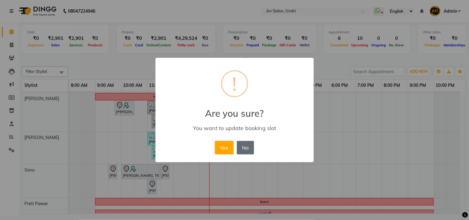
click at [246, 145] on button "No" at bounding box center [245, 148] width 17 height 14
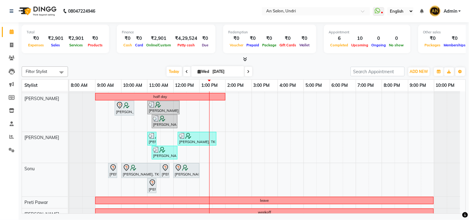
scroll to position [0, 0]
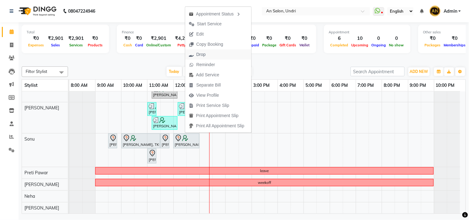
click at [203, 53] on span "Drop" at bounding box center [200, 54] width 9 height 6
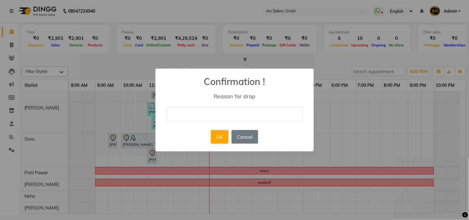
click at [244, 122] on div "× Confirmation ! Reason for drop OK No Cancel" at bounding box center [235, 110] width 158 height 83
click at [245, 104] on div "× Confirmation ! Reason for drop OK No Cancel" at bounding box center [235, 110] width 158 height 83
click at [242, 114] on input "text" at bounding box center [235, 114] width 136 height 15
type input "cancelled"
click at [214, 135] on button "OK" at bounding box center [220, 137] width 18 height 14
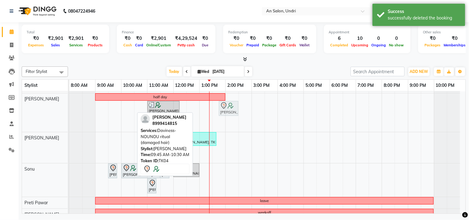
drag, startPoint x: 120, startPoint y: 105, endPoint x: 217, endPoint y: 109, distance: 96.8
click at [217, 109] on div "Monica Nagdda, TK03, 12:00 PM-01:15 PM, Cut & Style - Wash & Blow-Dry Navaz Bho…" at bounding box center [267, 129] width 396 height 230
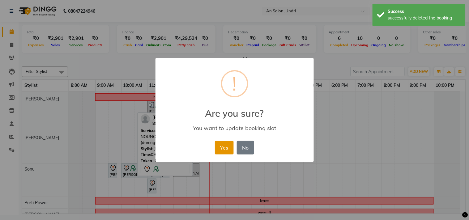
click at [217, 146] on button "Yes" at bounding box center [224, 148] width 19 height 14
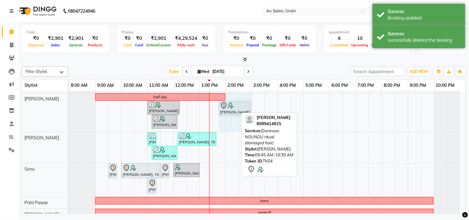
drag, startPoint x: 237, startPoint y: 107, endPoint x: 251, endPoint y: 112, distance: 15.1
click at [69, 112] on div "half day Aishwarya PATIL, TK02, 11:00 AM-12:15 PM, Waxing - Rica Wax Full Wax (…" at bounding box center [69, 112] width 0 height 39
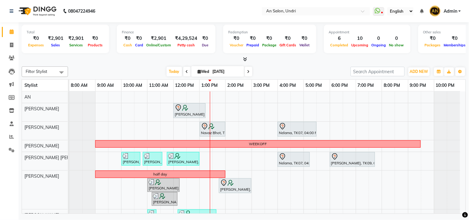
scroll to position [25, 0]
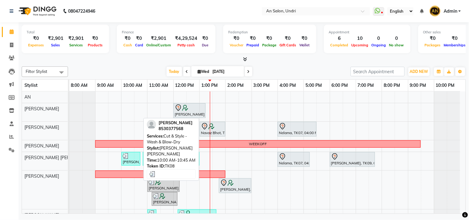
click at [134, 163] on div "[PERSON_NAME], TK08, 10:00 AM-10:45 AM, Cut & Style - Wash & Blow-Dry" at bounding box center [131, 159] width 18 height 12
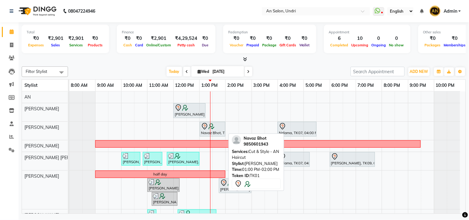
click at [218, 129] on div at bounding box center [212, 126] width 23 height 7
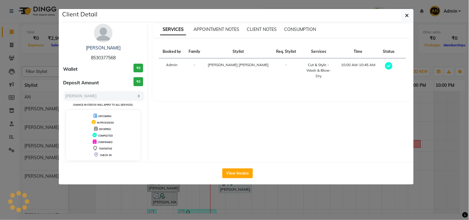
select select "7"
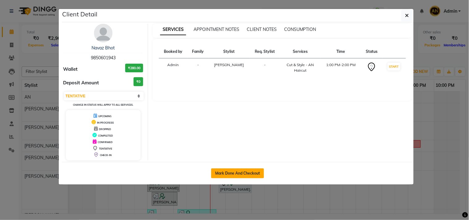
click at [238, 174] on button "Mark Done And Checkout" at bounding box center [237, 174] width 53 height 10
select select "service"
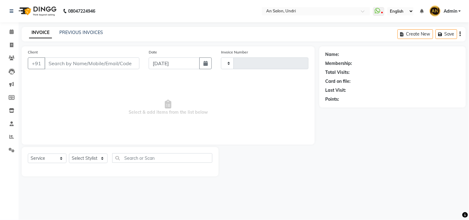
type input "2647"
select select "3639"
type input "9850601943"
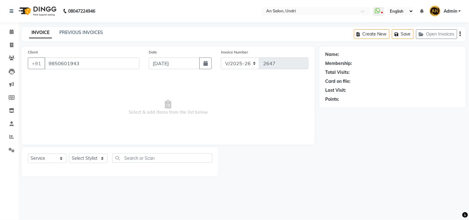
select select "17153"
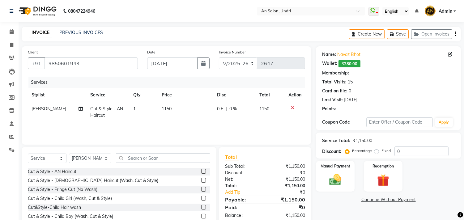
select select "2: Object"
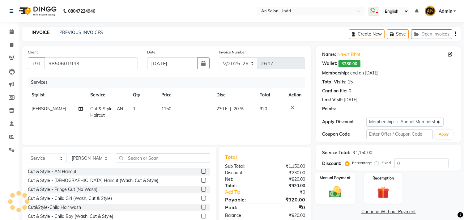
type input "20"
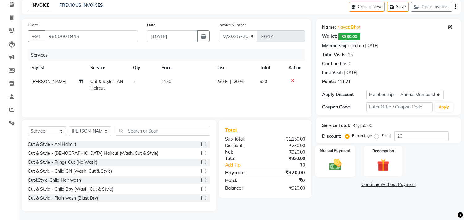
click at [332, 159] on img at bounding box center [335, 165] width 20 height 15
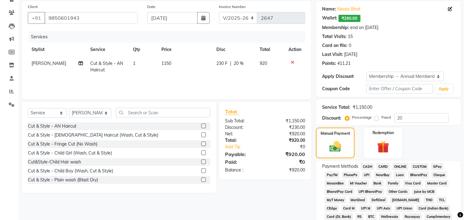
scroll to position [62, 0]
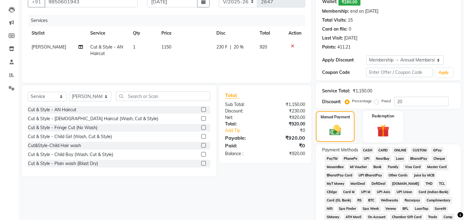
click at [384, 135] on img at bounding box center [383, 130] width 20 height 15
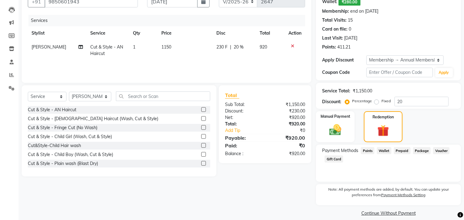
click at [387, 151] on span "Wallet" at bounding box center [384, 150] width 15 height 7
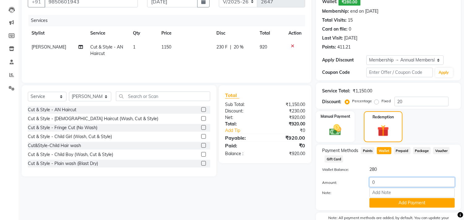
drag, startPoint x: 378, startPoint y: 180, endPoint x: 363, endPoint y: 178, distance: 14.7
click at [363, 178] on div "Amount: 0" at bounding box center [389, 183] width 142 height 11
type input "280"
click at [391, 201] on button "Add Payment" at bounding box center [412, 203] width 85 height 10
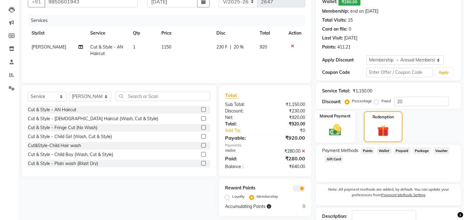
click at [331, 135] on img at bounding box center [335, 130] width 20 height 15
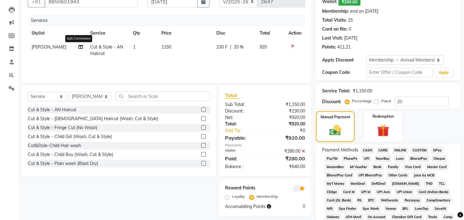
click at [80, 47] on icon at bounding box center [81, 47] width 4 height 4
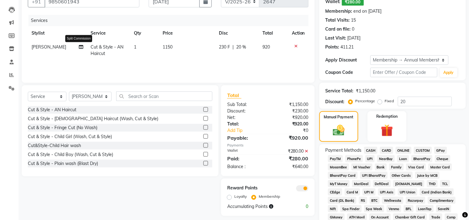
select select "17153"
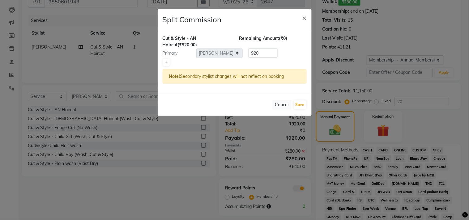
click at [165, 66] on link at bounding box center [166, 62] width 6 height 7
type input "460"
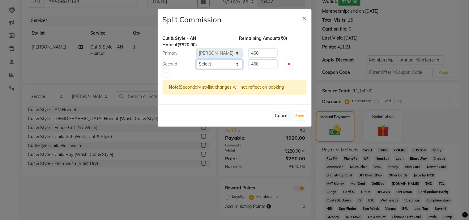
click at [222, 65] on select "Select AN Anita Rai Anthony Aslam Shaikh Janhavi Jambhulkar Naeem Aktar Shaikh …" at bounding box center [219, 64] width 46 height 10
select select "21387"
click at [196, 59] on select "Select AN Anita Rai Anthony Aslam Shaikh Janhavi Jambhulkar Naeem Aktar Shaikh …" at bounding box center [219, 64] width 46 height 10
click at [225, 61] on div "Second Select AN Anita Rai Anthony Aslam Shaikh Janhavi Jambhulkar Naeem Aktar …" at bounding box center [234, 64] width 153 height 10
type input "150"
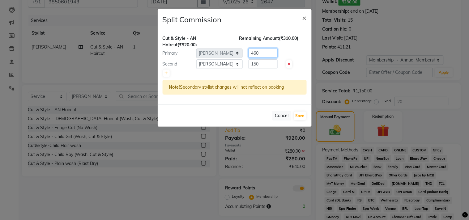
click at [229, 54] on div "Primary Select AN Anita Rai Anthony Aslam Shaikh Janhavi Jambhulkar Naeem Aktar…" at bounding box center [234, 53] width 153 height 10
type input "770"
click at [301, 116] on button "Save" at bounding box center [300, 116] width 12 height 9
select select "Select"
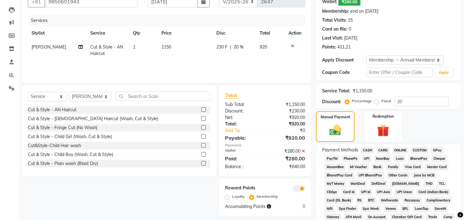
click at [439, 149] on span "GPay" at bounding box center [437, 150] width 13 height 7
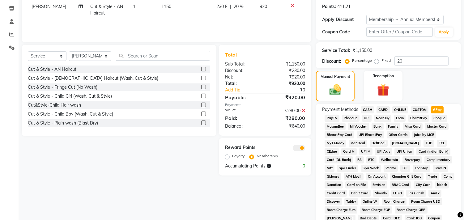
scroll to position [199, 0]
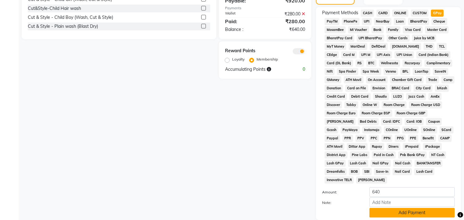
click at [408, 212] on button "Add Payment" at bounding box center [412, 213] width 85 height 10
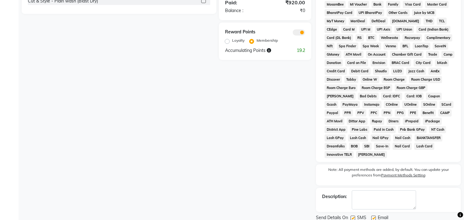
scroll to position [248, 0]
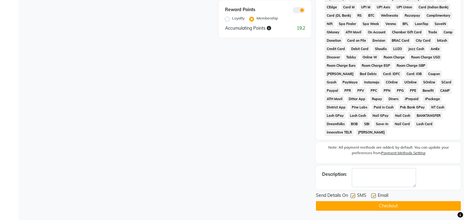
click at [404, 205] on button "Checkout" at bounding box center [388, 206] width 145 height 10
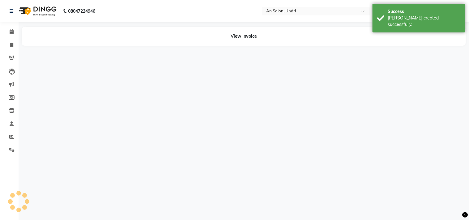
click at [52, 7] on body "08047224946 Select Location × An Salon, Undri WhatsApp Status ✕ Status: Disconn…" at bounding box center [234, 110] width 469 height 220
select select "17153"
select select "21387"
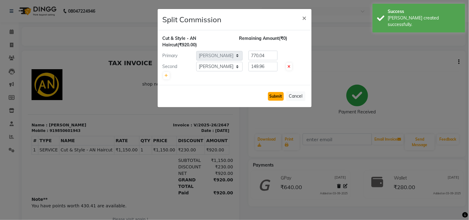
click at [274, 93] on button "Submit" at bounding box center [276, 96] width 16 height 9
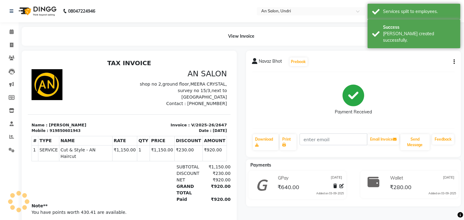
click at [53, 14] on img at bounding box center [37, 10] width 42 height 17
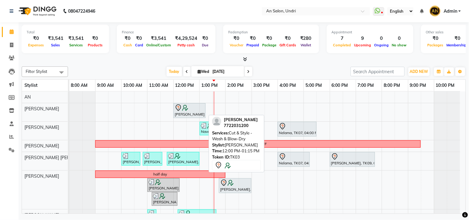
click at [194, 111] on div "Monica Nagdda, TK03, 12:00 PM-01:15 PM, Cut & Style - Wash & Blow-Dry" at bounding box center [189, 110] width 31 height 13
select select "7"
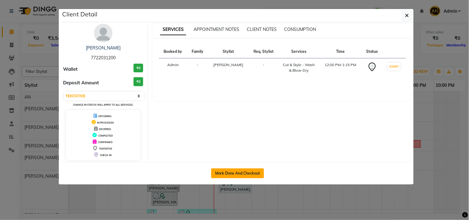
click at [233, 175] on button "Mark Done And Checkout" at bounding box center [237, 174] width 53 height 10
select select "service"
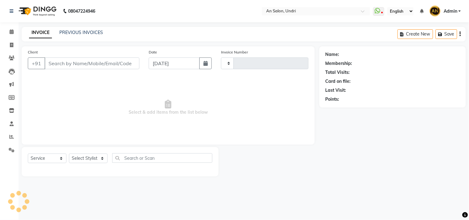
type input "2648"
select select "3639"
type input "7722031200"
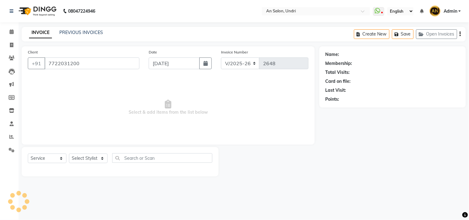
select select "17154"
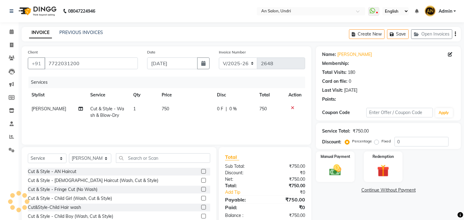
select select "2: Object"
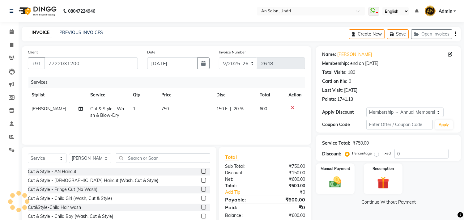
type input "20"
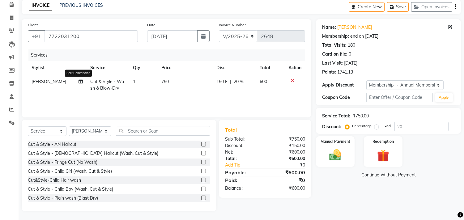
click at [79, 82] on icon at bounding box center [81, 81] width 4 height 4
select select "17154"
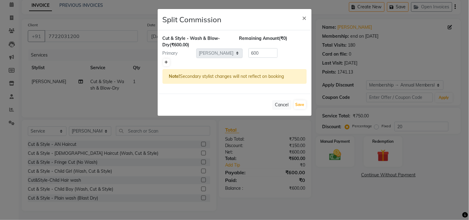
click at [168, 60] on link at bounding box center [166, 62] width 6 height 7
type input "300"
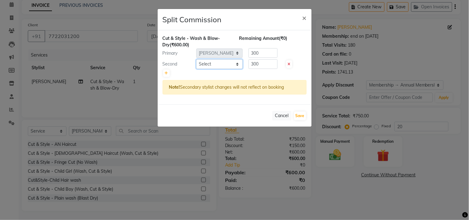
click at [227, 64] on select "Select AN Anita Rai Anthony Aslam Shaikh Janhavi Jambhulkar Naeem Aktar Shaikh …" at bounding box center [219, 64] width 46 height 10
select select "21387"
click at [196, 59] on select "Select AN Anita Rai Anthony Aslam Shaikh Janhavi Jambhulkar Naeem Aktar Shaikh …" at bounding box center [219, 64] width 46 height 10
drag, startPoint x: 268, startPoint y: 59, endPoint x: 205, endPoint y: 66, distance: 63.2
click at [205, 66] on div "Second Select AN Anita Rai Anthony Aslam Shaikh Janhavi Jambhulkar Naeem Aktar …" at bounding box center [234, 64] width 153 height 10
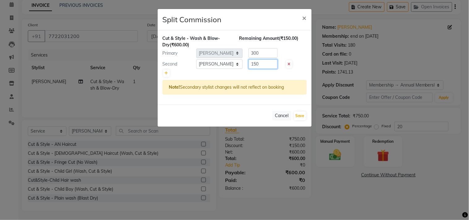
type input "150"
click at [239, 52] on div "Primary Select AN Anita Rai Anthony Aslam Shaikh Janhavi Jambhulkar Naeem Aktar…" at bounding box center [234, 53] width 153 height 10
type input "450"
click at [303, 115] on button "Save" at bounding box center [300, 116] width 12 height 9
select select "Select"
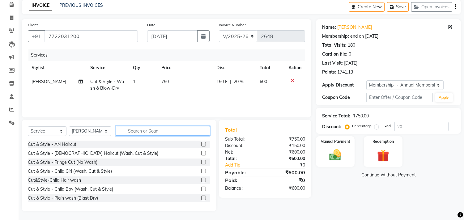
click at [127, 132] on input "text" at bounding box center [163, 131] width 94 height 10
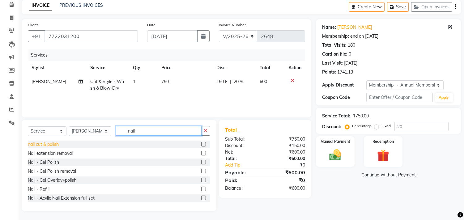
type input "nail"
click at [47, 143] on div "nail cut & polish" at bounding box center [43, 144] width 31 height 6
checkbox input "false"
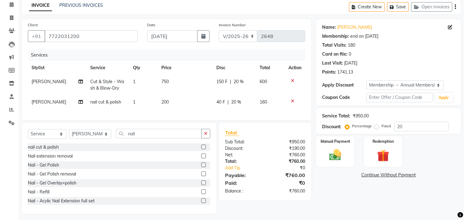
click at [244, 105] on td "40 F | 20 %" at bounding box center [234, 102] width 43 height 14
select select "17154"
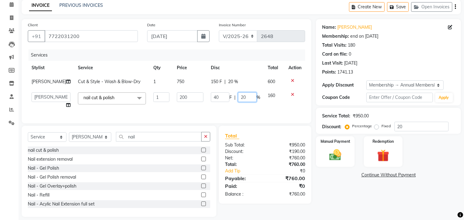
drag, startPoint x: 247, startPoint y: 104, endPoint x: 212, endPoint y: 104, distance: 34.3
click at [212, 102] on div "40 F | 20 %" at bounding box center [235, 97] width 49 height 10
click at [217, 113] on div "Services Stylist Service Qty Price Disc Total Action Nazia Shaikh Cut & Style -…" at bounding box center [166, 83] width 277 height 68
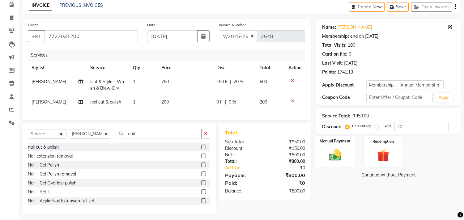
click at [332, 161] on img at bounding box center [335, 155] width 20 height 15
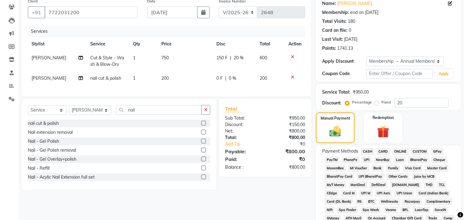
scroll to position [96, 0]
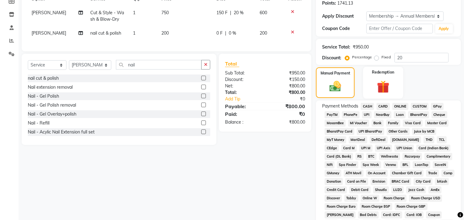
click at [378, 88] on img at bounding box center [383, 86] width 20 height 15
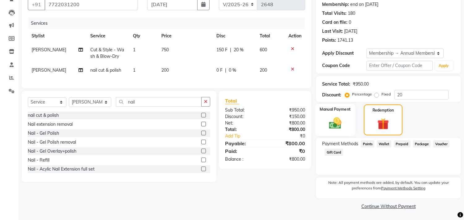
click at [344, 113] on div "Manual Payment" at bounding box center [335, 120] width 40 height 32
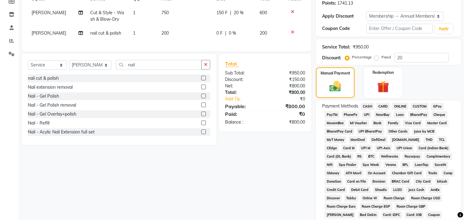
drag, startPoint x: 315, startPoint y: 195, endPoint x: 335, endPoint y: 167, distance: 33.7
click at [315, 195] on div "Client +91 7722031200 Date 03-09-2025 Invoice Number V/2025 V/2025-26 2648 Serv…" at bounding box center [166, 133] width 299 height 367
click at [366, 104] on span "CASH" at bounding box center [367, 106] width 13 height 7
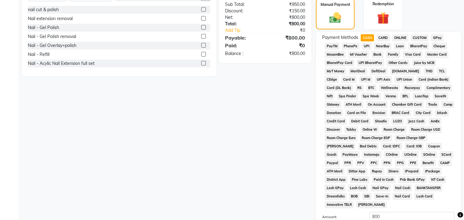
scroll to position [233, 0]
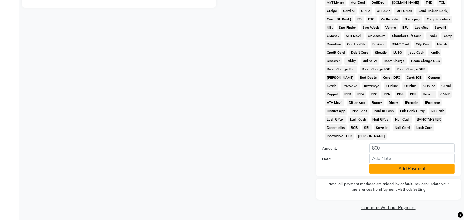
click at [446, 169] on button "Add Payment" at bounding box center [412, 169] width 85 height 10
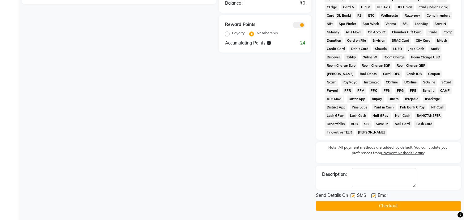
scroll to position [238, 0]
click at [349, 208] on button "Checkout" at bounding box center [388, 206] width 145 height 10
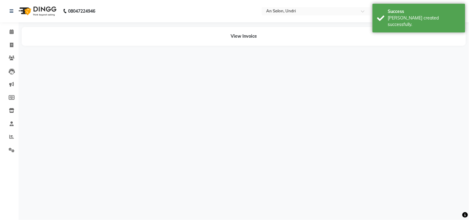
select select "17154"
select select "21387"
select select "17154"
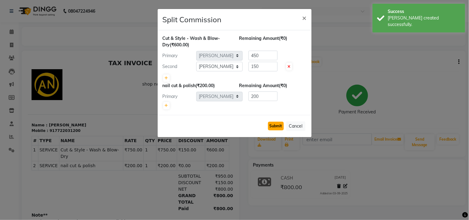
click at [268, 125] on button "Submit" at bounding box center [276, 126] width 16 height 9
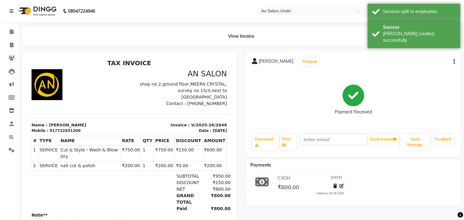
click at [45, 11] on img at bounding box center [37, 10] width 42 height 17
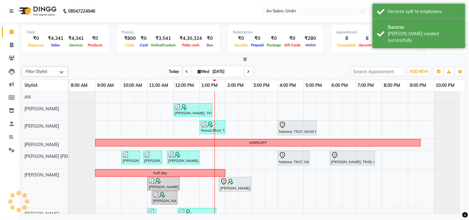
click at [172, 69] on span "Today" at bounding box center [174, 72] width 15 height 10
click at [280, 64] on div "Filter Stylist Select All AN Nazia Shaikh Anthony Janhavi Jambhulkar Naeem Akta…" at bounding box center [244, 139] width 444 height 150
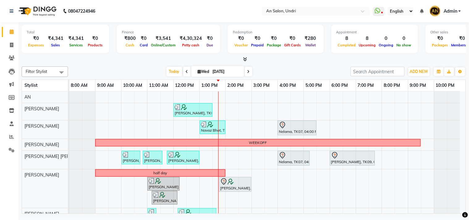
click at [181, 69] on div "[DATE] [DATE]" at bounding box center [209, 71] width 87 height 9
click at [186, 71] on icon at bounding box center [187, 72] width 2 height 4
type input "02-09-2025"
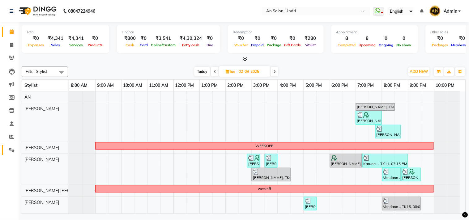
click at [8, 146] on link "Settings" at bounding box center [9, 150] width 15 height 10
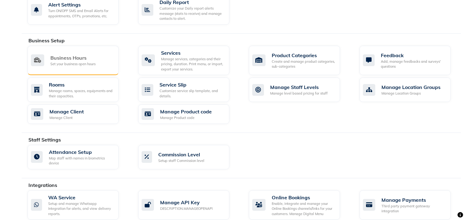
scroll to position [240, 0]
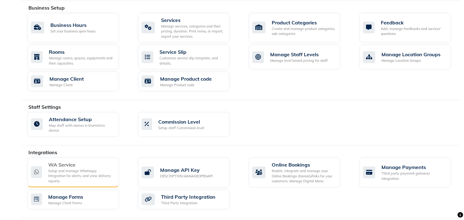
click at [89, 181] on div "Setup and manage Whatsapp Integration for alerts, and view delivery reports." at bounding box center [81, 176] width 66 height 15
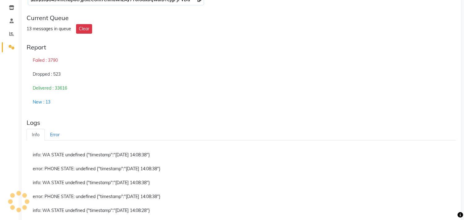
scroll to position [19, 0]
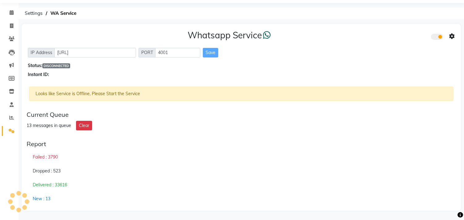
click at [107, 129] on div "13 messages in queue Clear" at bounding box center [242, 126] width 430 height 10
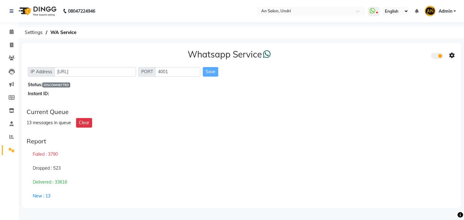
scroll to position [0, 0]
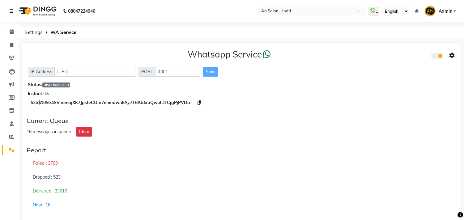
click at [435, 54] on span at bounding box center [437, 56] width 12 height 6
click at [436, 57] on input "checkbox" at bounding box center [436, 57] width 0 height 0
click at [441, 54] on span at bounding box center [437, 56] width 12 height 6
click at [436, 57] on input "checkbox" at bounding box center [436, 57] width 0 height 0
click at [453, 56] on icon at bounding box center [452, 56] width 6 height 6
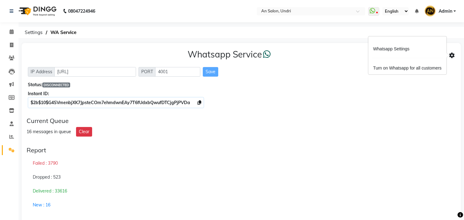
click at [412, 137] on div "Current Queue 16 messages in queue Clear" at bounding box center [241, 127] width 435 height 24
click at [453, 52] on span at bounding box center [452, 55] width 6 height 8
click at [251, 167] on div "Failed : 3790" at bounding box center [242, 163] width 430 height 14
click at [149, 140] on div "Whatsapp Service IP Address [URL] PORT 4001 Save Status: DISCONNECTED Instant I…" at bounding box center [241, 219] width 439 height 352
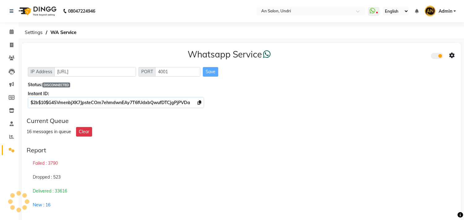
click at [66, 82] on div "Status: DISCONNECTED" at bounding box center [241, 85] width 427 height 6
click at [67, 87] on span "DISCONNECTED" at bounding box center [56, 85] width 28 height 5
click at [249, 153] on div "Report" at bounding box center [242, 150] width 430 height 7
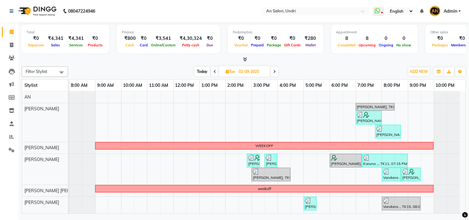
click at [200, 72] on span "Today" at bounding box center [202, 72] width 15 height 10
type input "[DATE]"
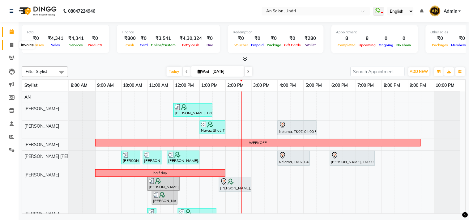
click at [10, 44] on icon at bounding box center [11, 45] width 3 height 5
select select "3639"
select select "service"
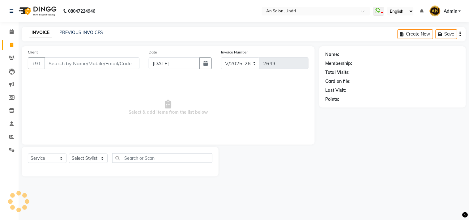
click at [82, 62] on input "Client" at bounding box center [92, 64] width 95 height 12
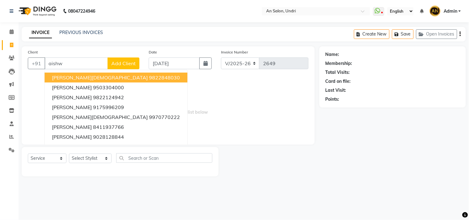
type input "aishwa"
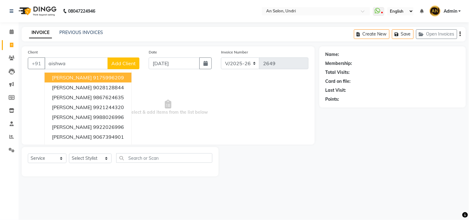
drag, startPoint x: 66, startPoint y: 63, endPoint x: 18, endPoint y: 66, distance: 49.0
click at [18, 66] on div "Client +91 aishwa [PERSON_NAME] 9175996209 [GEOGRAPHIC_DATA][PERSON_NAME] 90281…" at bounding box center [168, 111] width 302 height 130
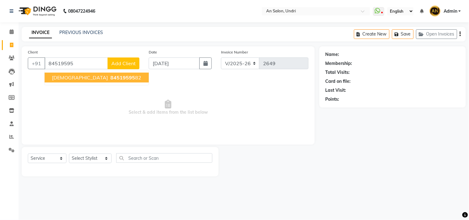
click at [122, 79] on span "84519595" at bounding box center [122, 78] width 25 height 6
type input "8451959582"
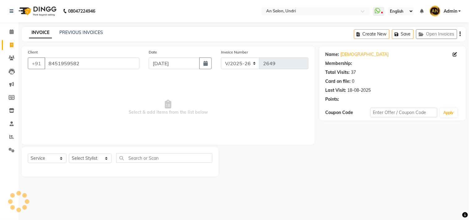
select select "1: Object"
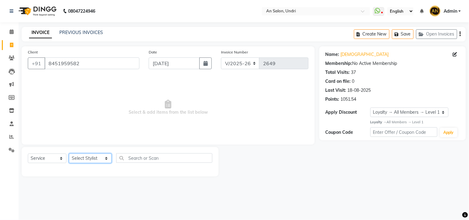
click at [96, 155] on select "Select Stylist AN [PERSON_NAME] [PERSON_NAME] [PERSON_NAME] [PERSON_NAME] [PERS…" at bounding box center [90, 159] width 43 height 10
select select "21387"
click at [69, 154] on select "Select Stylist AN [PERSON_NAME] [PERSON_NAME] [PERSON_NAME] [PERSON_NAME] [PERS…" at bounding box center [90, 159] width 43 height 10
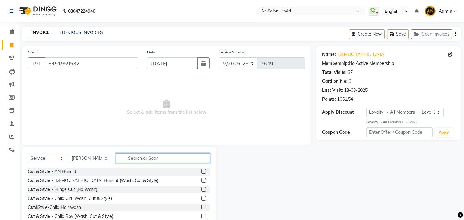
click at [161, 155] on input "text" at bounding box center [163, 158] width 94 height 10
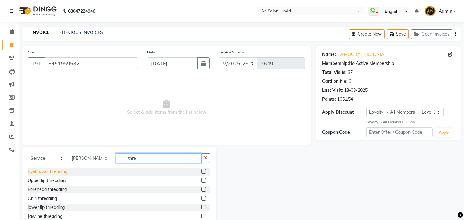
type input "thre"
click at [54, 169] on div "Eyebrows threading" at bounding box center [48, 172] width 40 height 6
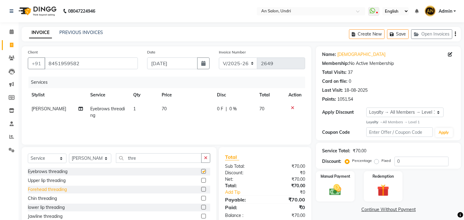
checkbox input "false"
click at [65, 192] on div "Forehead threading" at bounding box center [47, 189] width 39 height 6
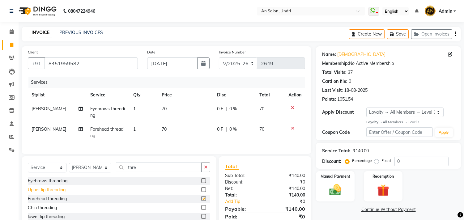
checkbox input "false"
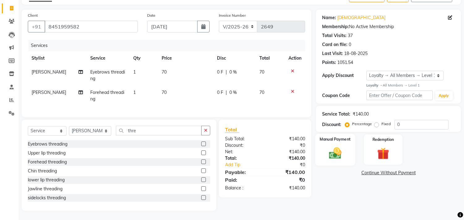
scroll to position [42, 0]
click at [340, 146] on img at bounding box center [335, 153] width 20 height 15
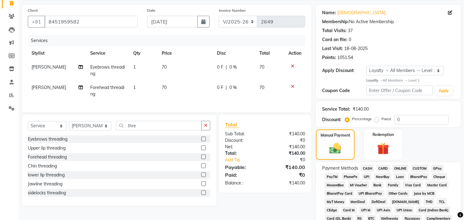
click at [434, 167] on span "GPay" at bounding box center [437, 168] width 13 height 7
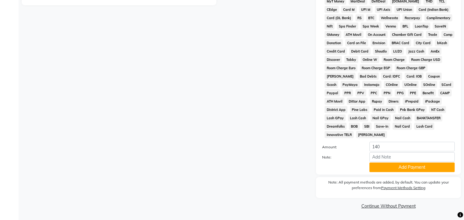
scroll to position [244, 0]
click at [431, 165] on button "Add Payment" at bounding box center [412, 168] width 85 height 10
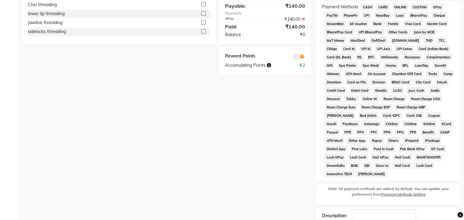
scroll to position [107, 0]
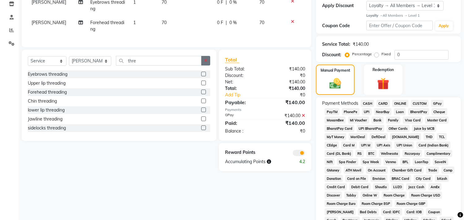
click at [208, 62] on button "button" at bounding box center [205, 61] width 9 height 10
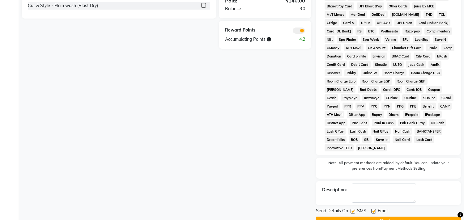
scroll to position [244, 0]
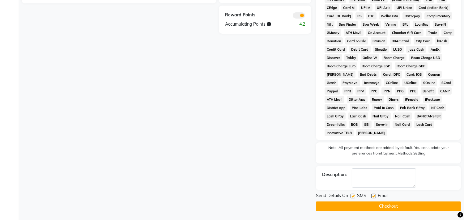
click at [391, 206] on button "Checkout" at bounding box center [388, 207] width 145 height 10
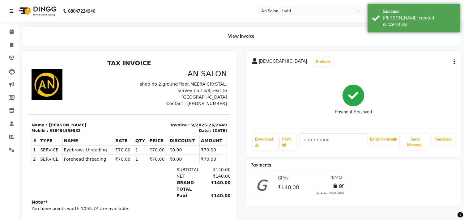
click at [36, 10] on img at bounding box center [37, 10] width 42 height 17
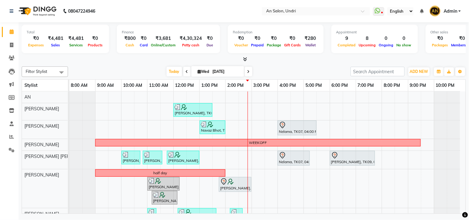
click at [436, 217] on div "08047224946 Select Location × An Salon, Undri WhatsApp Status ✕ Status: Disconn…" at bounding box center [234, 110] width 469 height 220
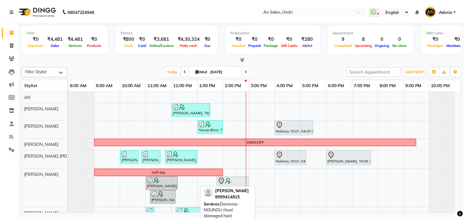
scroll to position [112, 0]
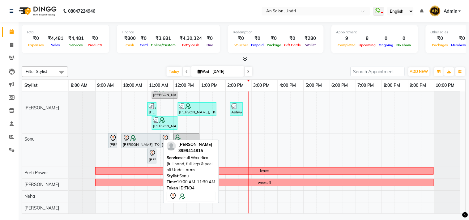
click at [127, 139] on icon at bounding box center [126, 139] width 1 height 1
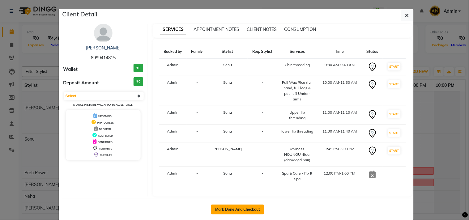
click at [234, 213] on button "Mark Done And Checkout" at bounding box center [237, 210] width 53 height 10
select select "3639"
select select "service"
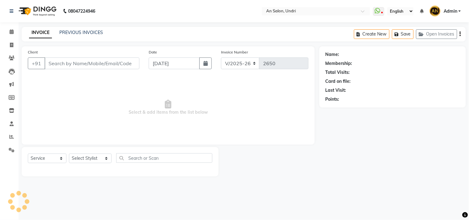
type input "8999414815"
select select "61941"
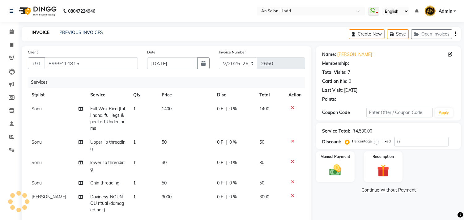
select select "2: Object"
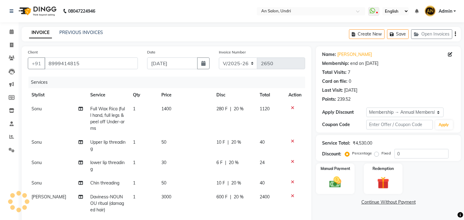
type input "20"
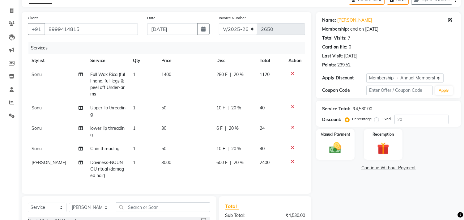
click at [119, 169] on span "Daviness-NOUNOU ritual (damaged hair)" at bounding box center [107, 169] width 34 height 19
select select "61941"
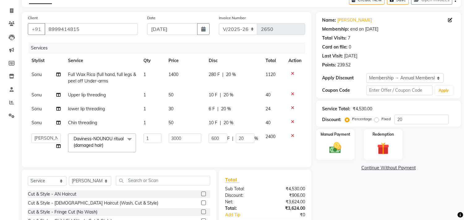
click at [123, 138] on span "Daviness-NOUNOU ritual (damaged hair)" at bounding box center [99, 142] width 50 height 12
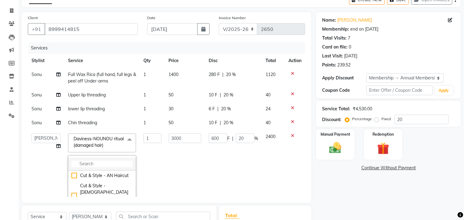
click at [101, 162] on input "multiselect-search" at bounding box center [101, 164] width 61 height 6
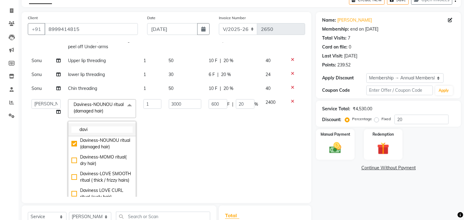
scroll to position [0, 0]
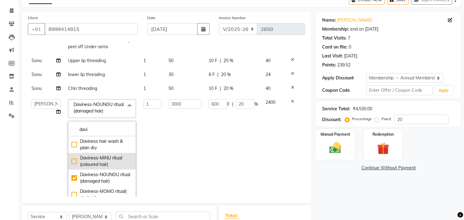
type input "davi"
click at [111, 165] on div "Daviness-MINU ritual (coloured hair)" at bounding box center [101, 161] width 61 height 13
checkbox input "true"
checkbox input "false"
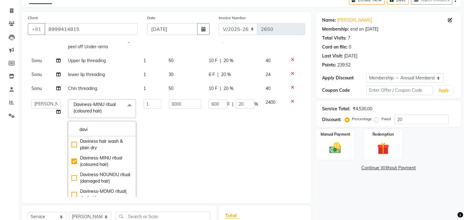
click at [227, 155] on td "600 F | 20 %" at bounding box center [233, 149] width 57 height 106
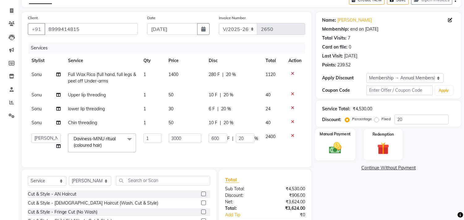
click at [330, 148] on img at bounding box center [335, 148] width 20 height 15
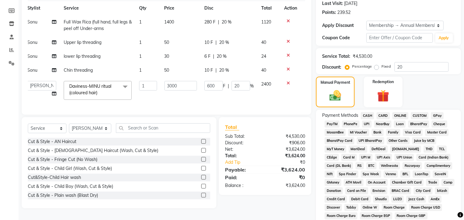
scroll to position [103, 0]
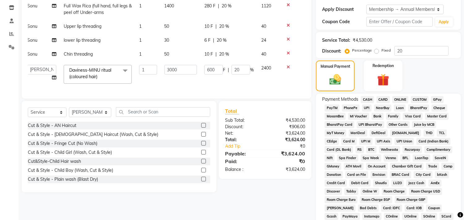
click at [437, 98] on span "GPay" at bounding box center [437, 99] width 13 height 7
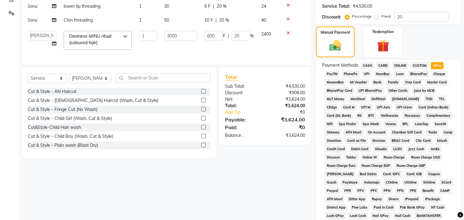
scroll to position [137, 0]
click at [415, 64] on span "CUSTOM" at bounding box center [420, 65] width 18 height 7
click at [437, 65] on span "GPay" at bounding box center [437, 65] width 13 height 7
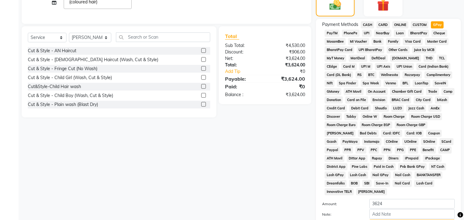
scroll to position [236, 0]
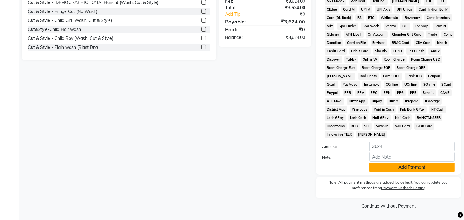
click at [425, 163] on button "Add Payment" at bounding box center [412, 168] width 85 height 10
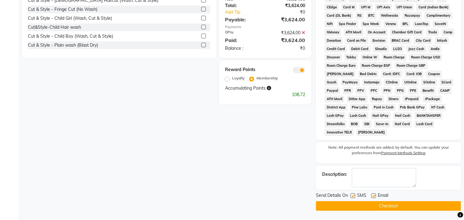
scroll to position [238, 0]
click at [417, 201] on div "Send Details On SMS Email Checkout" at bounding box center [388, 201] width 145 height 19
click at [416, 203] on button "Checkout" at bounding box center [388, 206] width 145 height 10
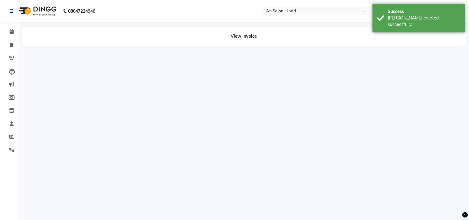
click at [46, 12] on img at bounding box center [37, 10] width 42 height 17
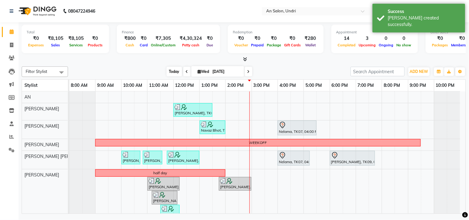
click at [171, 72] on span "Today" at bounding box center [174, 72] width 15 height 10
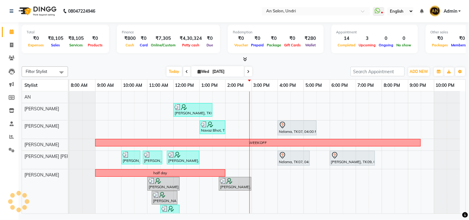
click at [185, 67] on span at bounding box center [186, 72] width 7 height 10
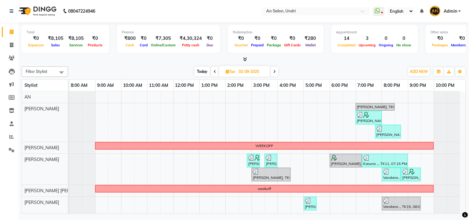
click at [196, 73] on span "Today" at bounding box center [202, 72] width 15 height 10
type input "[DATE]"
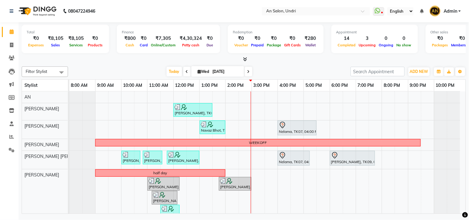
click at [260, 66] on div "Filter Stylist Select All AN Nazia Shaikh Anthony Janhavi Jambhulkar Naeem Akta…" at bounding box center [244, 71] width 444 height 11
click at [286, 62] on div at bounding box center [244, 59] width 444 height 6
click at [312, 68] on div "Today Wed 03-09-2025" at bounding box center [209, 71] width 276 height 9
click at [10, 124] on icon at bounding box center [12, 124] width 4 height 5
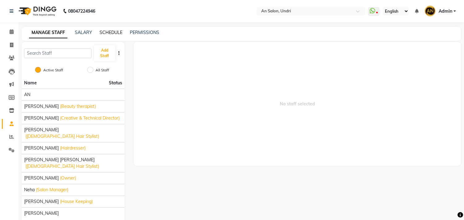
click at [108, 32] on link "SCHEDULE" at bounding box center [111, 33] width 23 height 6
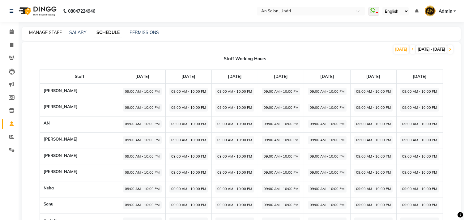
click at [45, 32] on link "MANAGE STAFF" at bounding box center [45, 33] width 33 height 6
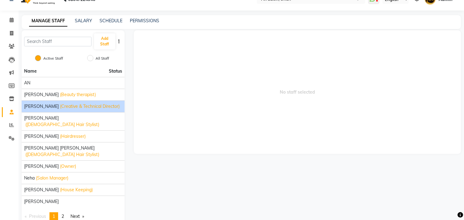
scroll to position [14, 0]
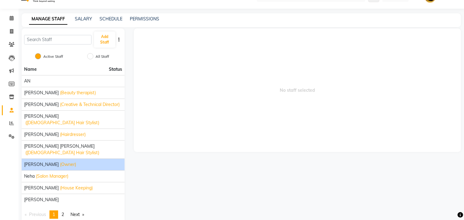
click at [59, 159] on li "Nazia Shaikh (Owner)" at bounding box center [73, 165] width 103 height 12
click at [75, 161] on div "Nazia Shaikh (Owner)" at bounding box center [73, 164] width 98 height 6
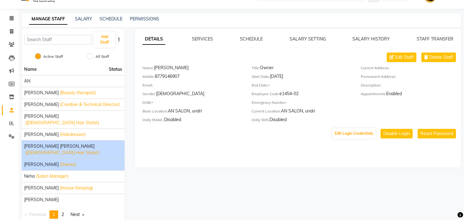
click at [63, 143] on span "[PERSON_NAME] [PERSON_NAME]" at bounding box center [59, 146] width 71 height 6
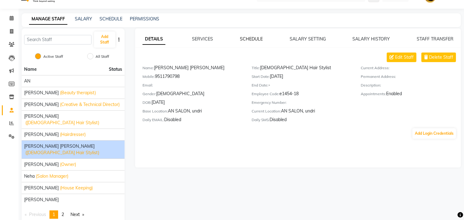
click at [251, 37] on link "SCHEDULE" at bounding box center [251, 39] width 23 height 6
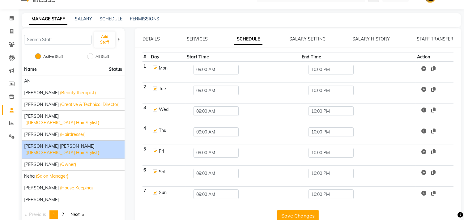
scroll to position [27, 0]
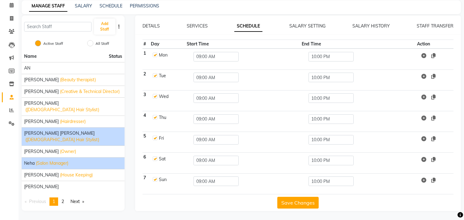
click at [54, 160] on span "(Salon Manager)" at bounding box center [52, 163] width 32 height 6
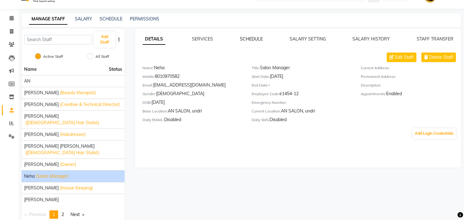
click at [248, 37] on link "SCHEDULE" at bounding box center [251, 39] width 23 height 6
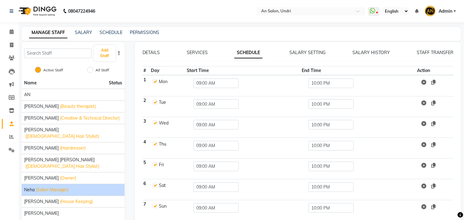
scroll to position [27, 0]
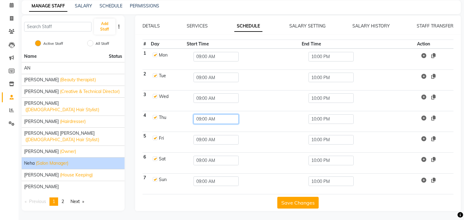
click at [221, 120] on input "09:00 AM" at bounding box center [216, 119] width 45 height 10
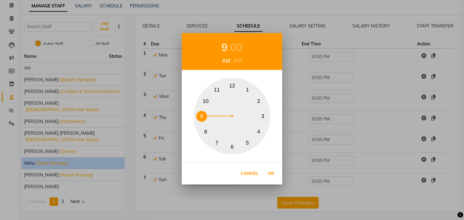
click at [221, 120] on div "1 2 3 4 5 6 7 8 9 10 11 12" at bounding box center [232, 116] width 77 height 77
click at [245, 172] on button "Cancel" at bounding box center [250, 173] width 24 height 13
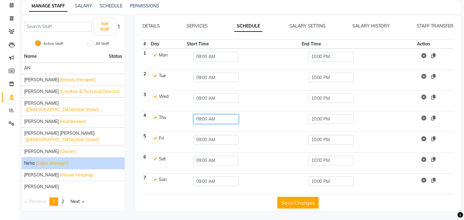
drag, startPoint x: 232, startPoint y: 115, endPoint x: 208, endPoint y: 140, distance: 34.8
click at [173, 121] on tr "4 Thu 09:00 AM 10:00 PM" at bounding box center [298, 121] width 311 height 21
click at [156, 117] on label at bounding box center [155, 117] width 5 height 5
click at [156, 117] on input "checkbox" at bounding box center [155, 117] width 4 height 4
checkbox input "false"
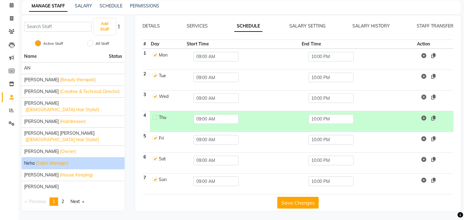
click at [305, 200] on button "Save Changes" at bounding box center [297, 203] width 41 height 12
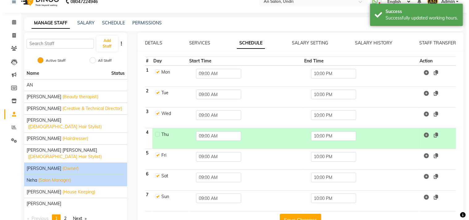
scroll to position [0, 0]
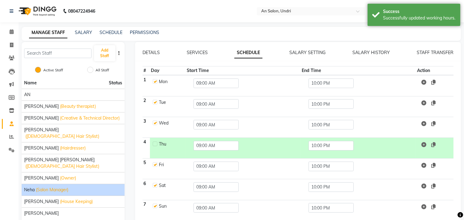
click at [42, 7] on img at bounding box center [37, 10] width 42 height 17
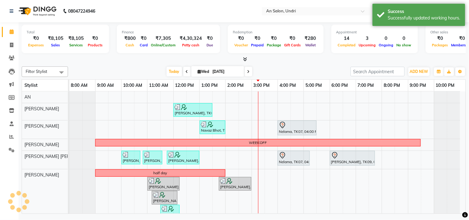
click at [220, 73] on input "[DATE]" at bounding box center [226, 71] width 31 height 9
select select "9"
select select "2025"
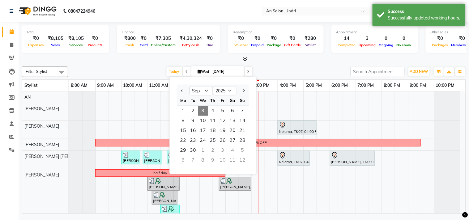
click at [260, 62] on div at bounding box center [244, 59] width 444 height 6
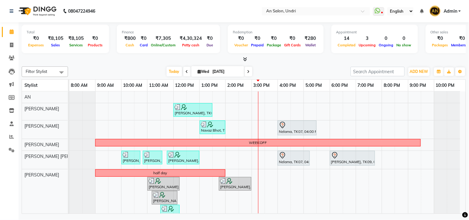
click at [248, 73] on icon at bounding box center [248, 72] width 2 height 4
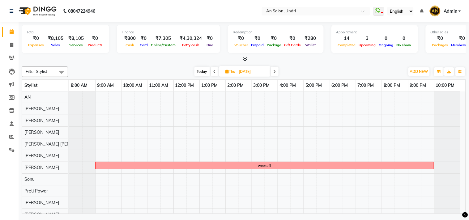
scroll to position [12, 0]
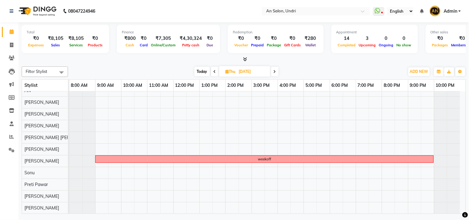
click at [199, 72] on span "Today" at bounding box center [202, 72] width 15 height 10
type input "[DATE]"
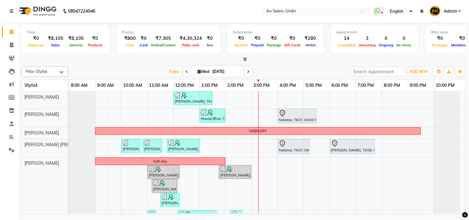
click at [311, 69] on div "Today Wed 03-09-2025" at bounding box center [209, 71] width 276 height 9
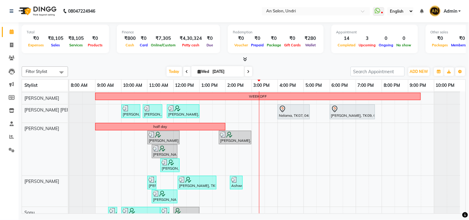
click at [220, 69] on input "[DATE]" at bounding box center [226, 71] width 31 height 9
select select "9"
select select "2025"
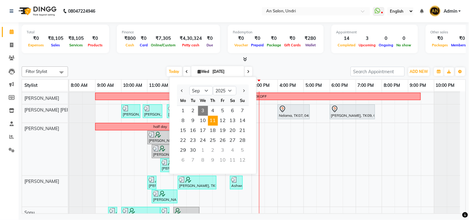
click at [216, 124] on span "11" at bounding box center [213, 121] width 10 height 10
type input "11-09-2025"
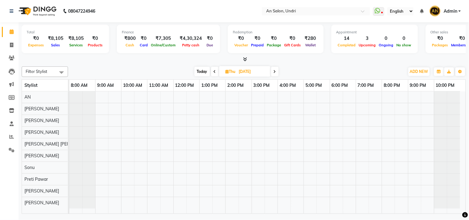
scroll to position [0, 0]
click at [249, 70] on input "11-09-2025" at bounding box center [252, 71] width 31 height 9
select select "9"
select select "2025"
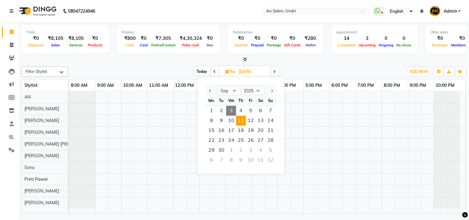
click at [201, 71] on span "Today" at bounding box center [202, 72] width 15 height 10
type input "[DATE]"
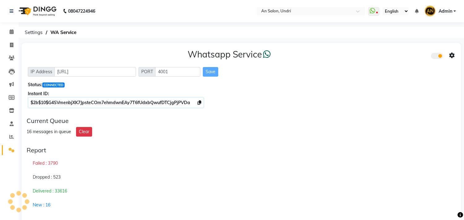
click at [231, 109] on div "Whatsapp Service IP Address [URL] PORT 4001 Save Status: CONNECTED Instant ID: …" at bounding box center [241, 77] width 439 height 69
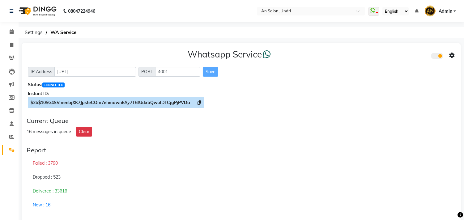
click at [199, 104] on icon at bounding box center [200, 103] width 4 height 4
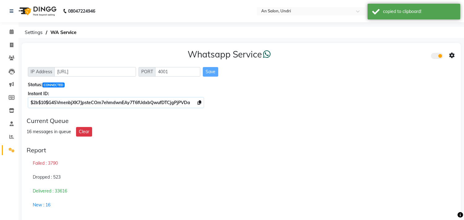
click at [451, 55] on icon at bounding box center [452, 56] width 6 height 6
click at [396, 50] on div "Whatsapp Settings" at bounding box center [407, 49] width 71 height 8
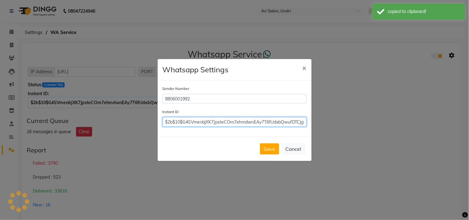
click at [256, 124] on input "$2b$10$G4SVmenbjXK7JpsteCOm7ehmdwnEAy7T6fUdxbQwufDTCjgPjPVDa" at bounding box center [235, 122] width 144 height 10
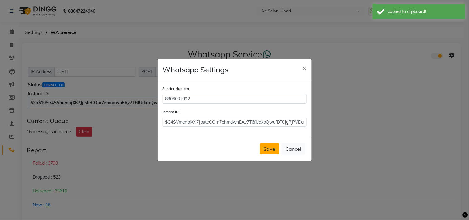
click at [270, 149] on button "Save" at bounding box center [269, 148] width 19 height 11
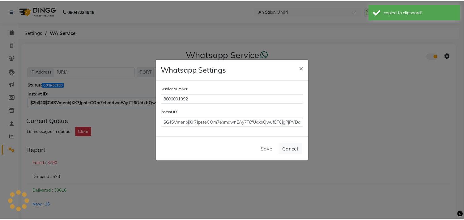
scroll to position [0, 0]
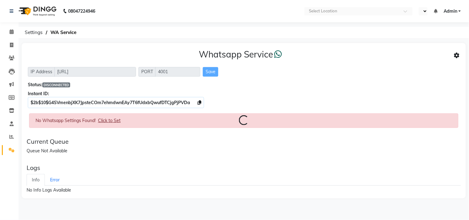
select select "en"
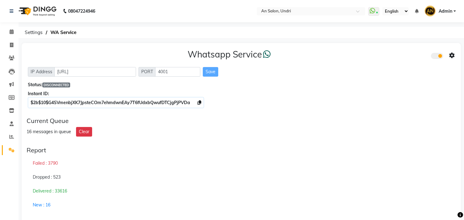
select select "en"
click at [47, 14] on img at bounding box center [37, 10] width 42 height 17
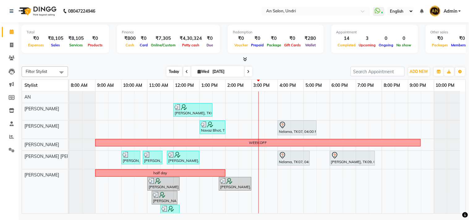
click at [168, 72] on span "Today" at bounding box center [174, 72] width 15 height 10
click at [11, 107] on span at bounding box center [11, 110] width 11 height 7
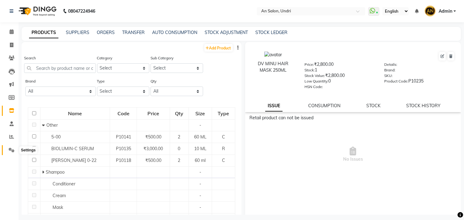
click at [8, 148] on span at bounding box center [11, 150] width 11 height 7
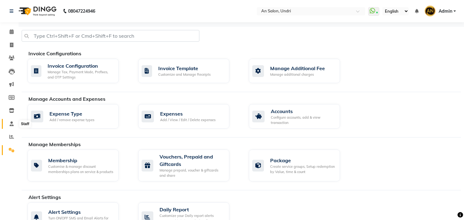
click at [10, 122] on icon at bounding box center [12, 124] width 4 height 5
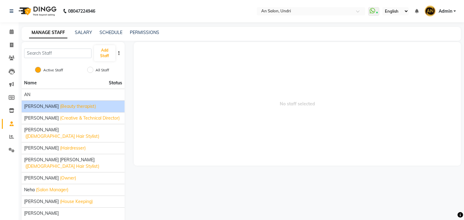
click at [41, 109] on span "[PERSON_NAME]" at bounding box center [41, 106] width 35 height 6
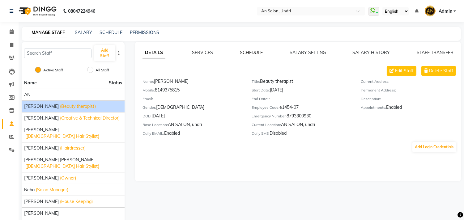
click at [248, 54] on link "SCHEDULE" at bounding box center [251, 53] width 23 height 6
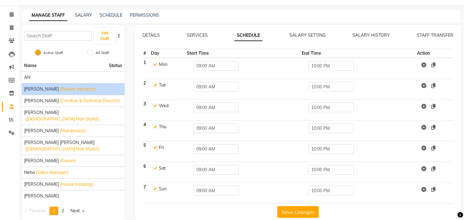
scroll to position [27, 0]
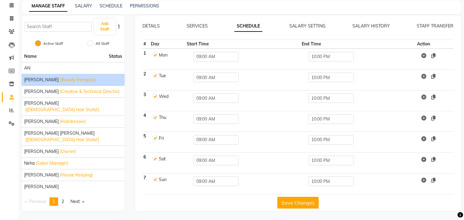
click at [154, 117] on label at bounding box center [155, 117] width 5 height 5
click at [154, 117] on input "checkbox" at bounding box center [155, 117] width 4 height 4
checkbox input "false"
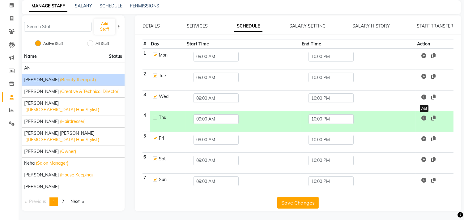
click at [426, 116] on icon at bounding box center [424, 118] width 5 height 5
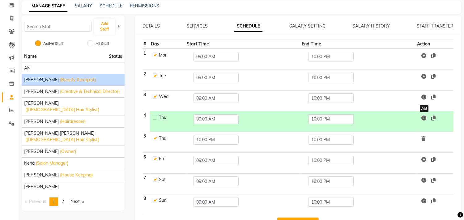
click at [426, 116] on icon at bounding box center [424, 118] width 5 height 5
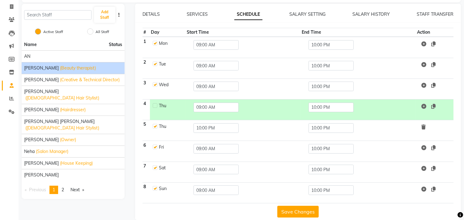
scroll to position [47, 0]
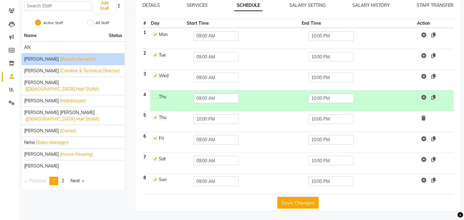
click at [424, 96] on icon at bounding box center [424, 97] width 5 height 5
click at [309, 205] on button "Save Changes" at bounding box center [297, 203] width 41 height 12
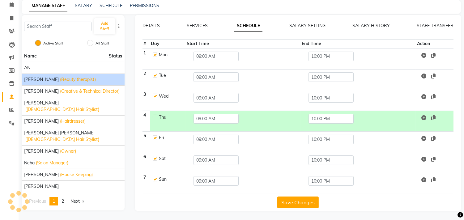
scroll to position [27, 0]
click at [195, 26] on link "SERVICES" at bounding box center [197, 26] width 21 height 6
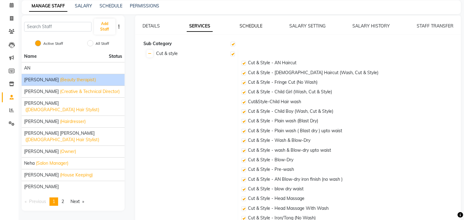
click at [246, 25] on link "SCHEDULE" at bounding box center [251, 26] width 23 height 6
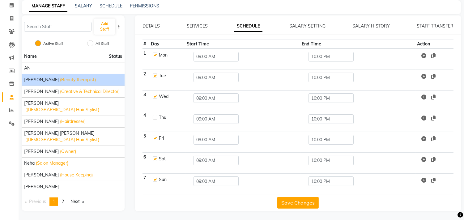
click at [290, 203] on button "Save Changes" at bounding box center [297, 203] width 41 height 12
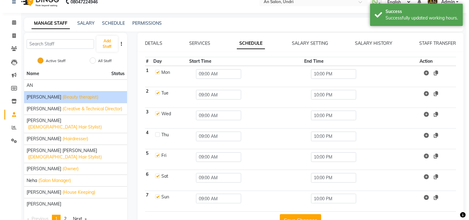
scroll to position [0, 0]
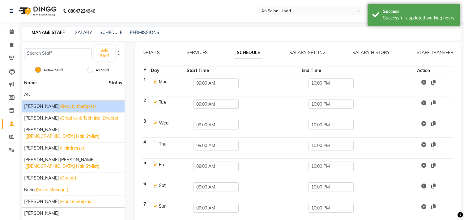
click at [53, 11] on img at bounding box center [37, 10] width 42 height 17
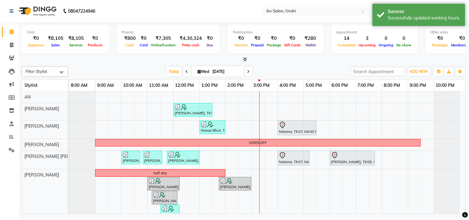
click at [248, 72] on icon at bounding box center [248, 72] width 2 height 4
type input "[DATE]"
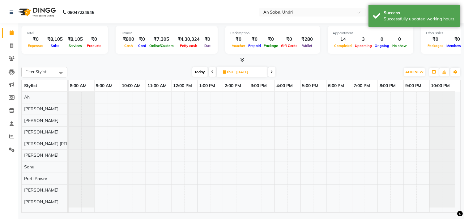
scroll to position [0, 0]
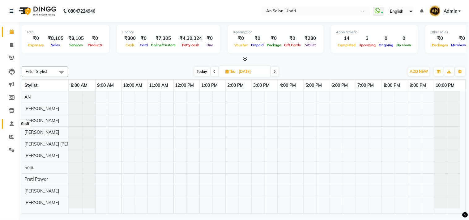
click at [11, 125] on icon at bounding box center [12, 124] width 4 height 5
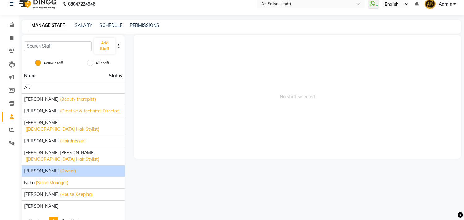
scroll to position [14, 0]
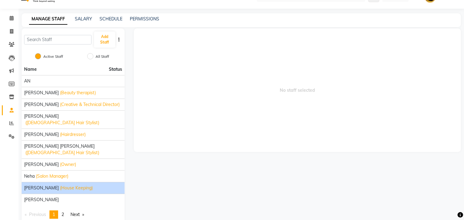
click at [42, 185] on span "[PERSON_NAME]" at bounding box center [41, 188] width 35 height 6
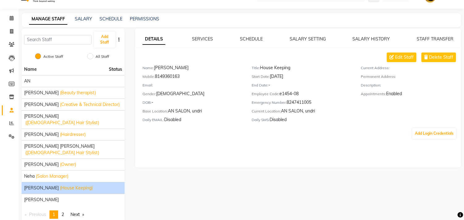
click at [251, 41] on div "SCHEDULE" at bounding box center [251, 39] width 23 height 6
click at [252, 39] on link "SCHEDULE" at bounding box center [251, 39] width 23 height 6
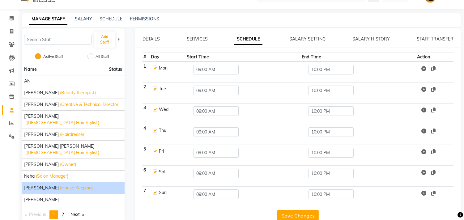
click at [155, 68] on label at bounding box center [155, 68] width 5 height 5
click at [155, 68] on input "checkbox" at bounding box center [155, 68] width 4 height 4
checkbox input "false"
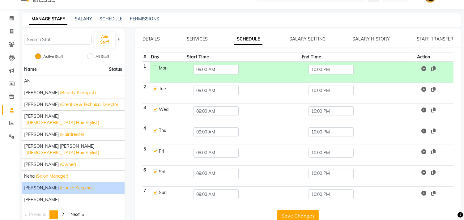
click at [155, 88] on label at bounding box center [155, 88] width 5 height 5
click at [155, 88] on input "checkbox" at bounding box center [155, 88] width 4 height 4
checkbox input "false"
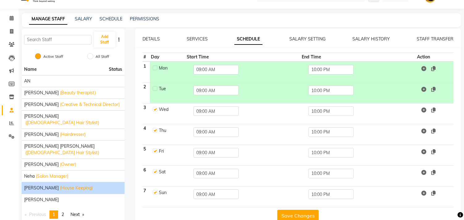
click at [154, 109] on label at bounding box center [155, 109] width 5 height 5
click at [154, 109] on input "checkbox" at bounding box center [155, 109] width 4 height 4
checkbox input "false"
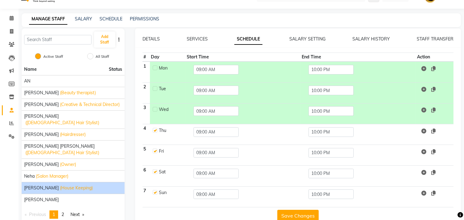
click at [153, 130] on label at bounding box center [155, 130] width 5 height 5
click at [153, 130] on input "checkbox" at bounding box center [155, 130] width 4 height 4
checkbox input "false"
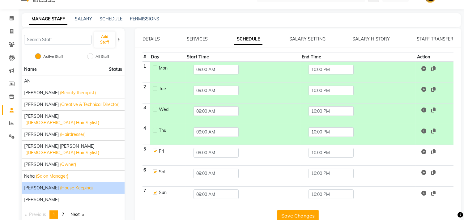
click at [156, 149] on label at bounding box center [155, 151] width 5 height 5
click at [156, 149] on input "checkbox" at bounding box center [155, 151] width 4 height 4
checkbox input "false"
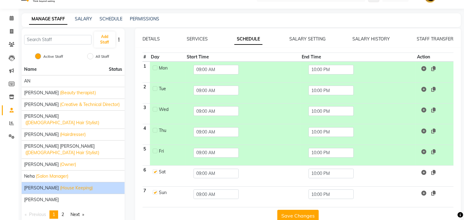
click at [156, 171] on label at bounding box center [155, 171] width 5 height 5
click at [156, 171] on input "checkbox" at bounding box center [155, 171] width 4 height 4
checkbox input "false"
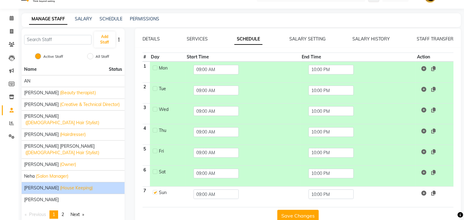
click at [155, 191] on label at bounding box center [155, 192] width 5 height 5
click at [155, 191] on input "checkbox" at bounding box center [155, 192] width 4 height 4
checkbox input "false"
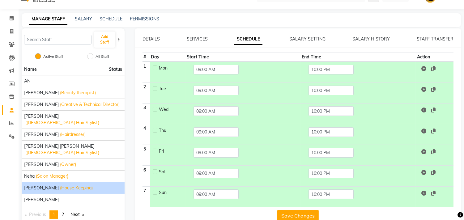
scroll to position [27, 0]
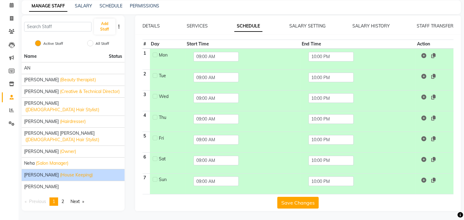
click at [285, 199] on button "Save Changes" at bounding box center [297, 203] width 41 height 12
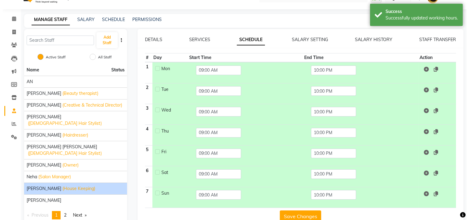
scroll to position [0, 0]
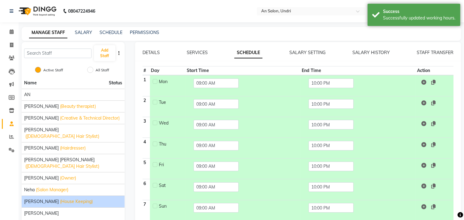
click at [47, 9] on img at bounding box center [37, 10] width 42 height 17
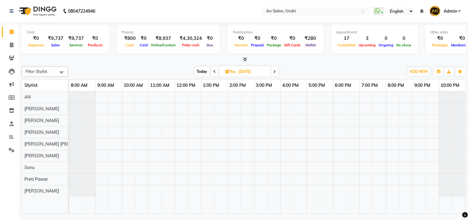
click at [202, 66] on div "Filter Stylist Select All AN Nazia Shaikh Anthony Janhavi Jambhulkar Naeem Akta…" at bounding box center [244, 71] width 444 height 11
click at [202, 67] on span "Today" at bounding box center [202, 72] width 15 height 10
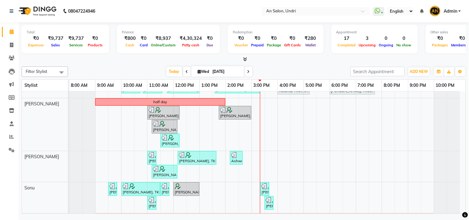
scroll to position [111, 0]
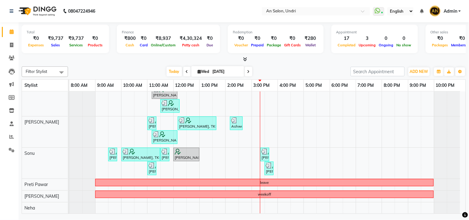
click at [245, 70] on span at bounding box center [248, 72] width 7 height 10
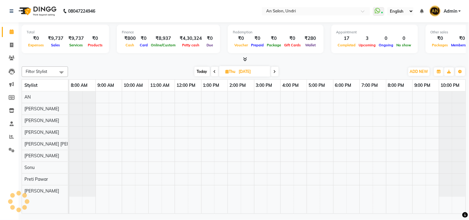
scroll to position [0, 0]
click at [275, 72] on icon at bounding box center [275, 72] width 2 height 4
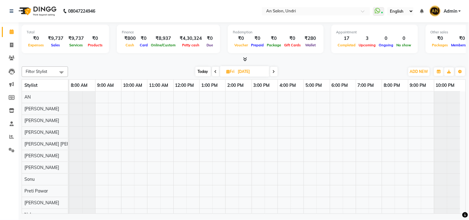
click at [196, 70] on span "Today" at bounding box center [202, 72] width 15 height 10
type input "[DATE]"
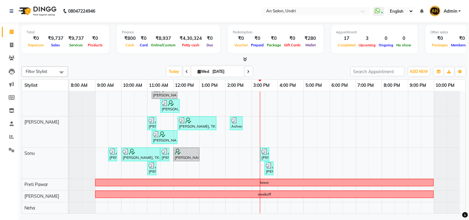
scroll to position [111, 0]
click at [172, 64] on div "Filter Stylist Select All AN Nazia Shaikh Anthony Janhavi Jambhulkar Naeem Akta…" at bounding box center [244, 139] width 444 height 150
click at [171, 68] on span "Today" at bounding box center [174, 72] width 15 height 10
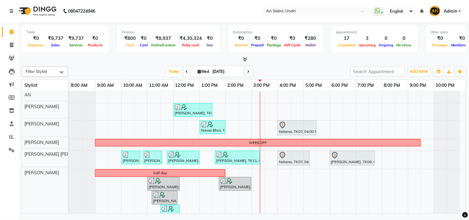
scroll to position [0, 0]
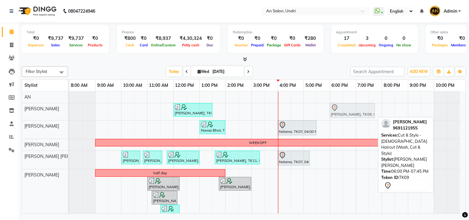
drag, startPoint x: 354, startPoint y: 161, endPoint x: 356, endPoint y: 110, distance: 50.8
click at [356, 110] on tbody "Monica Nagdda, TK03, 12:00 PM-01:30 PM, Cut & Style - Wash & Blow-Dry,nail cut …" at bounding box center [264, 206] width 391 height 228
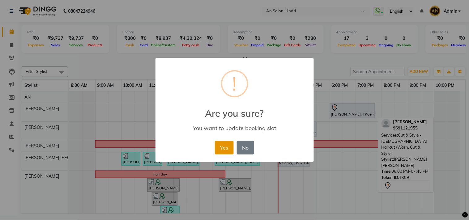
click at [228, 147] on button "Yes" at bounding box center [224, 148] width 19 height 14
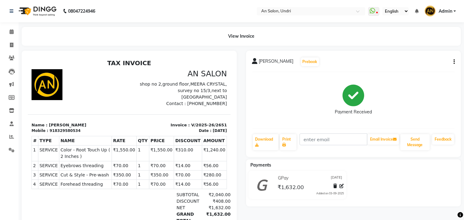
click at [45, 12] on img at bounding box center [37, 10] width 42 height 17
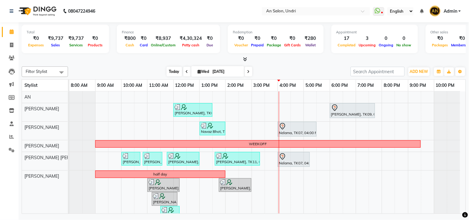
click at [170, 71] on span "Today" at bounding box center [174, 72] width 15 height 10
click at [172, 70] on span "Today" at bounding box center [174, 72] width 15 height 10
click at [248, 58] on div at bounding box center [244, 59] width 444 height 6
click at [243, 57] on icon at bounding box center [245, 59] width 4 height 5
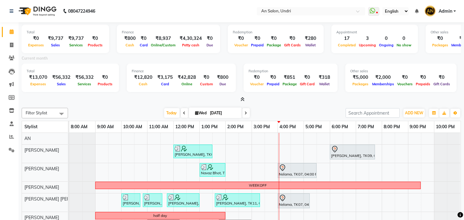
click at [240, 99] on span at bounding box center [241, 99] width 6 height 6
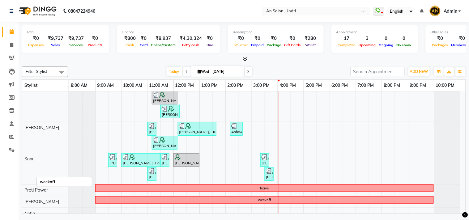
scroll to position [113, 0]
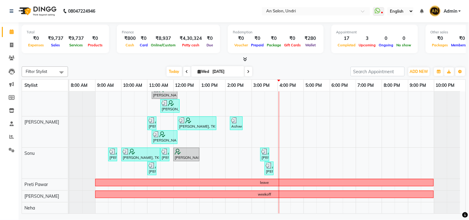
click at [249, 72] on span at bounding box center [248, 72] width 7 height 10
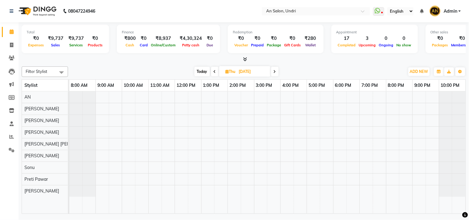
click at [197, 71] on span "Today" at bounding box center [202, 72] width 15 height 10
type input "[DATE]"
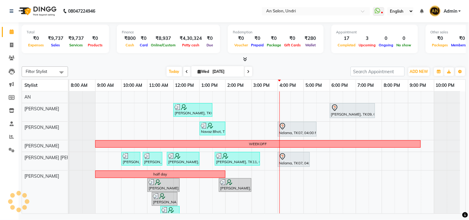
click at [296, 67] on div "[DATE] [DATE]" at bounding box center [209, 71] width 276 height 9
click at [382, 8] on span at bounding box center [378, 11] width 11 height 9
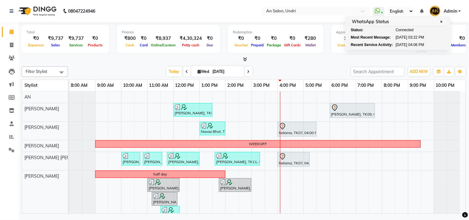
click at [282, 67] on div "[DATE] [DATE]" at bounding box center [209, 71] width 276 height 9
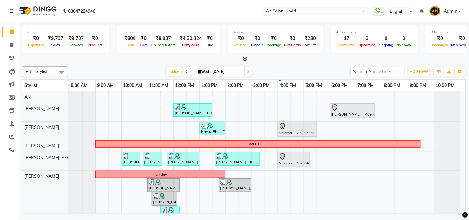
click at [246, 59] on icon at bounding box center [245, 59] width 4 height 5
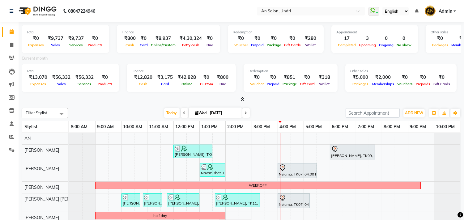
click at [243, 97] on icon at bounding box center [243, 99] width 4 height 5
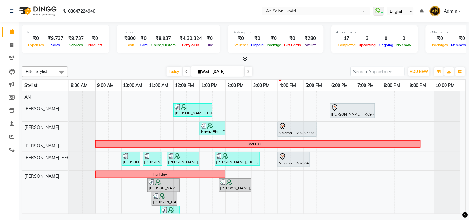
click at [279, 67] on div "[DATE] [DATE]" at bounding box center [209, 71] width 276 height 9
click at [168, 70] on span "Today" at bounding box center [174, 72] width 15 height 10
click at [225, 70] on input "[DATE]" at bounding box center [226, 71] width 31 height 9
select select "9"
select select "2025"
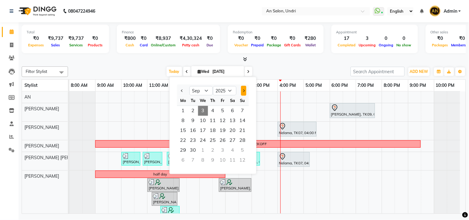
click at [242, 89] on button "Next month" at bounding box center [243, 91] width 5 height 10
click at [244, 91] on span "Next month" at bounding box center [243, 90] width 2 height 2
select select "11"
click at [235, 110] on span "1" at bounding box center [233, 111] width 10 height 10
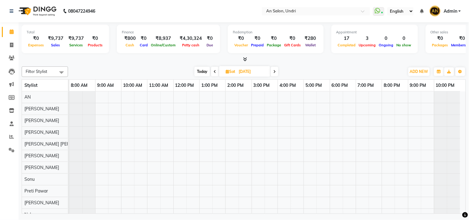
click at [276, 73] on span at bounding box center [274, 72] width 7 height 10
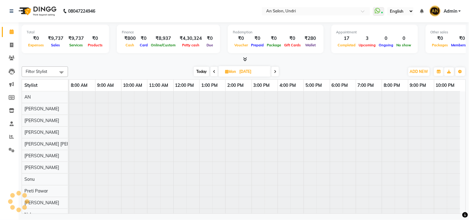
click at [276, 73] on icon at bounding box center [275, 72] width 2 height 4
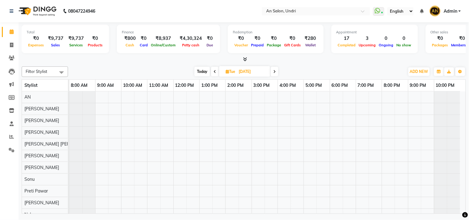
click at [199, 74] on span "Today" at bounding box center [202, 72] width 15 height 10
type input "[DATE]"
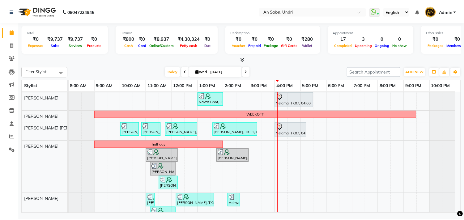
scroll to position [113, 0]
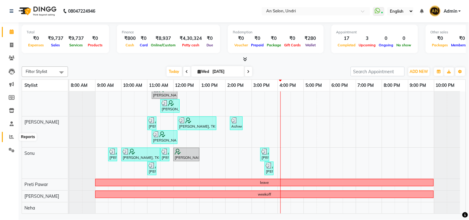
click at [7, 137] on span at bounding box center [11, 137] width 11 height 7
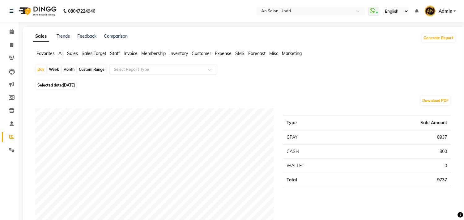
click at [113, 53] on span "Staff" at bounding box center [115, 54] width 10 height 6
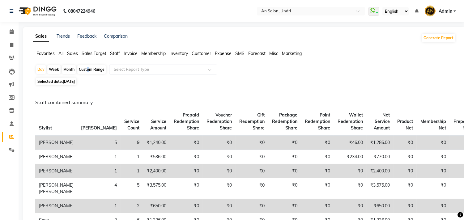
click at [87, 66] on div "Custom Range" at bounding box center [91, 69] width 29 height 9
select select "9"
select select "2025"
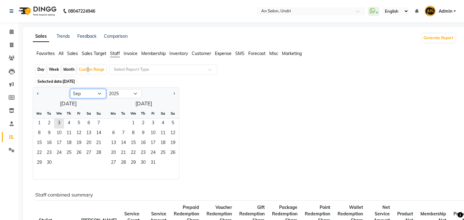
click at [73, 93] on select "Jan Feb Mar Apr May Jun [DATE] Aug Sep Oct Nov Dec" at bounding box center [88, 93] width 36 height 9
click at [39, 94] on span "Previous month" at bounding box center [38, 93] width 2 height 2
select select "8"
click at [75, 123] on span "1" at bounding box center [79, 124] width 10 height 10
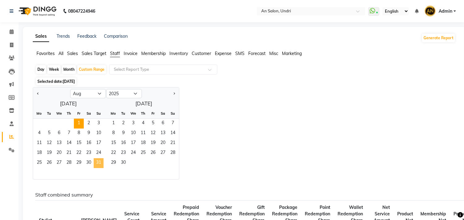
click at [99, 165] on span "31" at bounding box center [99, 163] width 10 height 10
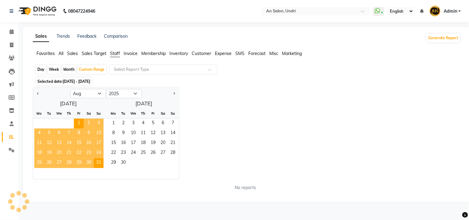
click at [289, 121] on div "Jan Feb Mar Apr May Jun [DATE] Aug Sep Oct Nov [DATE] 2016 2017 2018 2019 2020 …" at bounding box center [247, 133] width 428 height 92
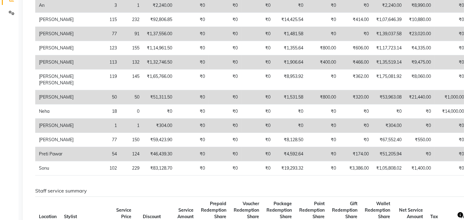
scroll to position [103, 0]
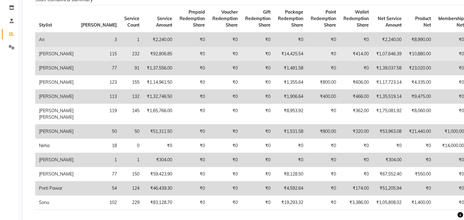
click at [373, 51] on td "₹1,07,646.39" at bounding box center [389, 54] width 33 height 14
copy td "1,07,646.39"
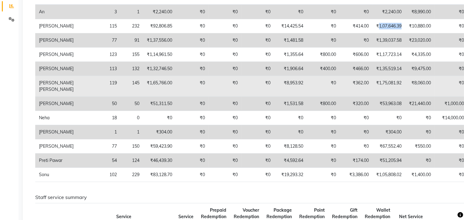
scroll to position [172, 0]
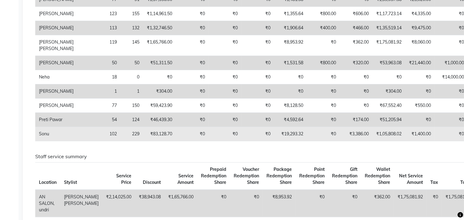
click at [373, 141] on td "₹1,05,808.02" at bounding box center [389, 134] width 33 height 14
copy td "1,05,808.02"
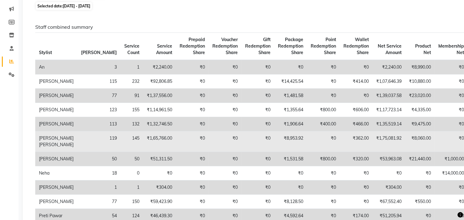
scroll to position [69, 0]
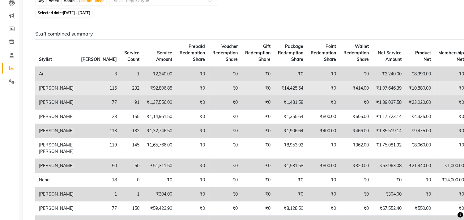
click at [405, 86] on td "₹10,880.00" at bounding box center [419, 88] width 29 height 14
copy td "10,880.00"
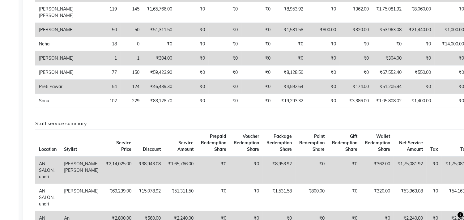
scroll to position [206, 0]
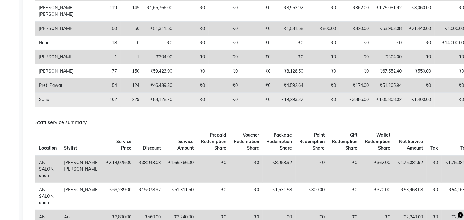
click at [405, 107] on td "₹1,400.00" at bounding box center [419, 100] width 29 height 14
copy td "1,400.00"
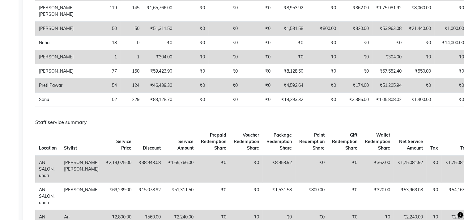
click at [373, 93] on td "₹51,205.94" at bounding box center [389, 86] width 33 height 14
copy td "51,205.94"
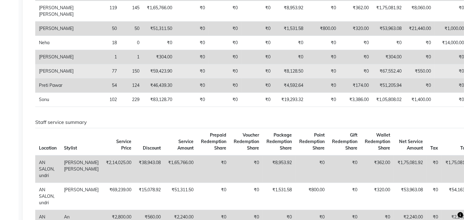
click at [373, 79] on td "₹67,552.40" at bounding box center [389, 71] width 33 height 14
copy td "67,552.40"
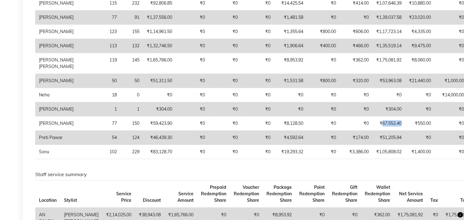
scroll to position [137, 0]
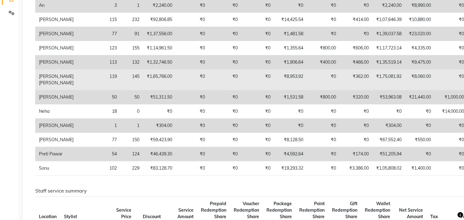
click at [373, 88] on td "₹1,75,081.92" at bounding box center [389, 80] width 33 height 21
copy td "1,75,081.92"
click at [405, 89] on td "₹8,060.00" at bounding box center [419, 80] width 29 height 21
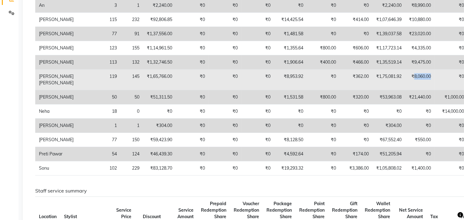
copy td "8,060.00"
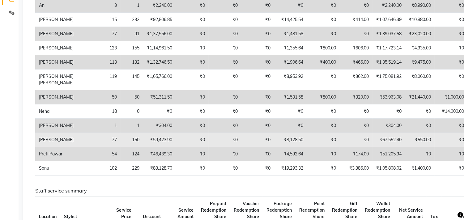
click at [405, 147] on td "₹550.00" at bounding box center [419, 140] width 29 height 14
copy td "550.00"
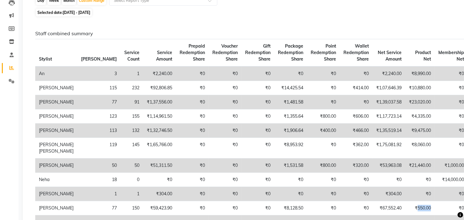
scroll to position [69, 0]
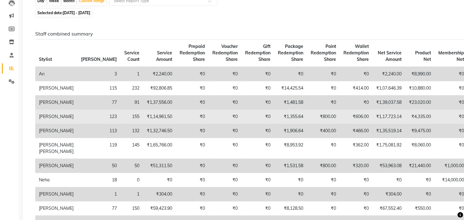
click at [373, 116] on td "₹1,17,723.14" at bounding box center [389, 117] width 33 height 14
copy td "1,17,723.14"
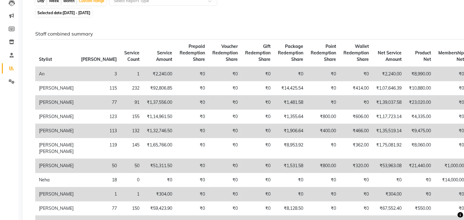
click at [373, 136] on td "₹1,35,519.14" at bounding box center [389, 131] width 33 height 14
click at [405, 137] on td "₹9,475.00" at bounding box center [419, 131] width 29 height 14
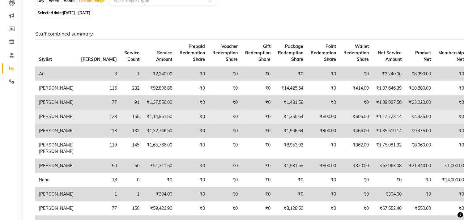
click at [405, 115] on td "₹4,335.00" at bounding box center [419, 117] width 29 height 14
